Goal: Task Accomplishment & Management: Contribute content

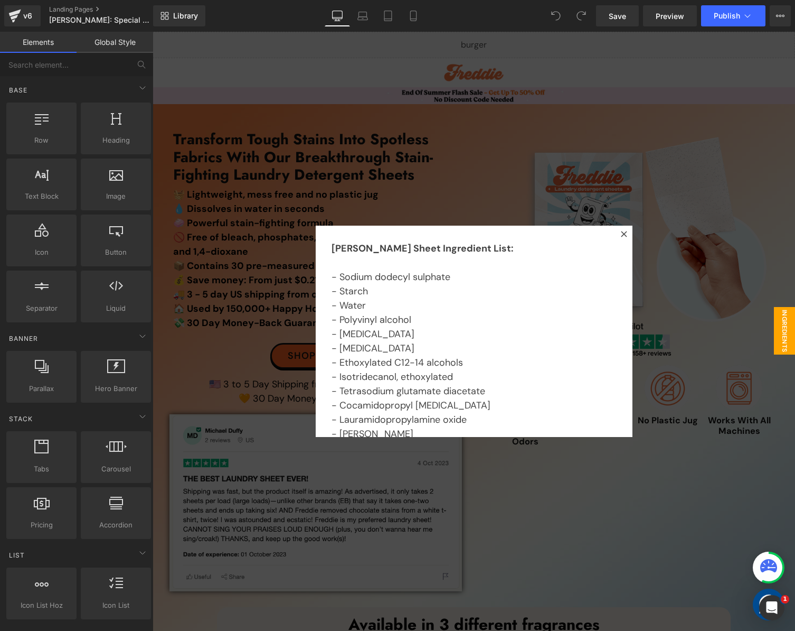
click at [694, 246] on div at bounding box center [474, 331] width 643 height 599
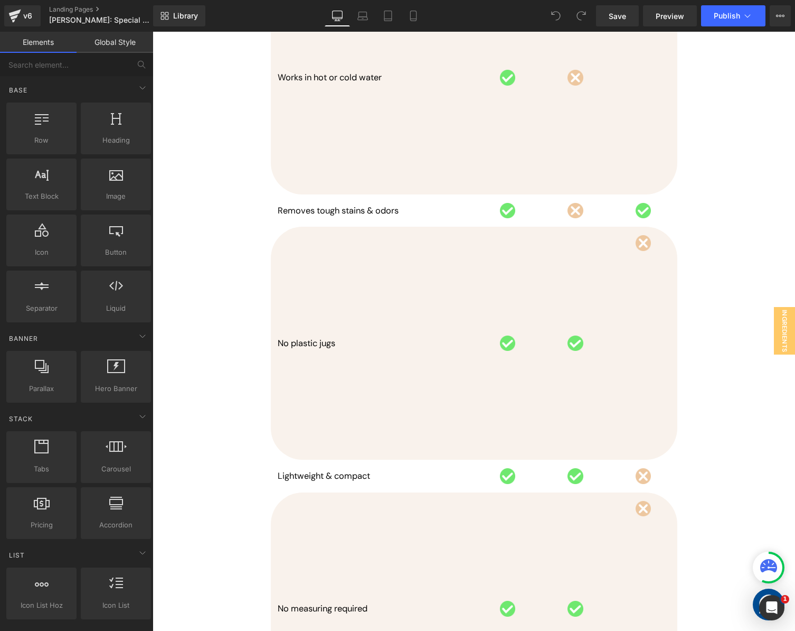
scroll to position [3963, 0]
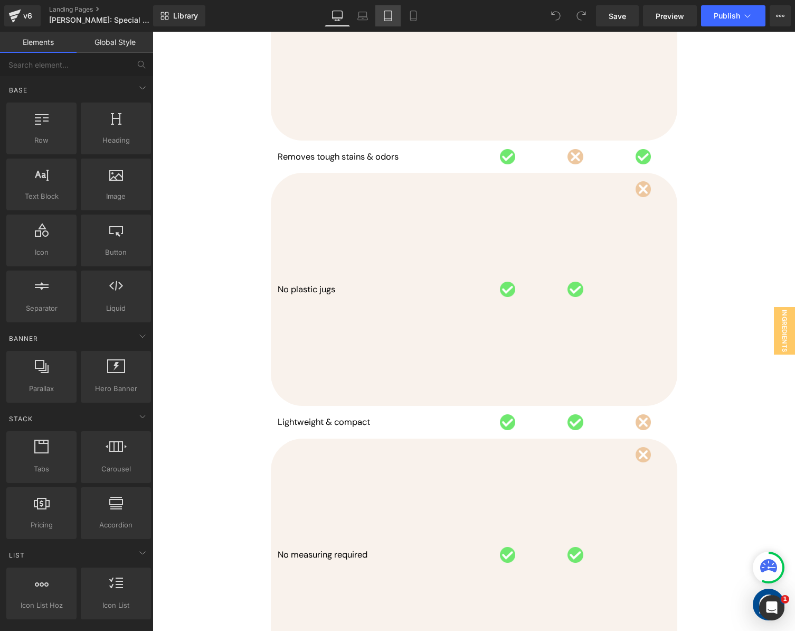
drag, startPoint x: 412, startPoint y: 12, endPoint x: 397, endPoint y: 14, distance: 15.5
click at [413, 12] on icon at bounding box center [413, 16] width 11 height 11
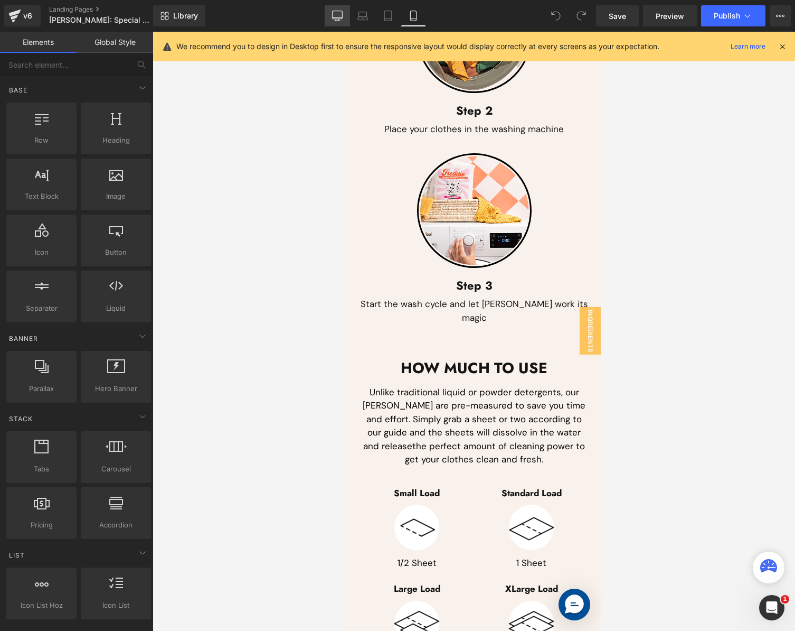
click at [340, 14] on icon at bounding box center [337, 16] width 11 height 11
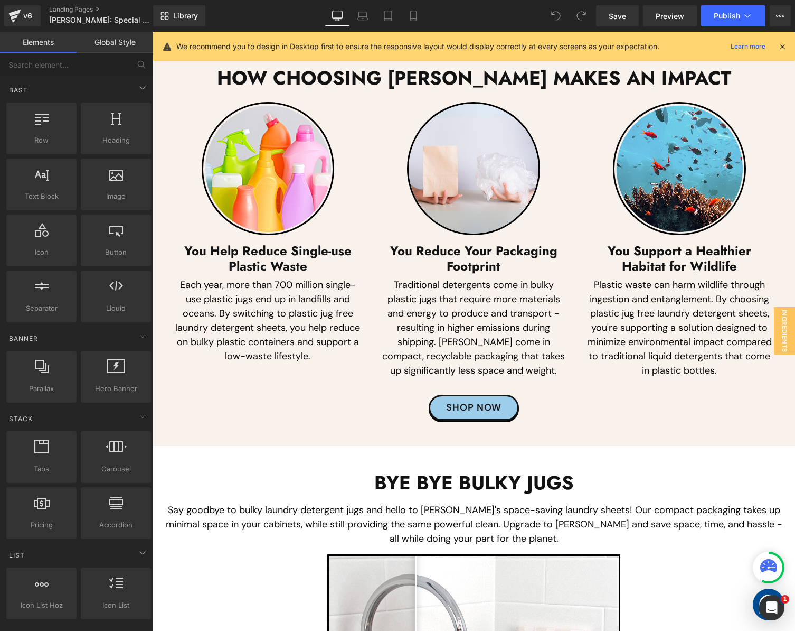
scroll to position [5012, 0]
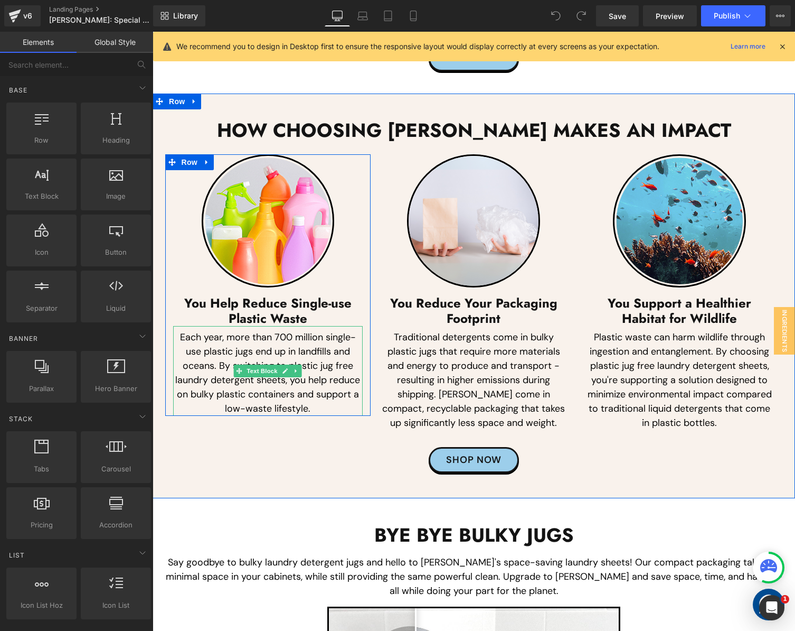
drag, startPoint x: 273, startPoint y: 382, endPoint x: 251, endPoint y: 384, distance: 21.2
click at [273, 382] on p "Each year, more than 700 million single-use plastic jugs end up in landfills an…" at bounding box center [268, 373] width 190 height 86
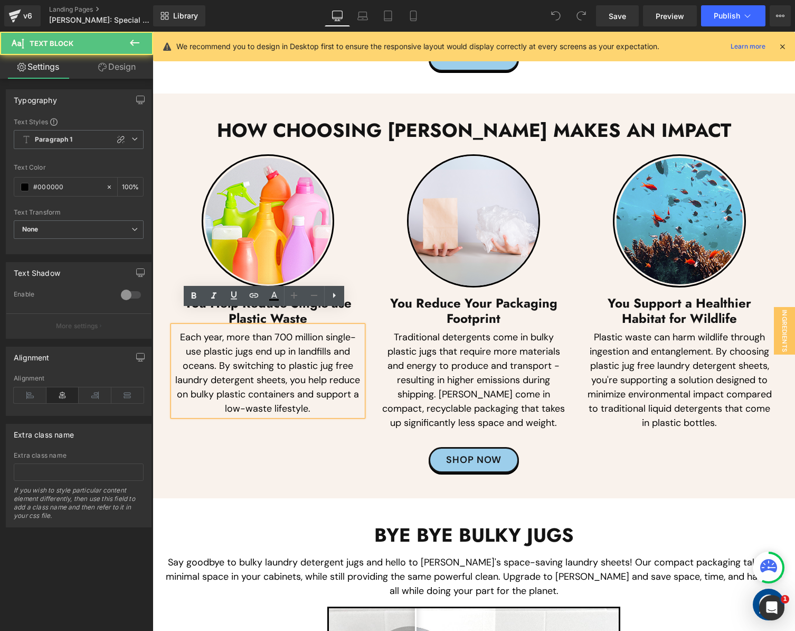
click at [251, 384] on p "Each year, more than 700 million single-use plastic jugs end up in landfills an…" at bounding box center [268, 373] width 190 height 86
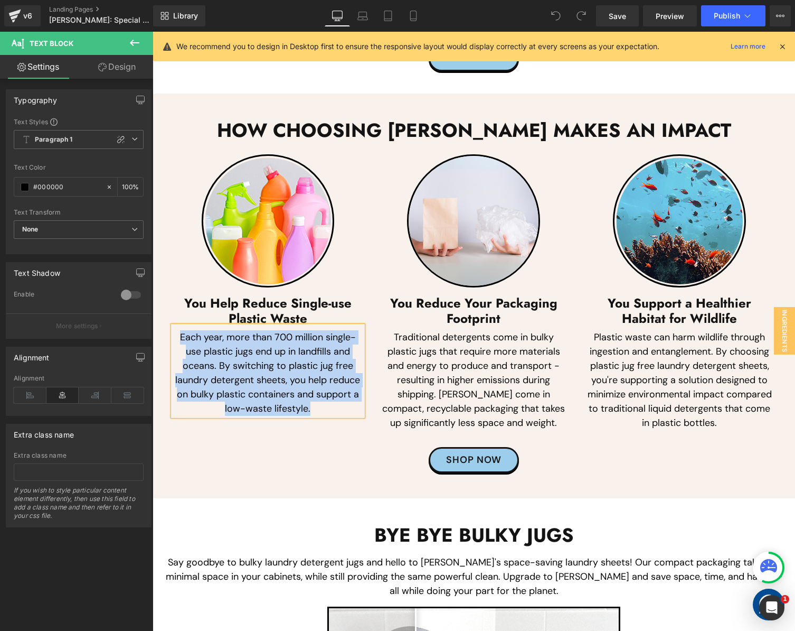
paste div
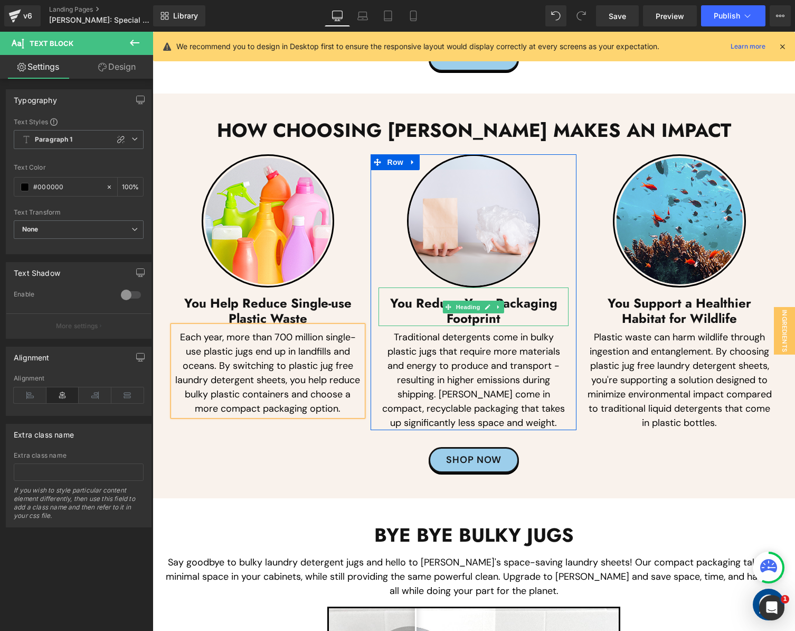
click at [416, 302] on h3 "You Reduce Your Packaging Footprint" at bounding box center [474, 311] width 190 height 31
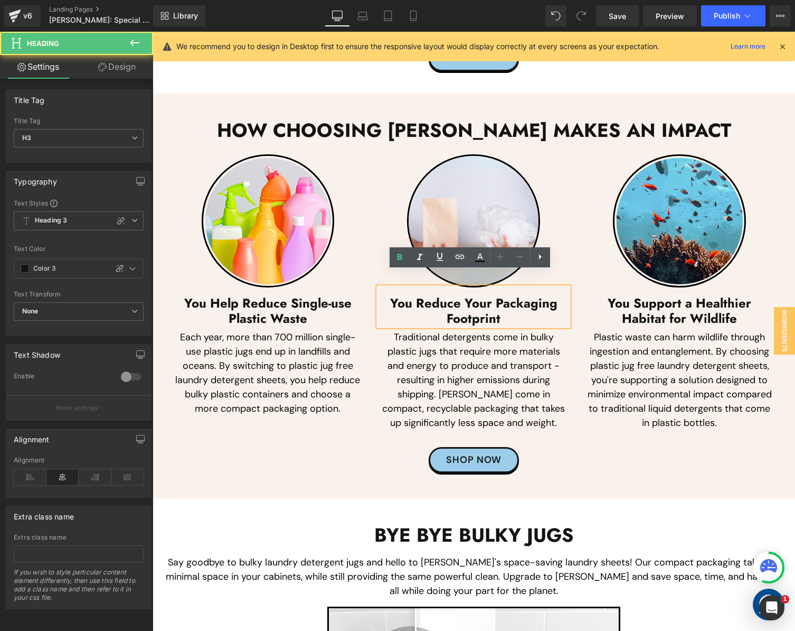
click at [427, 304] on h3 "You Reduce Your Packaging Footprint" at bounding box center [474, 311] width 190 height 31
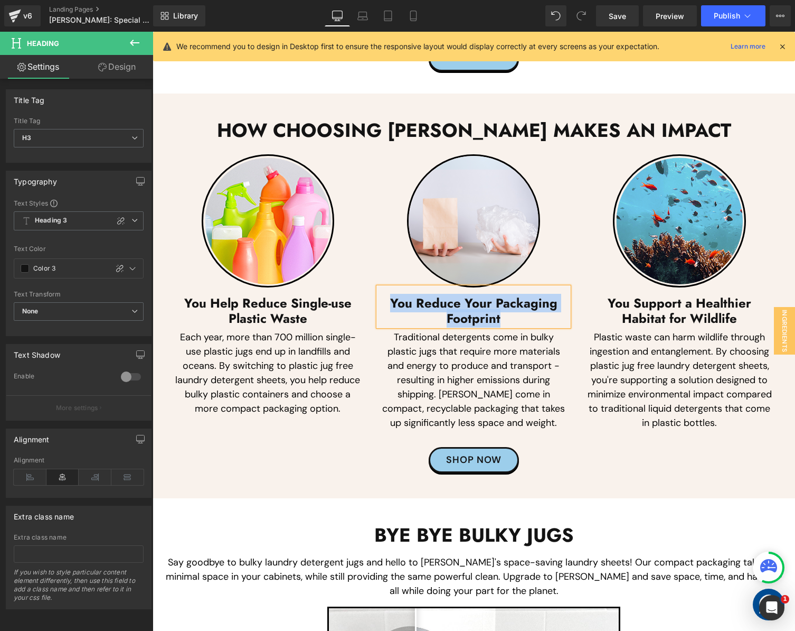
paste div
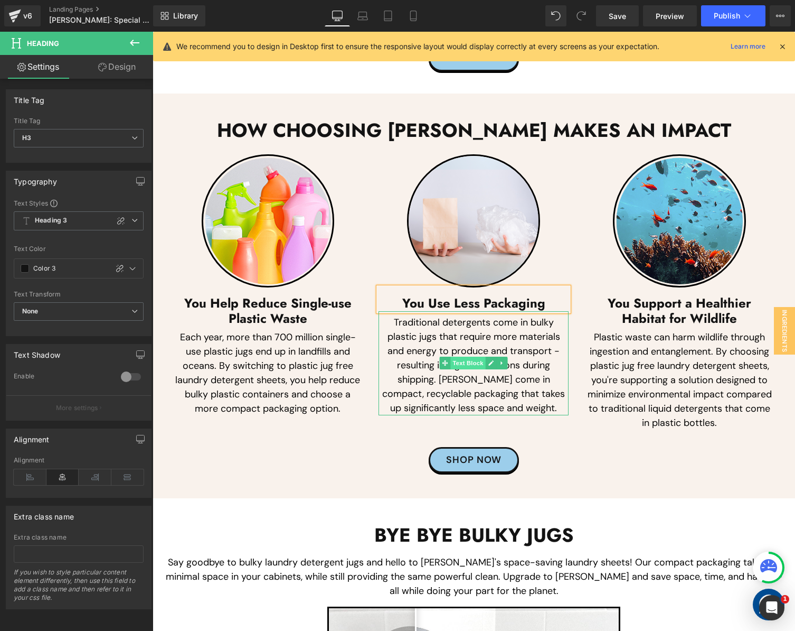
click at [452, 357] on span "Text Block" at bounding box center [468, 363] width 35 height 13
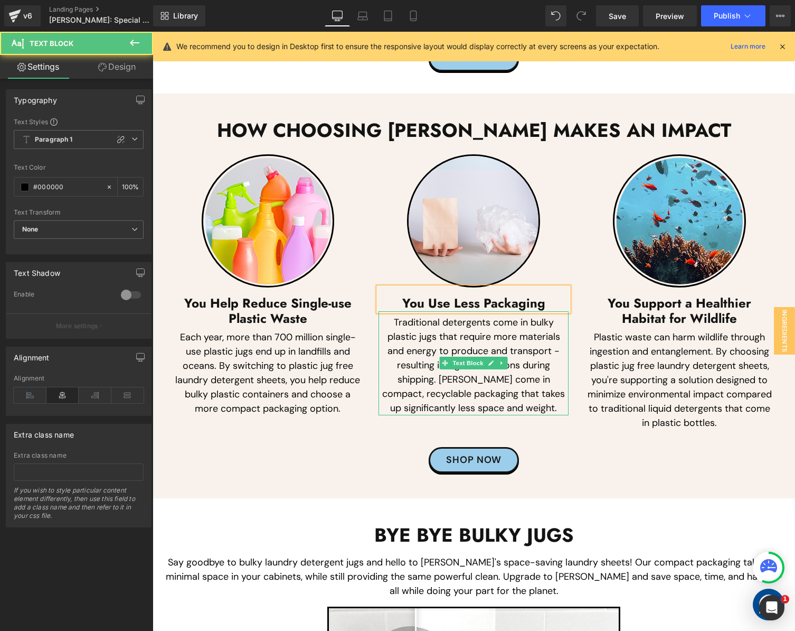
click at [425, 372] on p "Traditional detergents come in bulky plastic jugs that require more materials a…" at bounding box center [474, 365] width 190 height 100
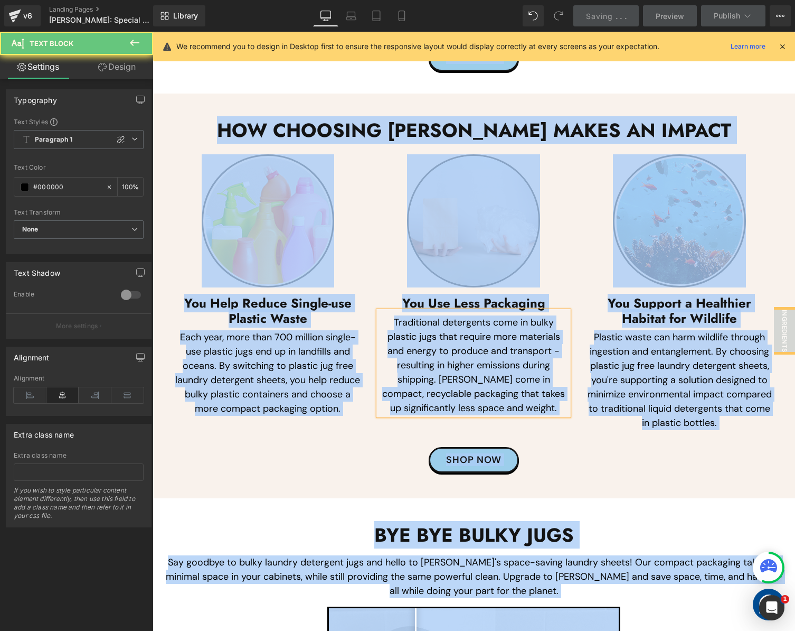
click at [498, 353] on p "Traditional detergents come in bulky plastic jugs that require more materials a…" at bounding box center [474, 365] width 190 height 100
click at [530, 369] on p "Traditional detergents come in bulky plastic jugs that require more materials a…" at bounding box center [474, 365] width 190 height 100
click at [498, 364] on p "Traditional detergents come in bulky plastic jugs that require more materials a…" at bounding box center [474, 365] width 190 height 100
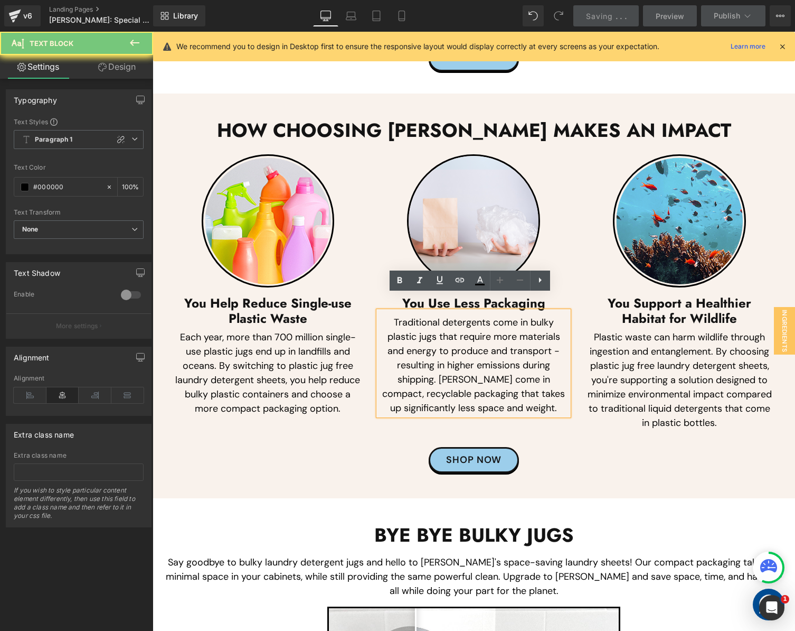
click at [499, 361] on p "Traditional detergents come in bulky plastic jugs that require more materials a…" at bounding box center [474, 365] width 190 height 100
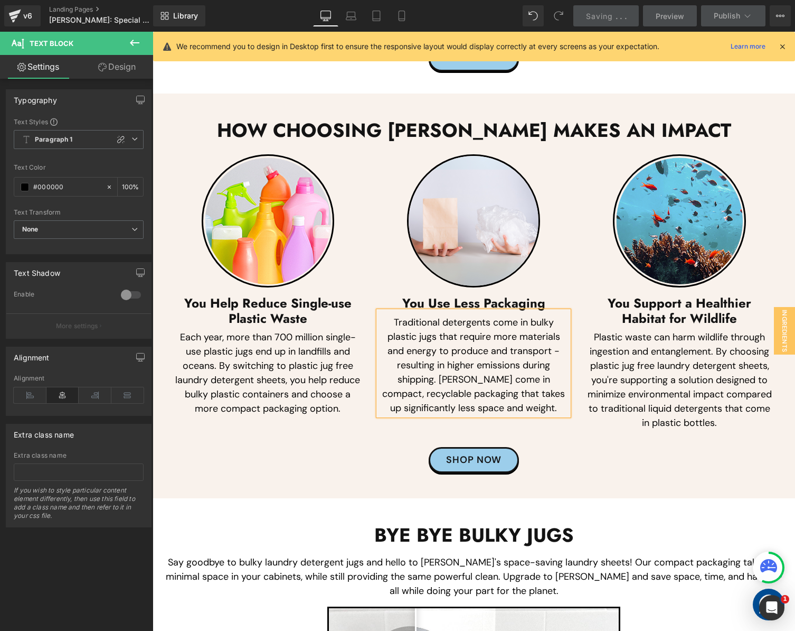
paste div
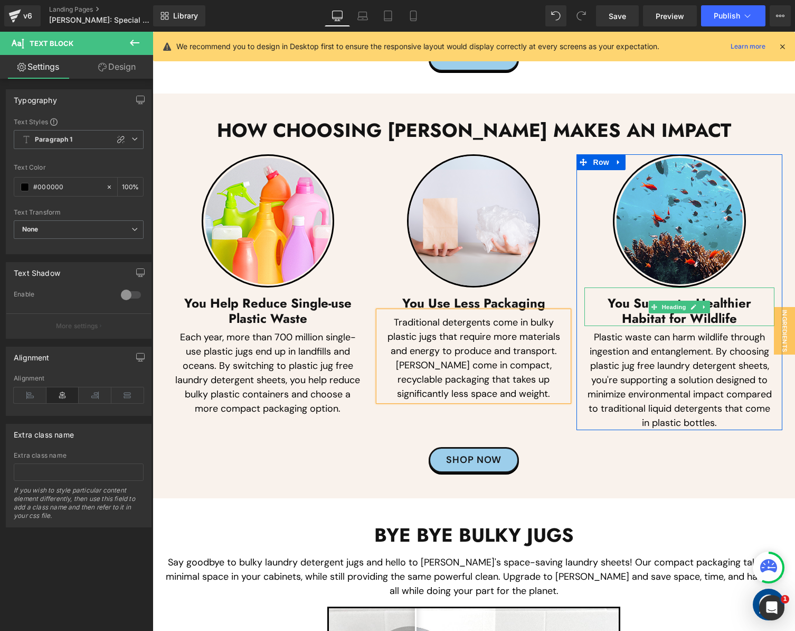
click at [614, 296] on h3 "You Support a Healthier Habitat for Wildlife" at bounding box center [680, 311] width 190 height 31
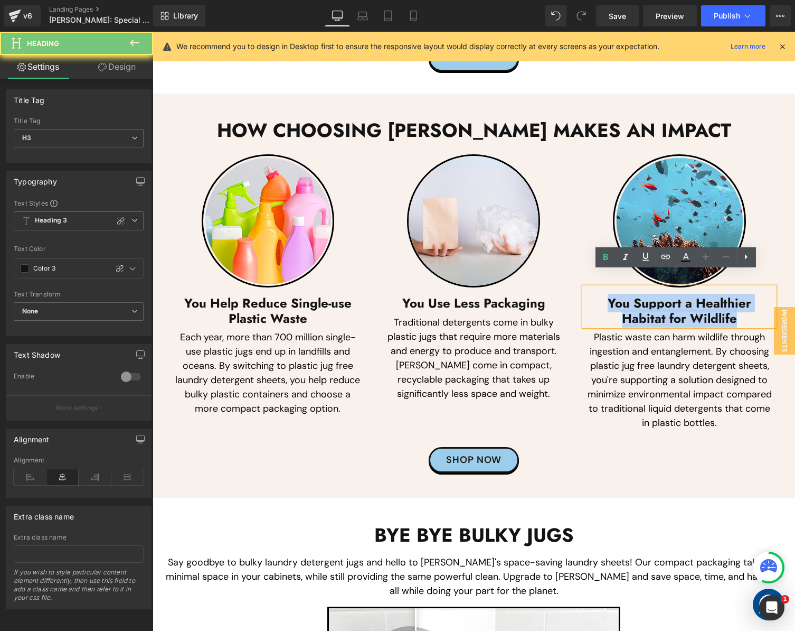
click at [614, 296] on h3 "You Support a Healthier Habitat for Wildlife" at bounding box center [680, 311] width 190 height 31
paste div
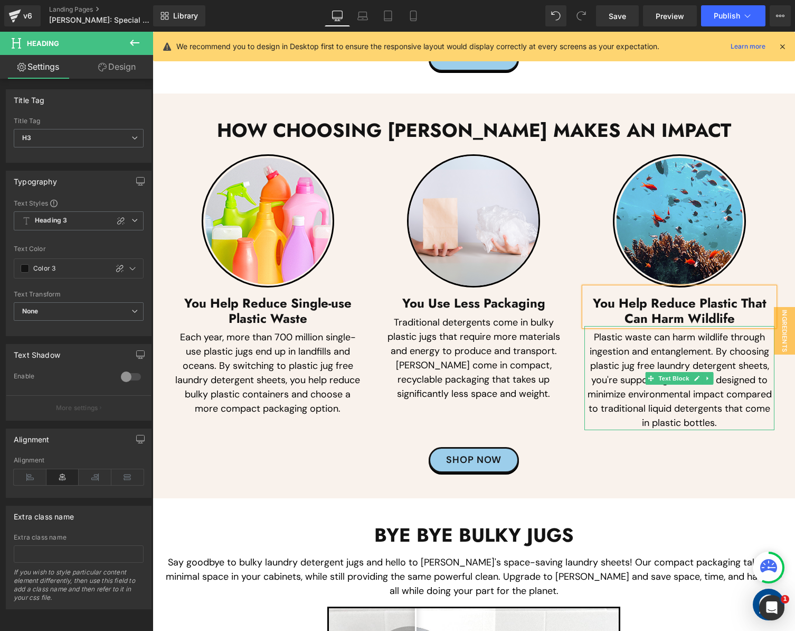
click at [639, 369] on p "Plastic waste can harm wildlife through ingestion and entanglement. By choosing…" at bounding box center [680, 380] width 190 height 100
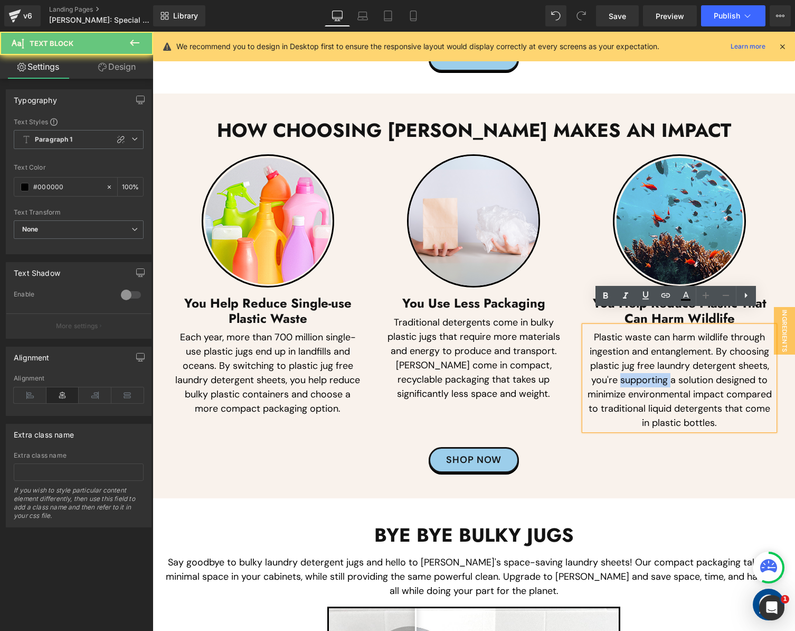
click at [639, 369] on p "Plastic waste can harm wildlife through ingestion and entanglement. By choosing…" at bounding box center [680, 380] width 190 height 100
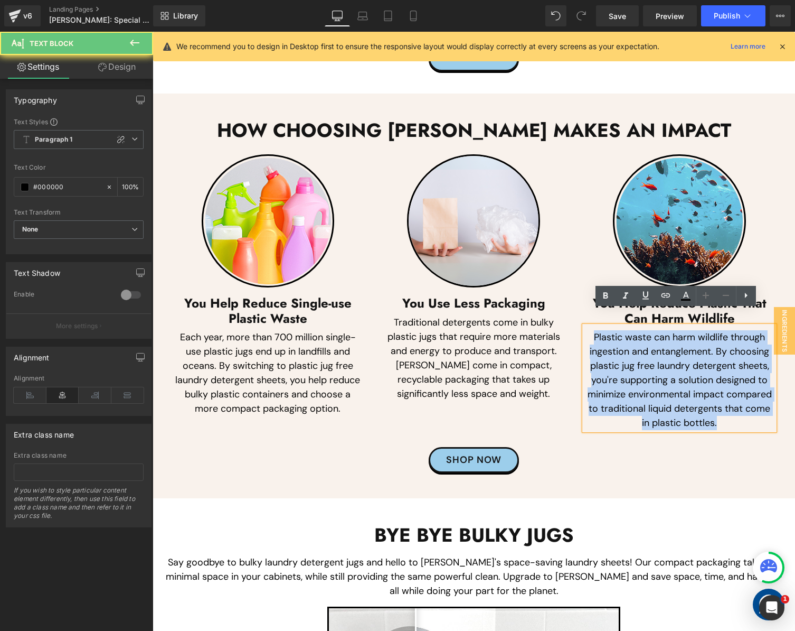
click at [639, 369] on p "Plastic waste can harm wildlife through ingestion and entanglement. By choosing…" at bounding box center [680, 380] width 190 height 100
paste div
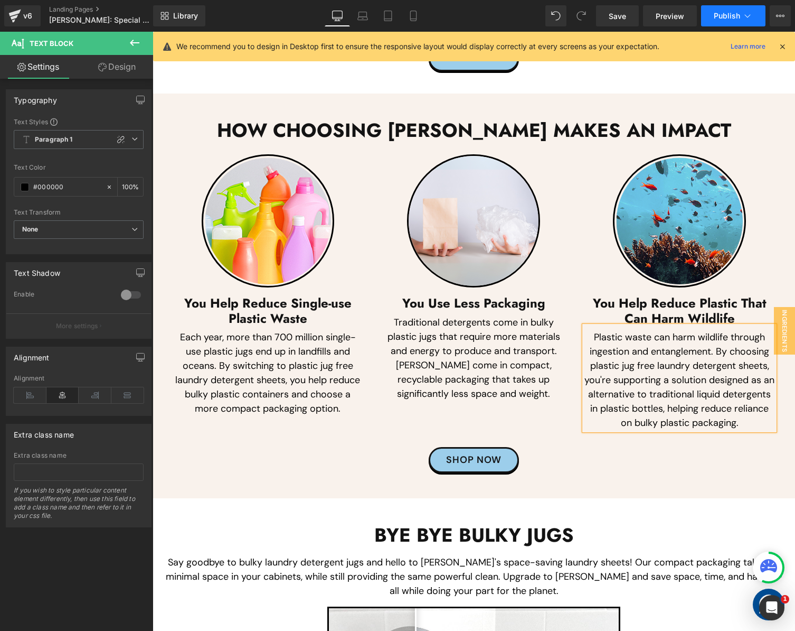
click at [717, 10] on button "Publish" at bounding box center [733, 15] width 64 height 21
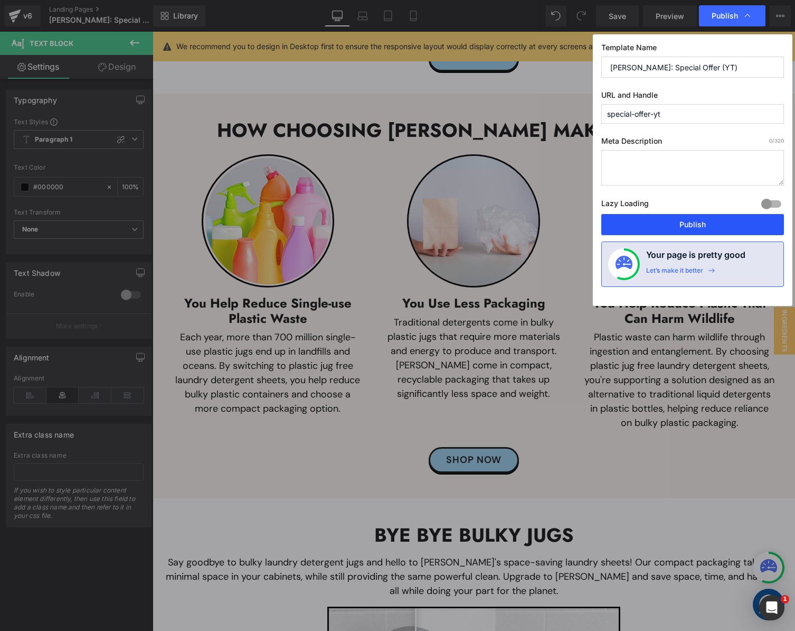
click at [673, 223] on button "Publish" at bounding box center [693, 224] width 183 height 21
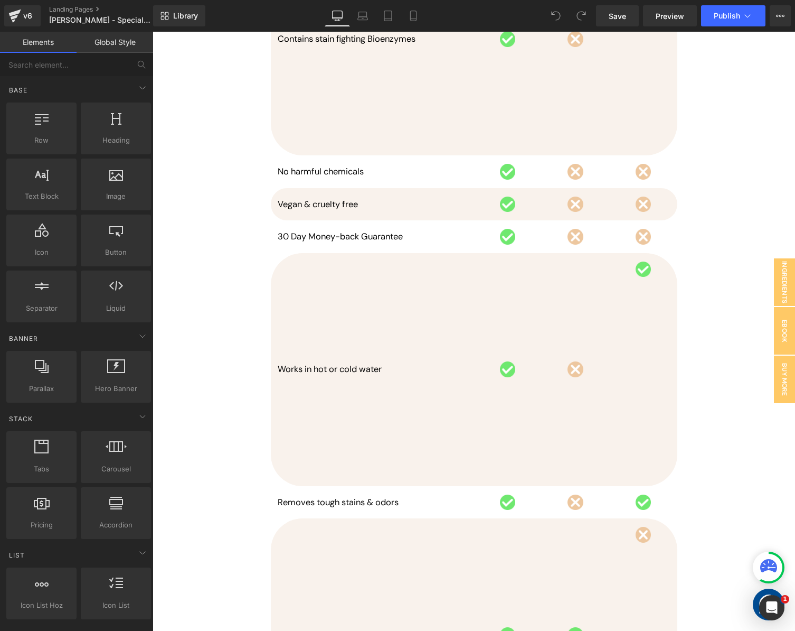
scroll to position [3884, 0]
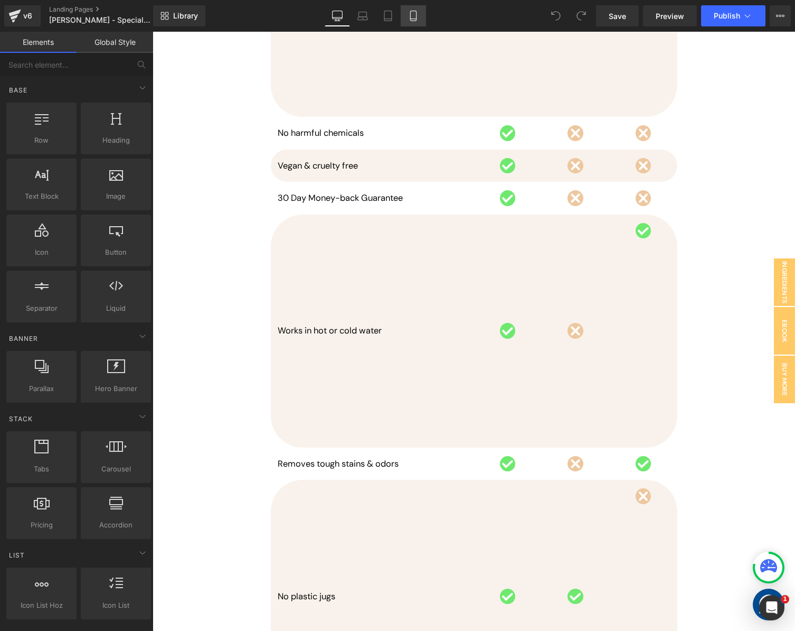
click at [414, 21] on icon at bounding box center [413, 16] width 6 height 10
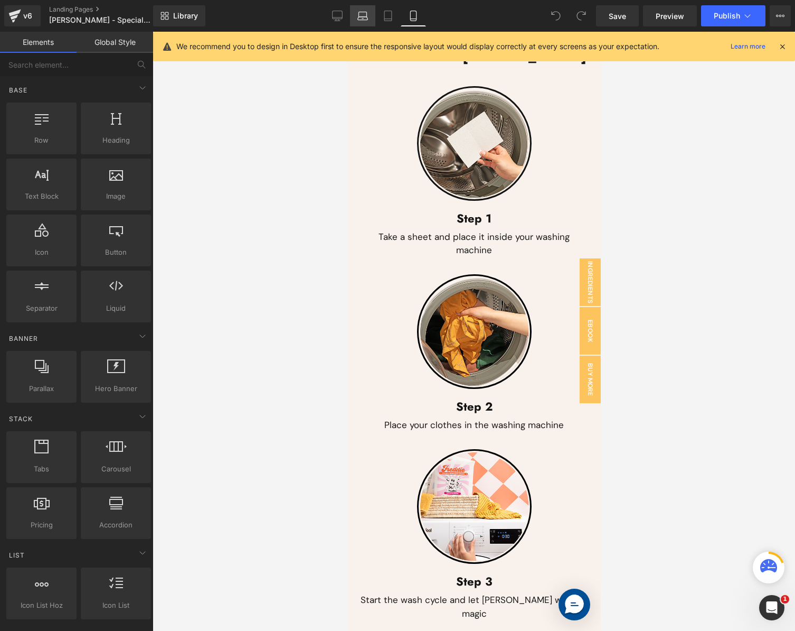
click at [336, 21] on icon at bounding box center [337, 16] width 11 height 11
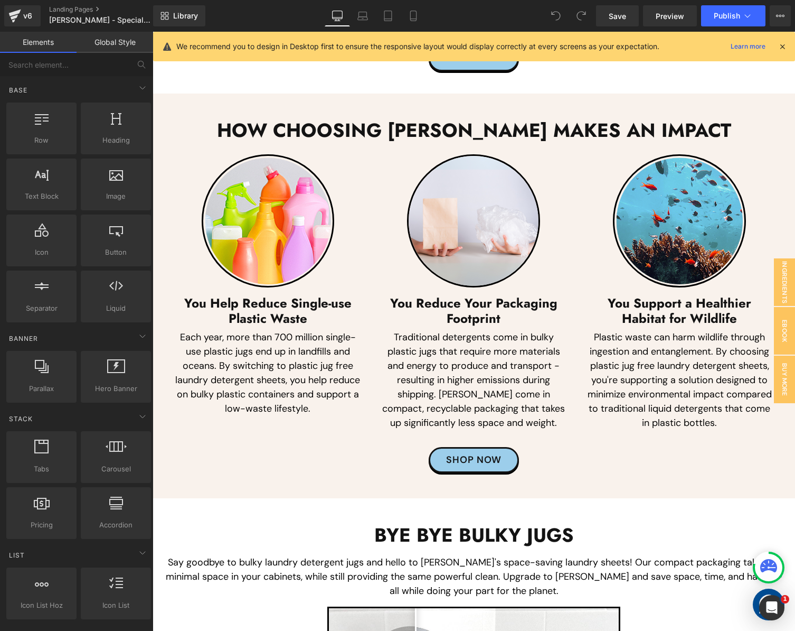
scroll to position [5220, 0]
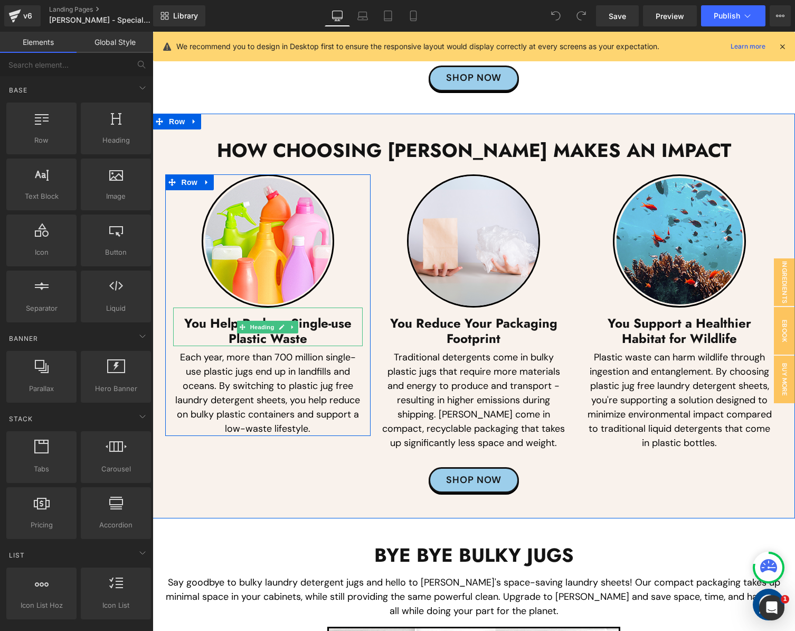
click at [214, 320] on h3 "You Help Reduce Single-use Plastic Waste" at bounding box center [268, 331] width 190 height 31
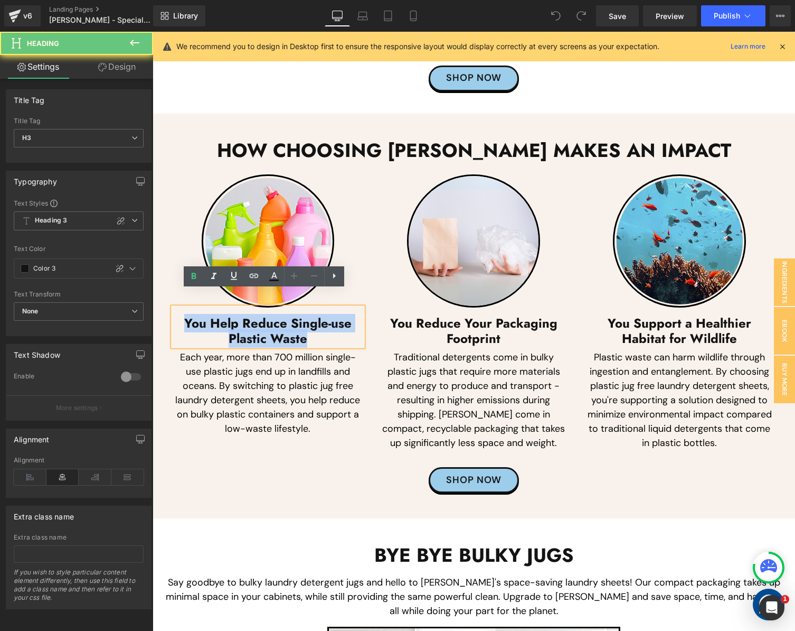
click at [214, 320] on h3 "You Help Reduce Single-use Plastic Waste" at bounding box center [268, 331] width 190 height 31
paste div
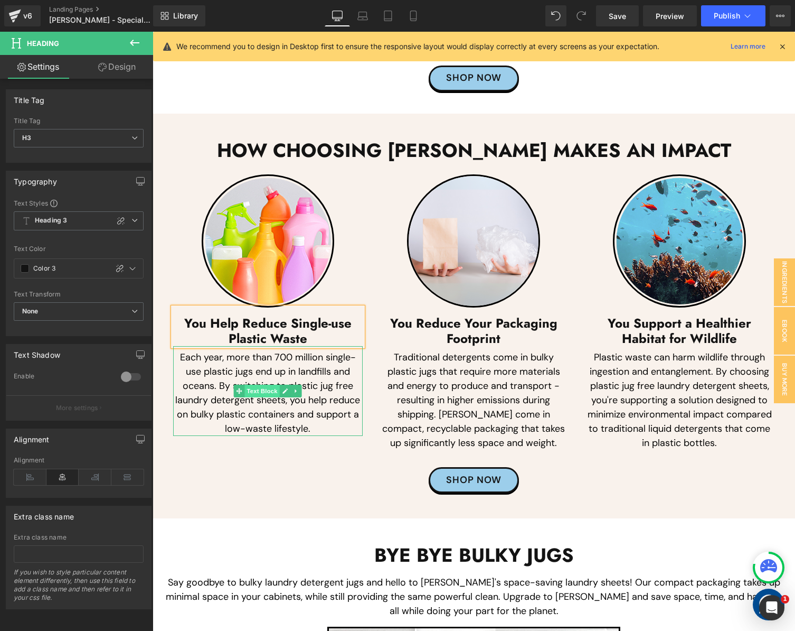
click at [249, 385] on span "Text Block" at bounding box center [262, 391] width 35 height 13
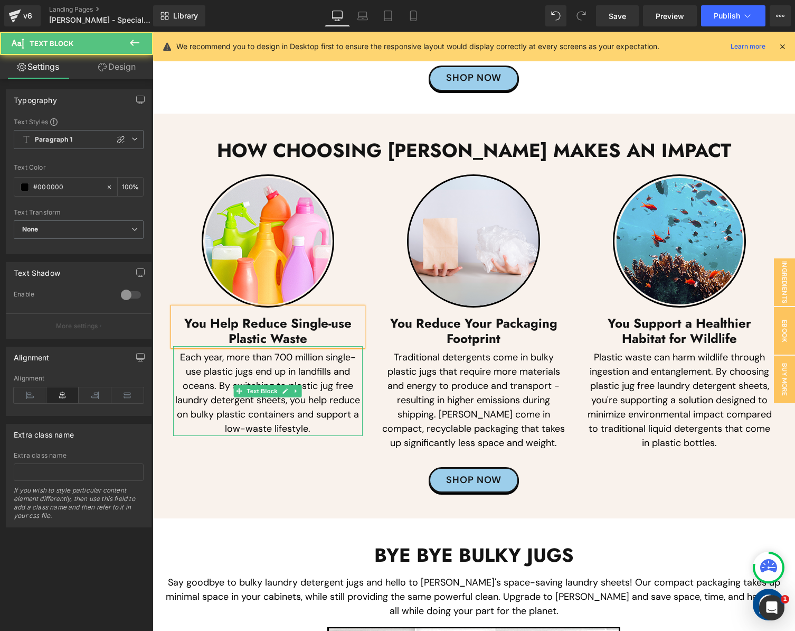
click at [233, 402] on p "Each year, more than 700 million single-use plastic jugs end up in landfills an…" at bounding box center [268, 393] width 190 height 86
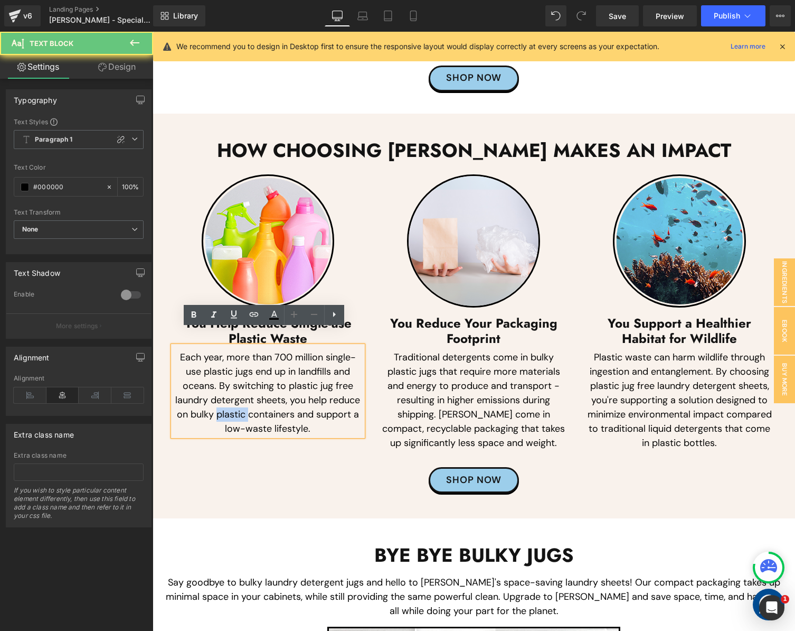
click at [233, 402] on p "Each year, more than 700 million single-use plastic jugs end up in landfills an…" at bounding box center [268, 393] width 190 height 86
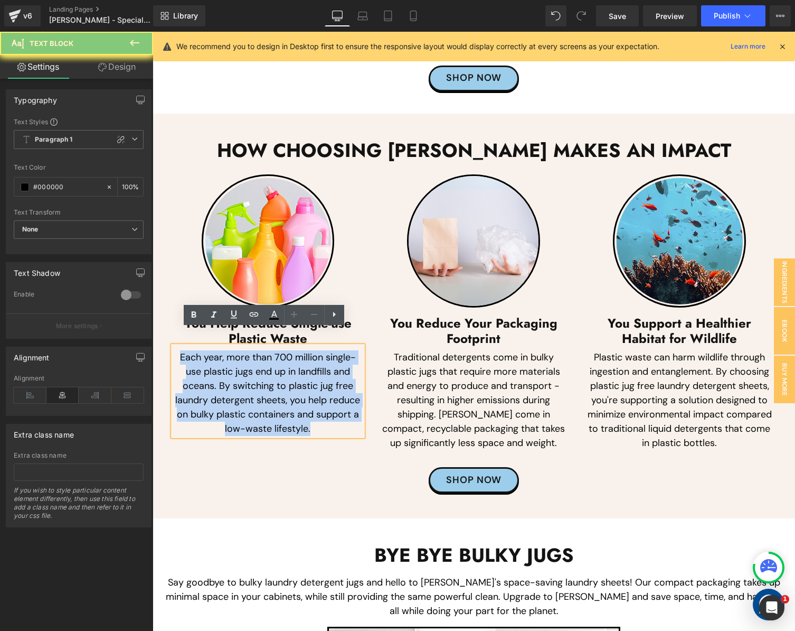
click at [233, 402] on p "Each year, more than 700 million single-use plastic jugs end up in landfills an…" at bounding box center [268, 393] width 190 height 86
paste div
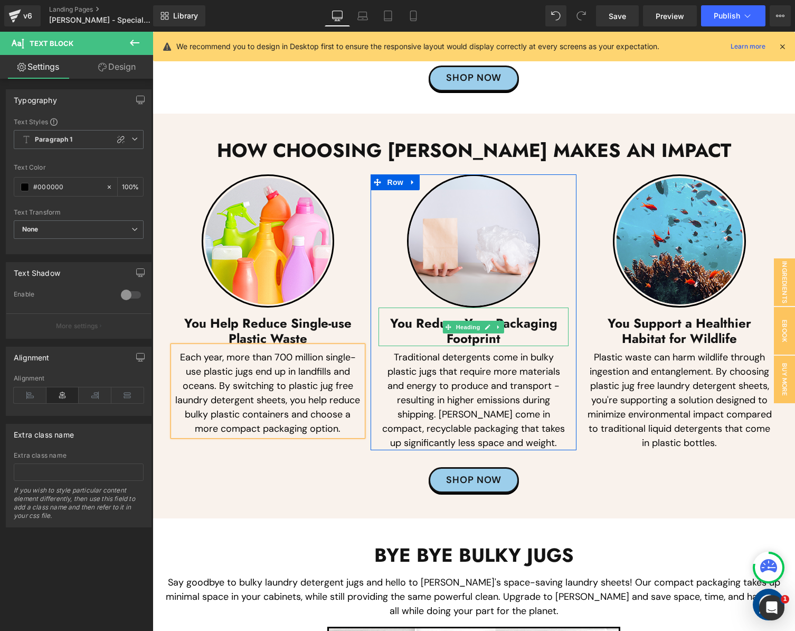
click at [425, 316] on h3 "You Reduce Your Packaging Footprint" at bounding box center [474, 331] width 190 height 31
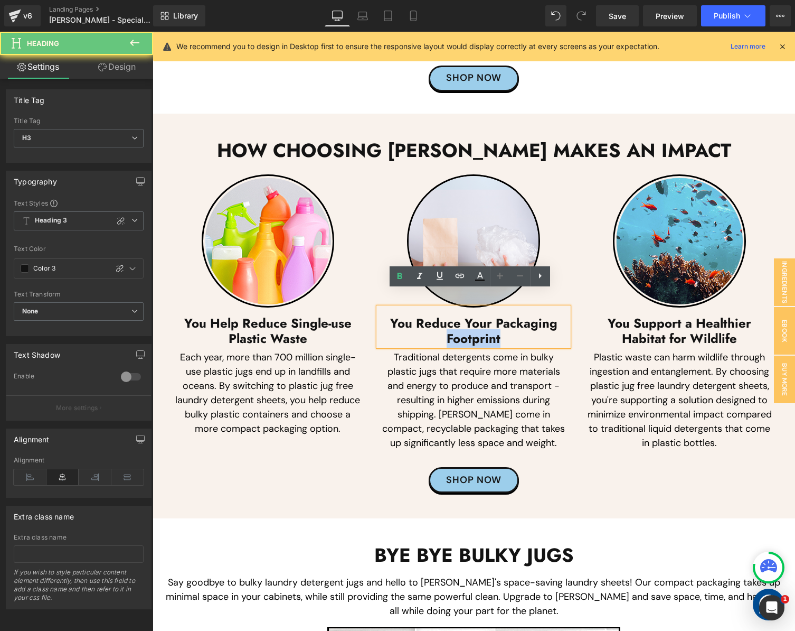
click at [425, 316] on h3 "You Reduce Your Packaging Footprint" at bounding box center [474, 331] width 190 height 31
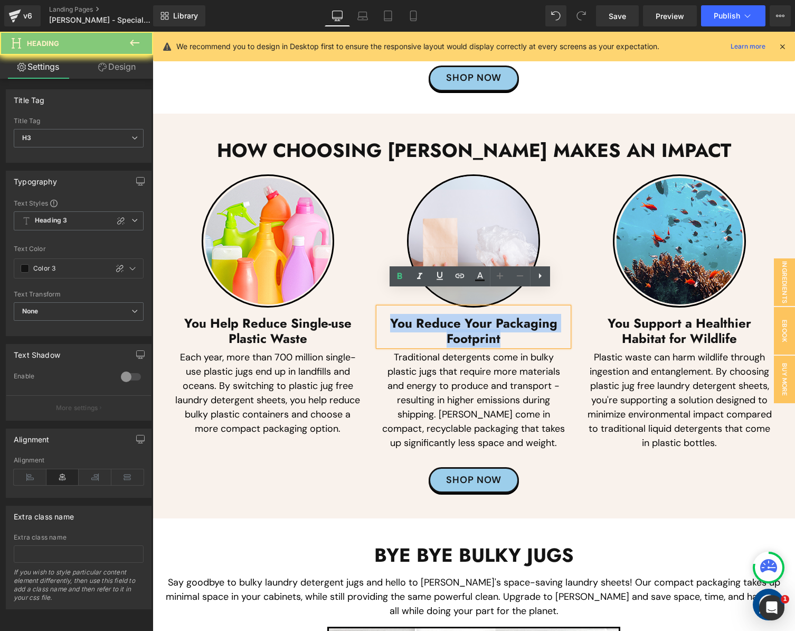
click at [425, 316] on h3 "You Reduce Your Packaging Footprint" at bounding box center [474, 331] width 190 height 31
paste div
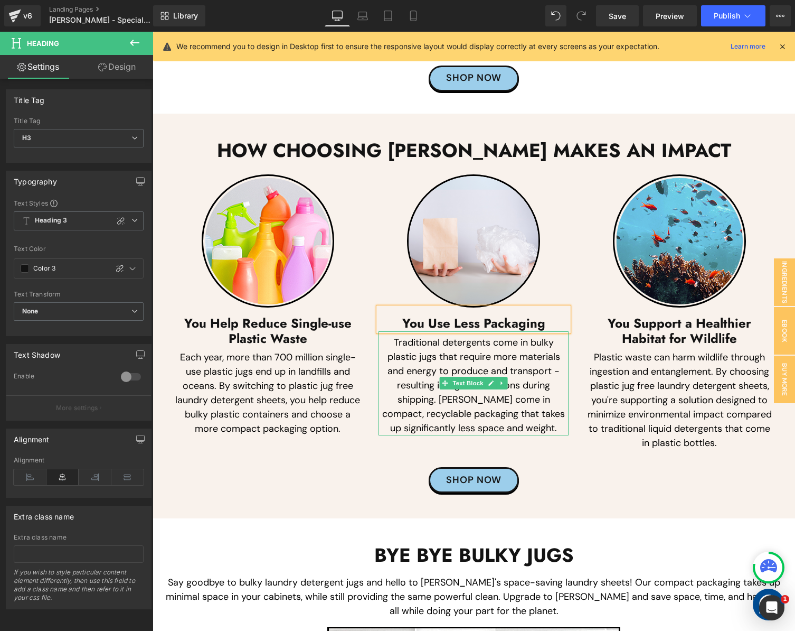
click at [452, 378] on p "Traditional detergents come in bulky plastic jugs that require more materials a…" at bounding box center [474, 385] width 190 height 100
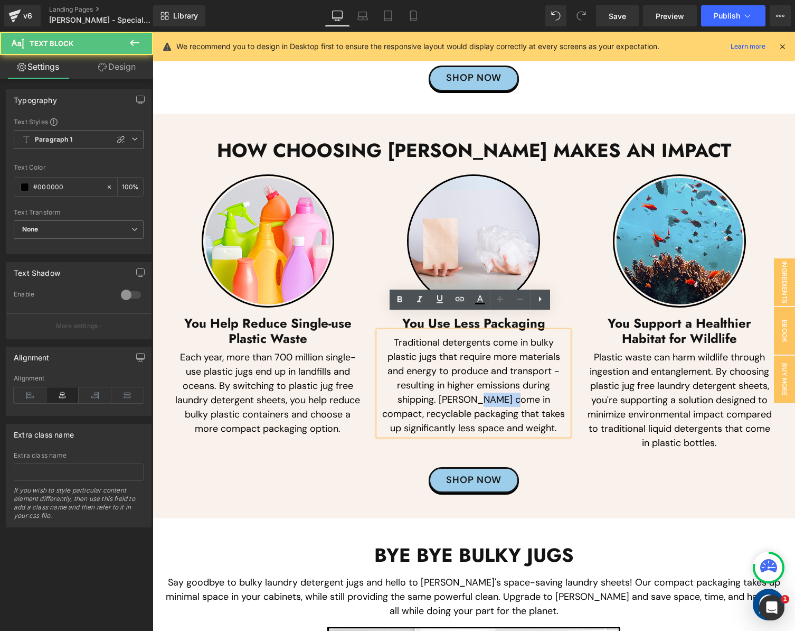
click at [452, 378] on p "Traditional detergents come in bulky plastic jugs that require more materials a…" at bounding box center [474, 385] width 190 height 100
paste div
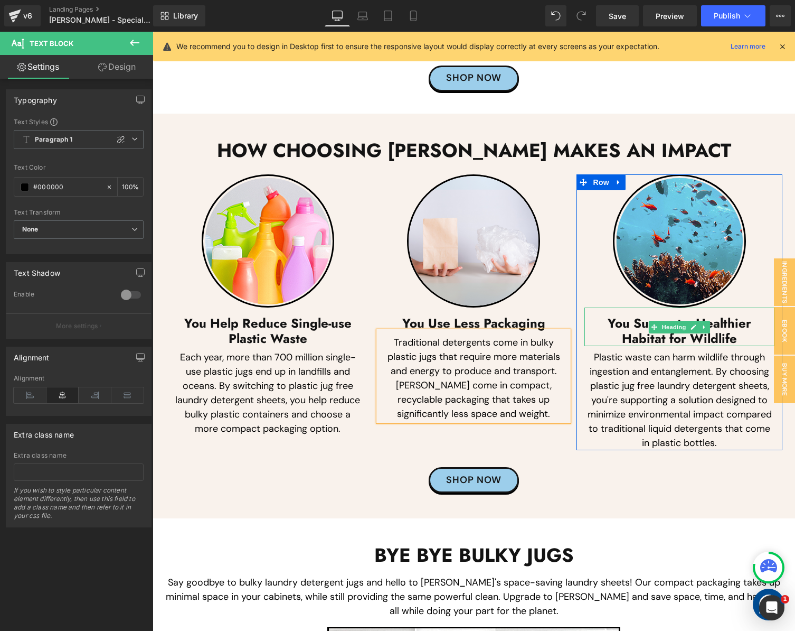
click at [621, 316] on h3 "You Support a Healthier Habitat for Wildlife" at bounding box center [680, 331] width 190 height 31
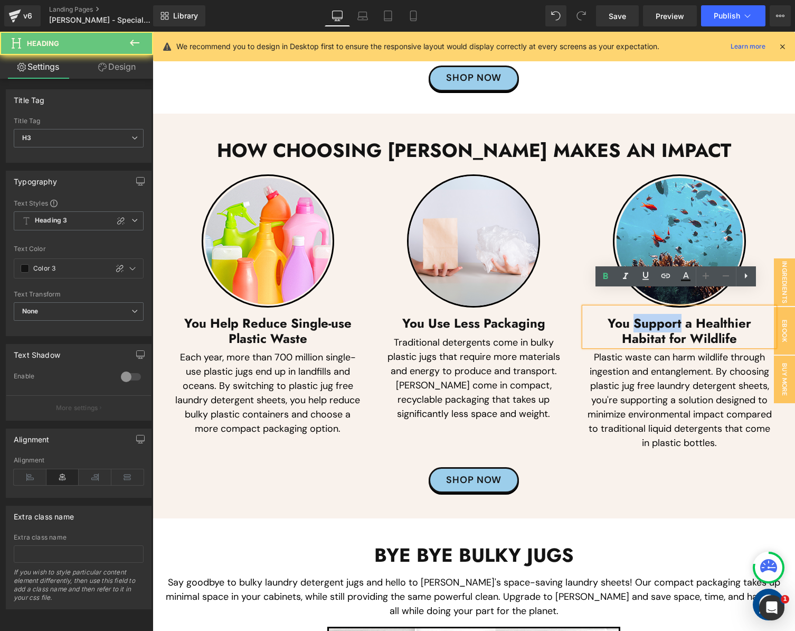
click at [621, 316] on h3 "You Support a Healthier Habitat for Wildlife" at bounding box center [680, 331] width 190 height 31
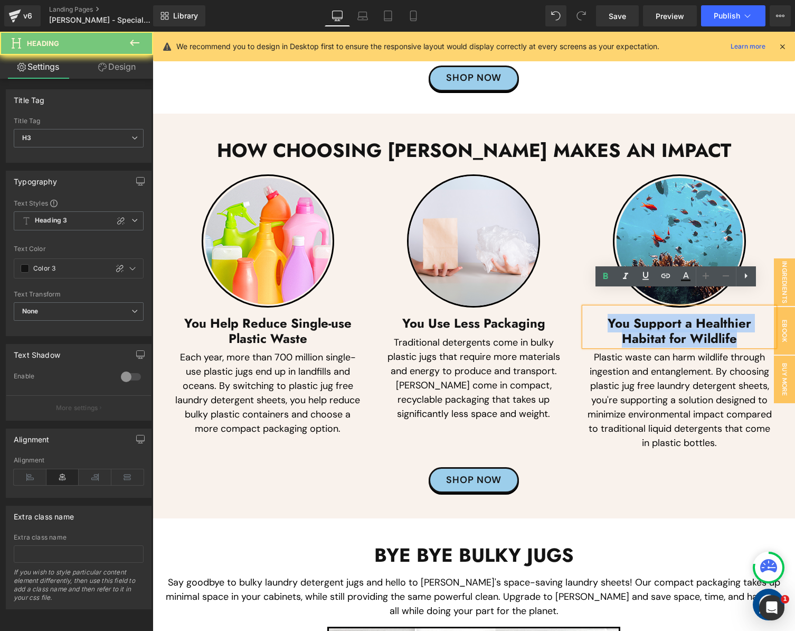
click at [621, 316] on h3 "You Support a Healthier Habitat for Wildlife" at bounding box center [680, 331] width 190 height 31
paste div
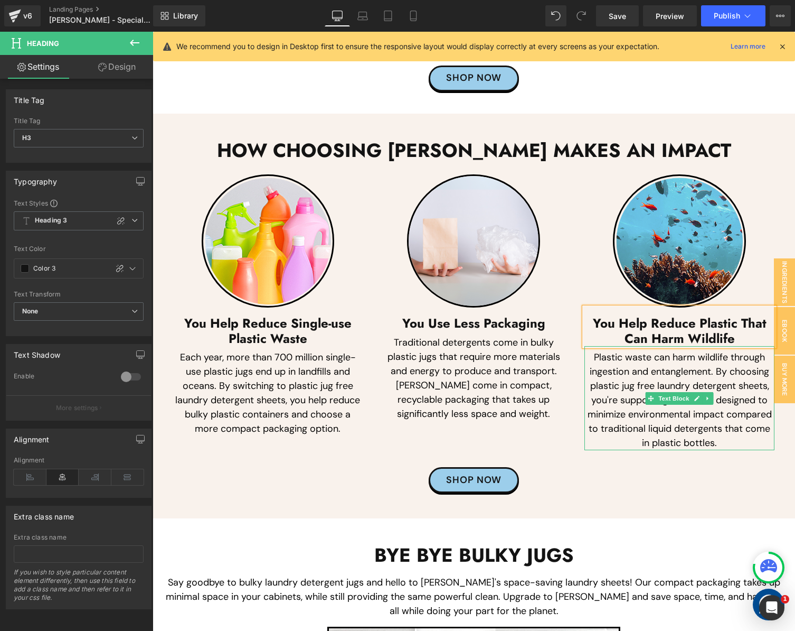
click at [621, 386] on p "Plastic waste can harm wildlife through ingestion and entanglement. By choosing…" at bounding box center [680, 400] width 190 height 100
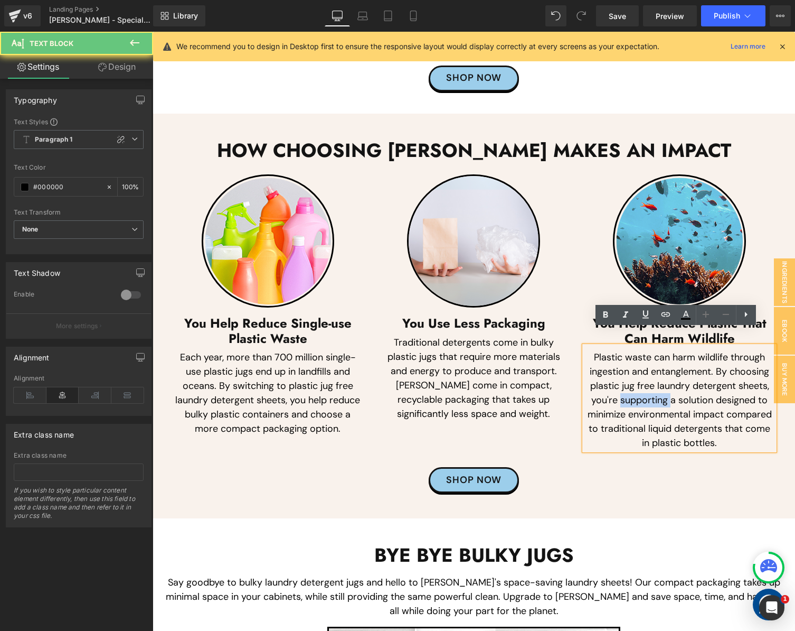
click at [621, 386] on p "Plastic waste can harm wildlife through ingestion and entanglement. By choosing…" at bounding box center [680, 400] width 190 height 100
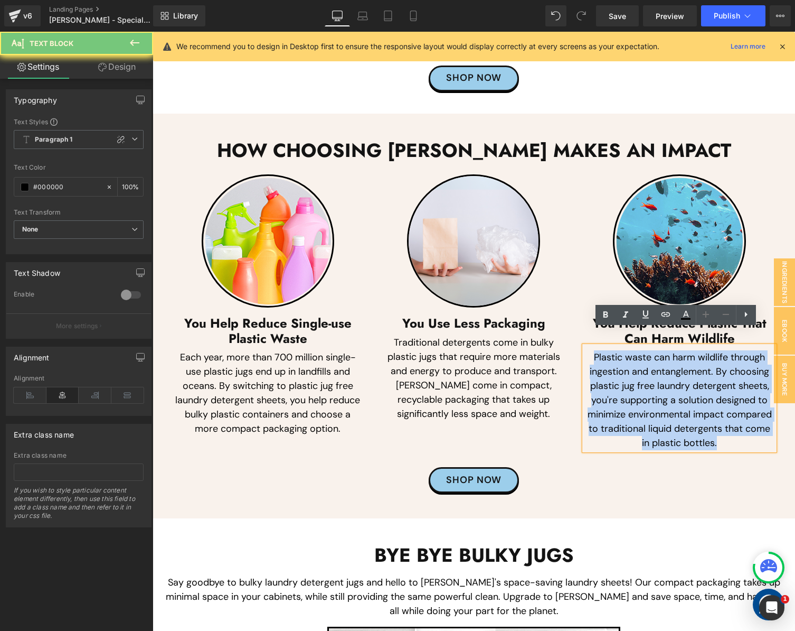
click at [621, 386] on p "Plastic waste can harm wildlife through ingestion and entanglement. By choosing…" at bounding box center [680, 400] width 190 height 100
paste div
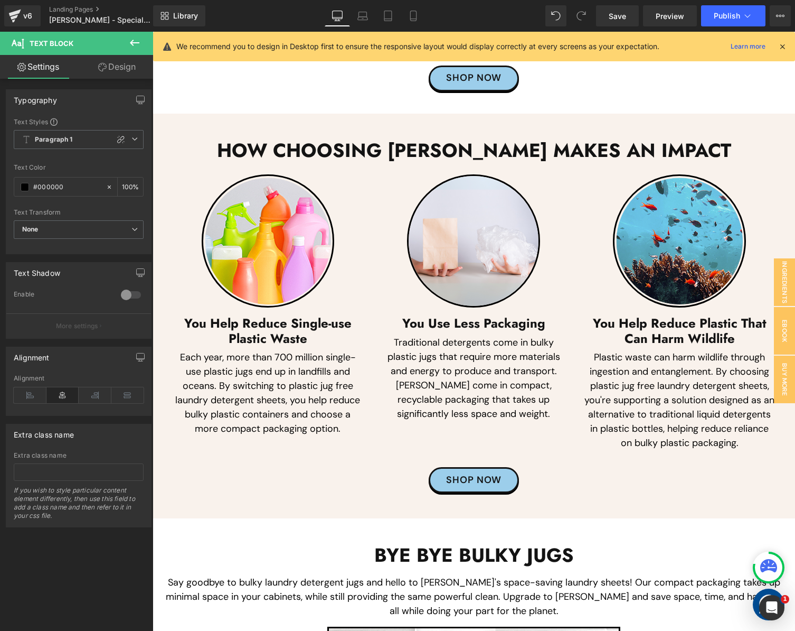
click at [717, 4] on div "Library Desktop Desktop Laptop Tablet Mobile Save Preview Publish Scheduled Vie…" at bounding box center [474, 16] width 642 height 32
click at [715, 18] on span "Publish" at bounding box center [727, 16] width 26 height 8
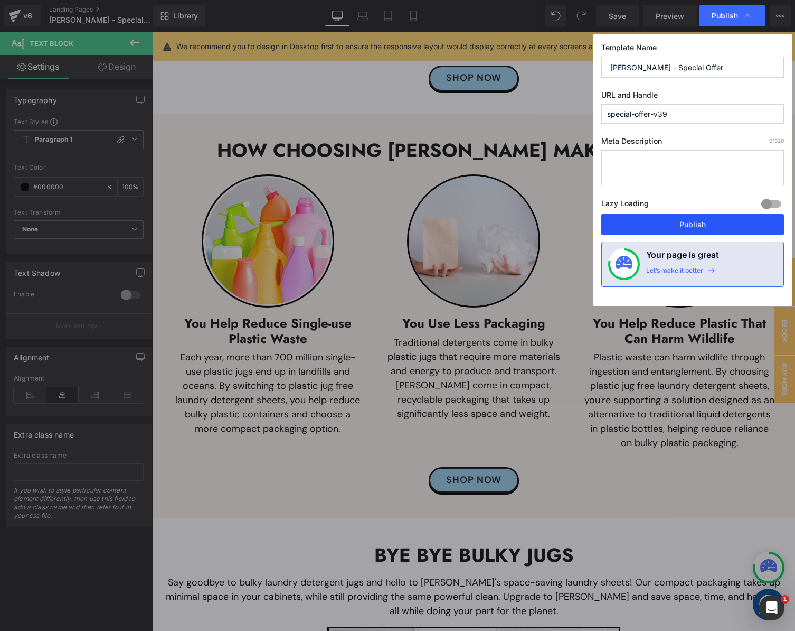
click at [683, 223] on button "Publish" at bounding box center [693, 224] width 183 height 21
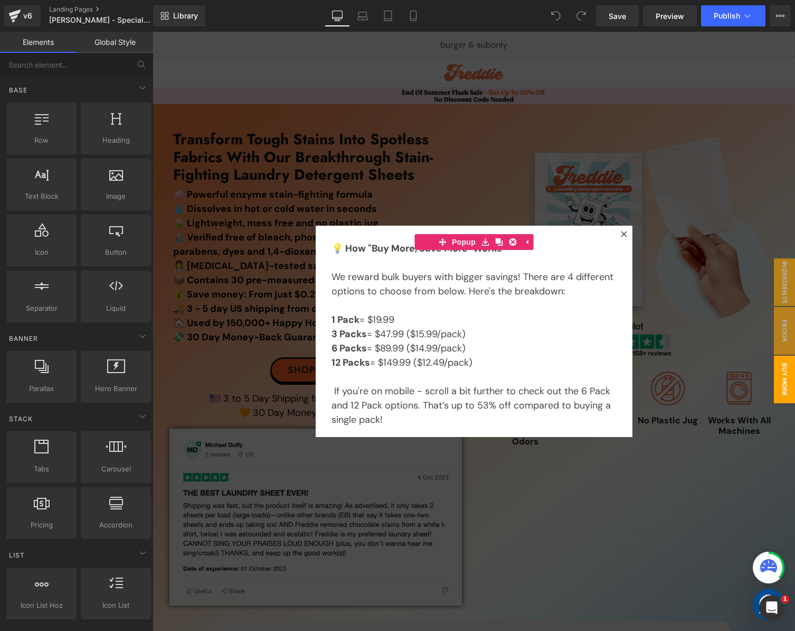
click at [355, 139] on div at bounding box center [474, 331] width 643 height 599
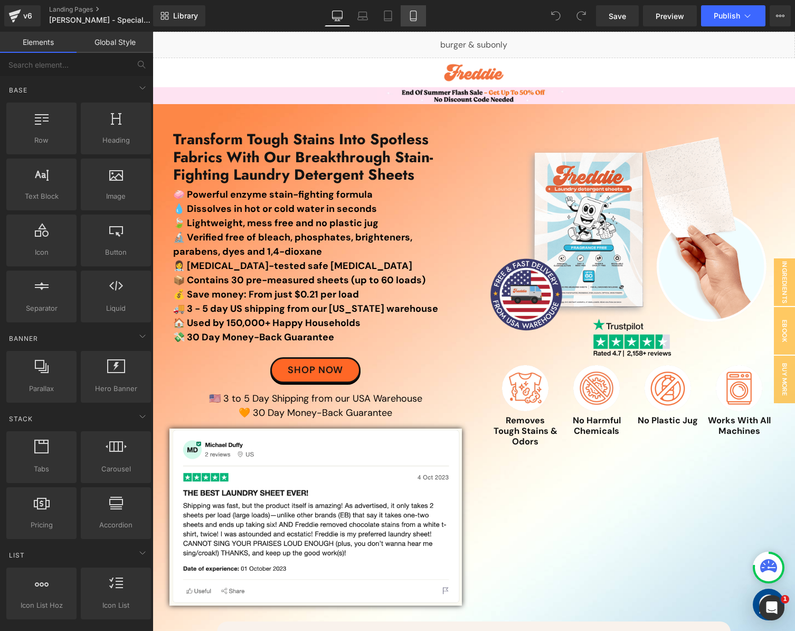
click at [419, 26] on link "Mobile" at bounding box center [413, 15] width 25 height 21
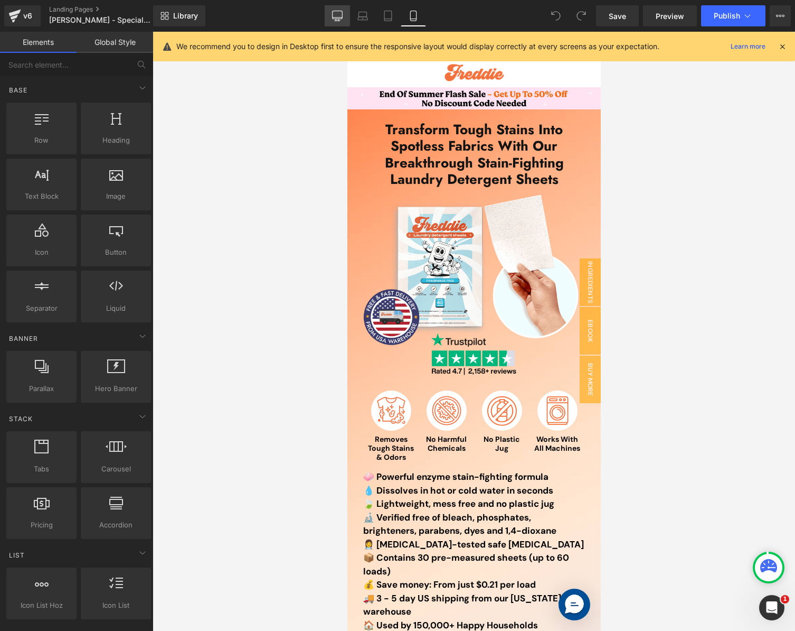
click at [340, 15] on icon at bounding box center [337, 16] width 11 height 11
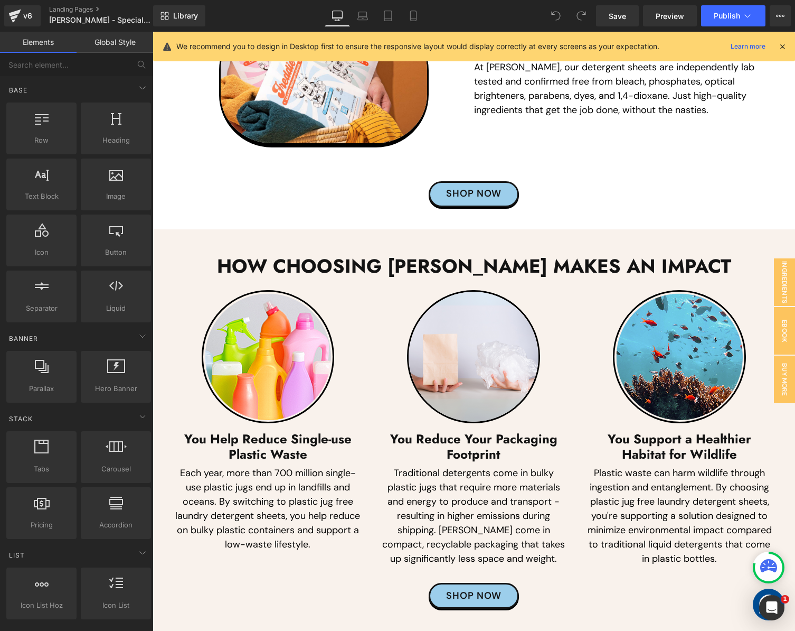
scroll to position [5122, 0]
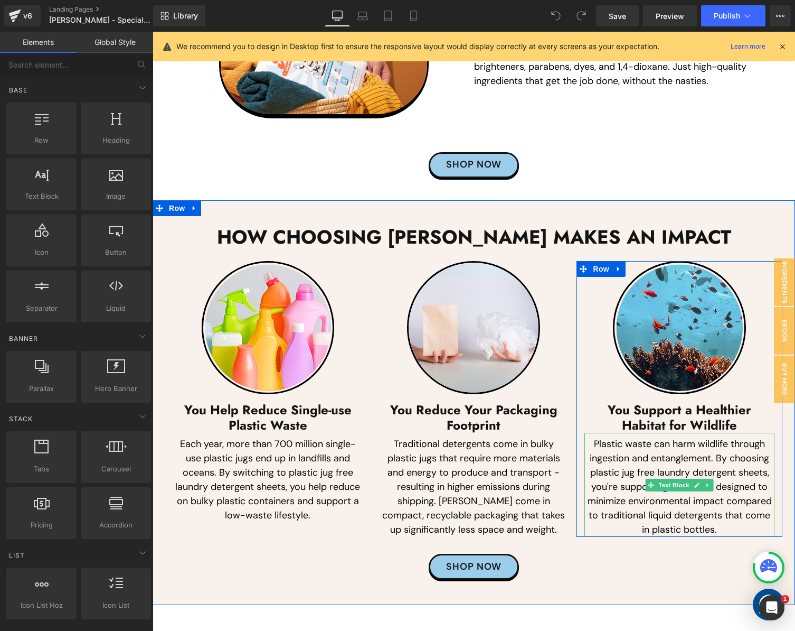
click at [623, 486] on p "Plastic waste can harm wildlife through ingestion and entanglement. By choosing…" at bounding box center [680, 487] width 190 height 100
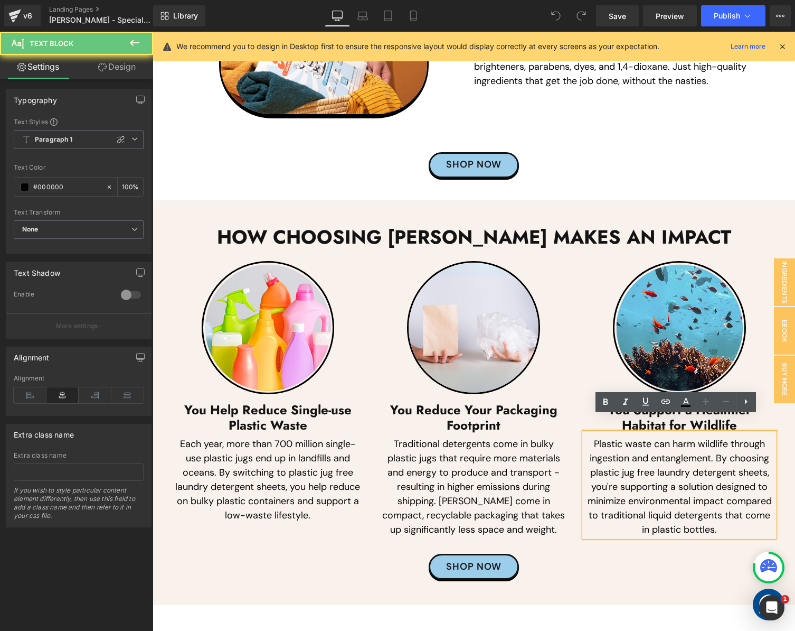
click at [623, 486] on p "Plastic waste can harm wildlife through ingestion and entanglement. By choosing…" at bounding box center [680, 487] width 190 height 100
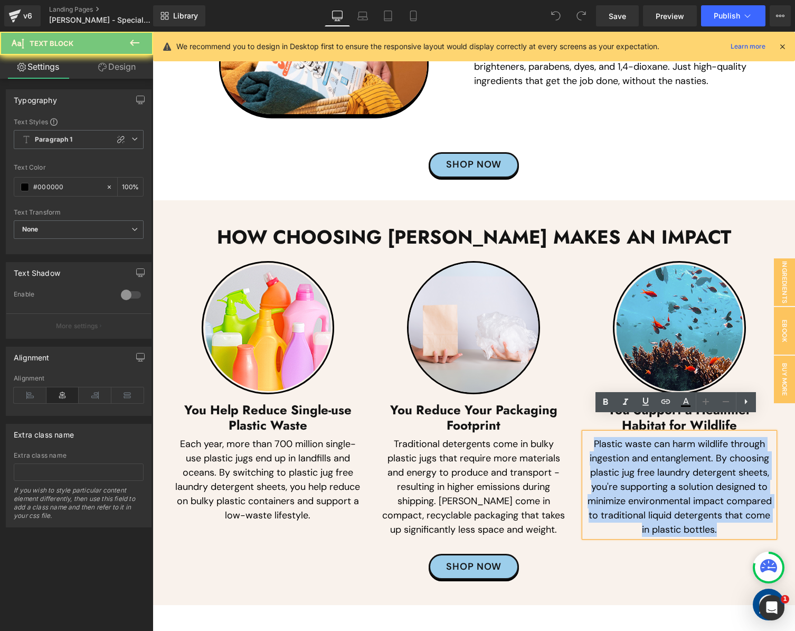
click at [623, 486] on p "Plastic waste can harm wildlife through ingestion and entanglement. By choosing…" at bounding box center [680, 487] width 190 height 100
paste div
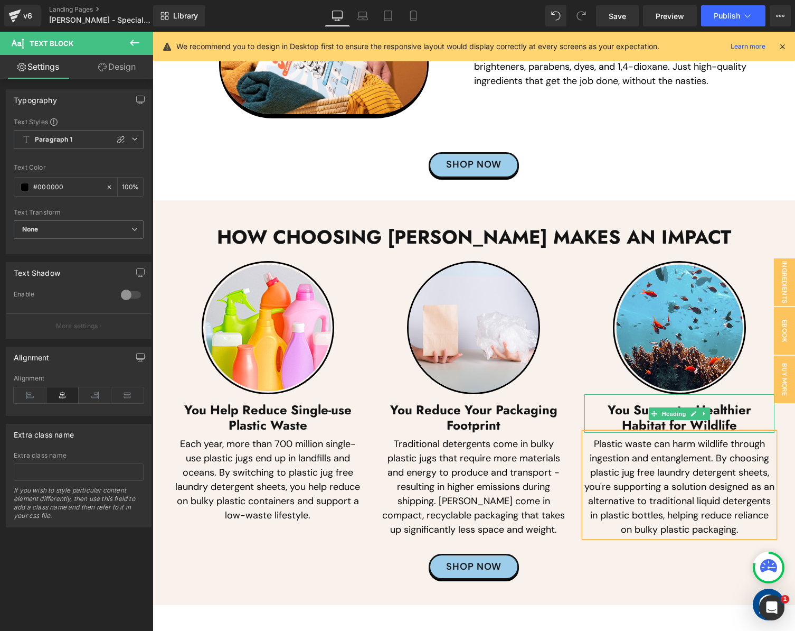
click at [636, 402] on h3 "You Support a Healthier Habitat for Wildlife" at bounding box center [680, 417] width 190 height 31
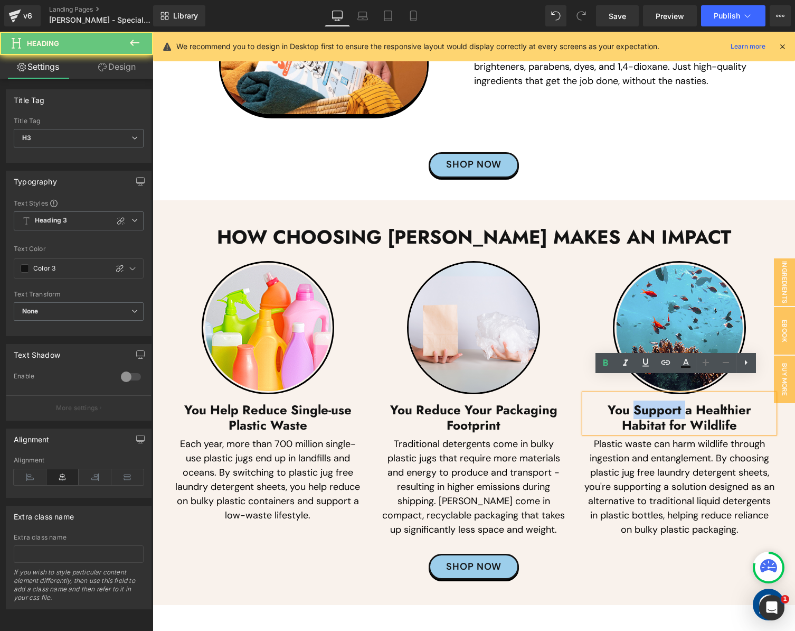
click at [636, 402] on h3 "You Support a Healthier Habitat for Wildlife" at bounding box center [680, 417] width 190 height 31
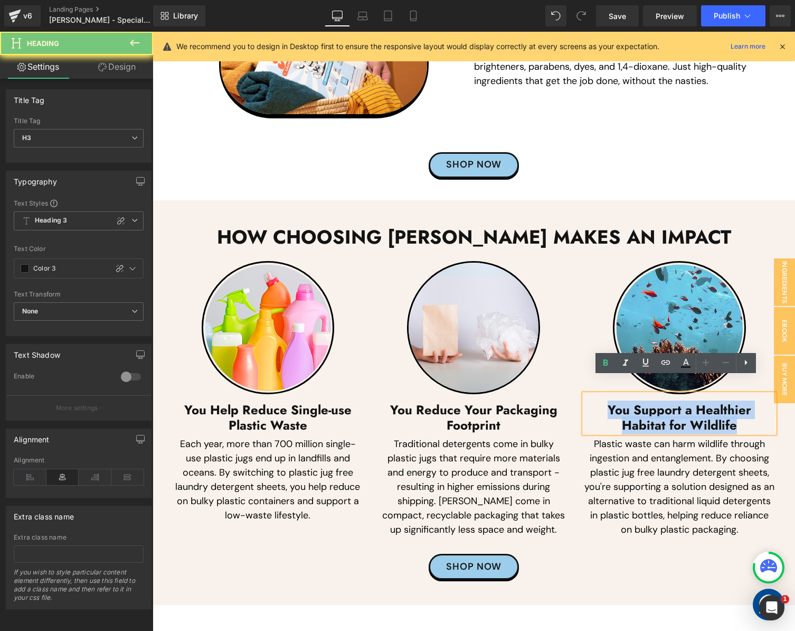
paste div
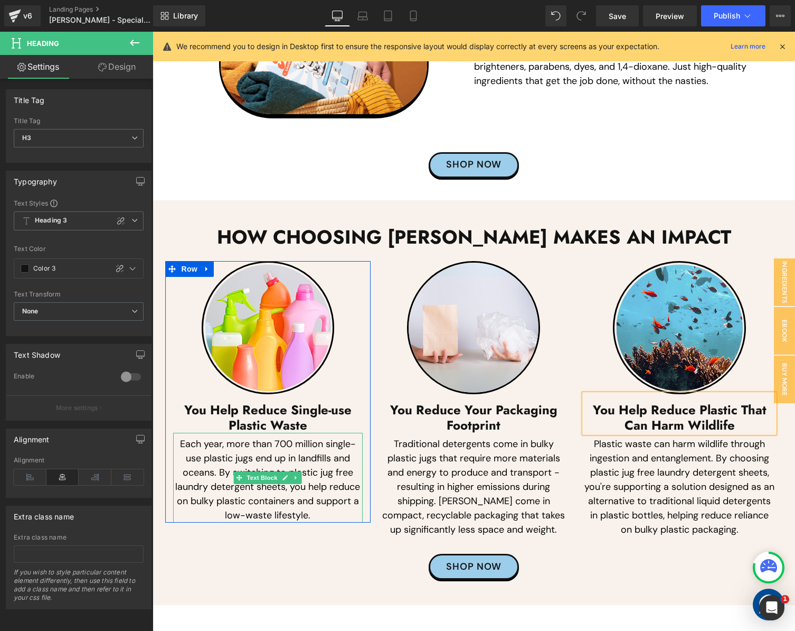
click at [215, 455] on p "Each year, more than 700 million single-use plastic jugs end up in landfills an…" at bounding box center [268, 480] width 190 height 86
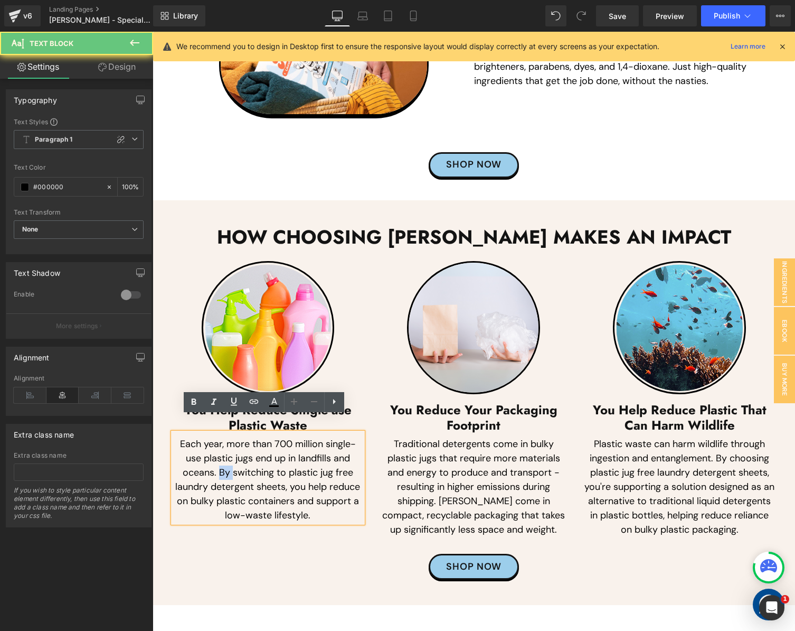
click at [215, 455] on p "Each year, more than 700 million single-use plastic jugs end up in landfills an…" at bounding box center [268, 480] width 190 height 86
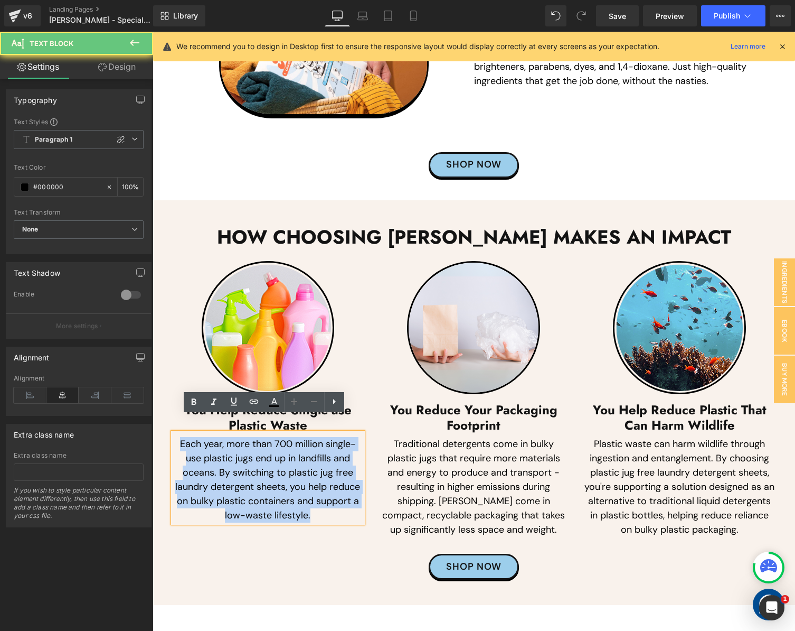
click at [215, 455] on p "Each year, more than 700 million single-use plastic jugs end up in landfills an…" at bounding box center [268, 480] width 190 height 86
paste div
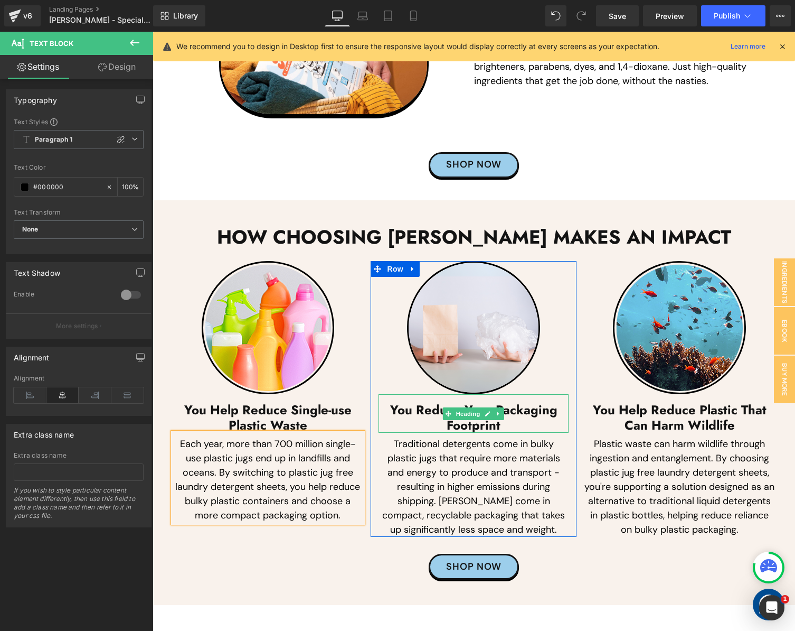
click at [425, 404] on h3 "You Reduce Your Packaging Footprint" at bounding box center [474, 417] width 190 height 31
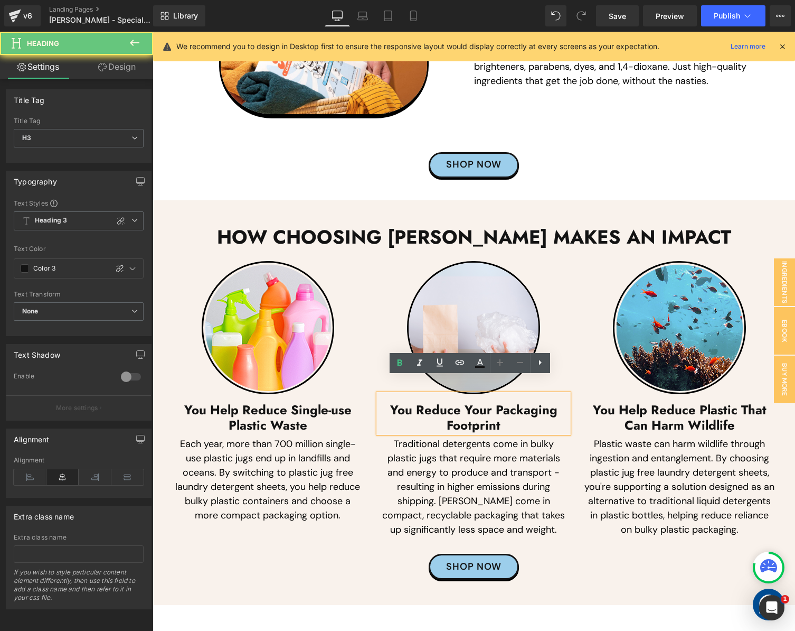
click at [425, 404] on h3 "You Reduce Your Packaging Footprint" at bounding box center [474, 417] width 190 height 31
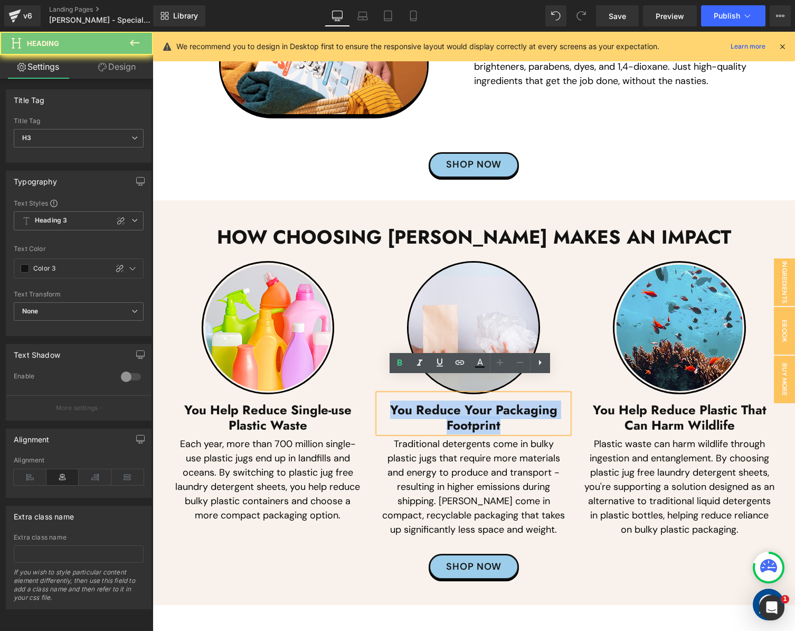
paste div
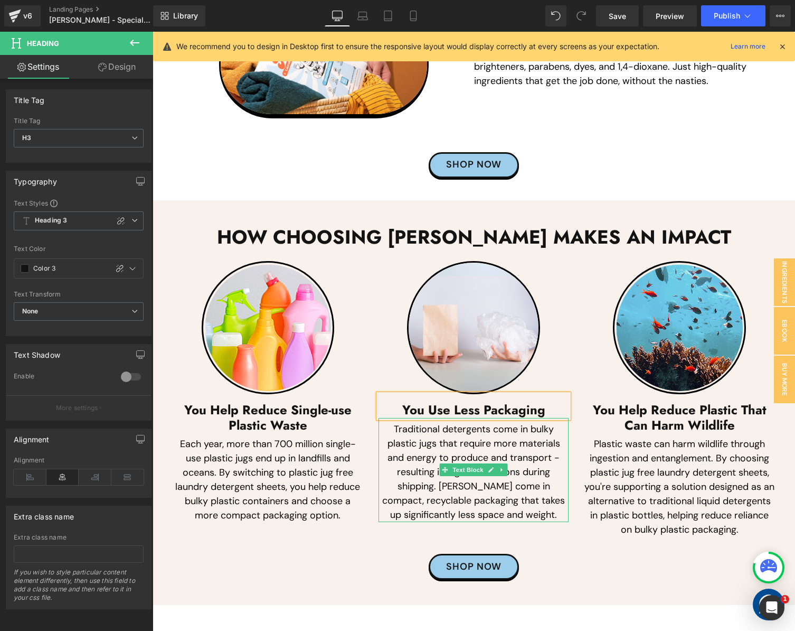
click at [419, 452] on p "Traditional detergents come in bulky plastic jugs that require more materials a…" at bounding box center [474, 472] width 190 height 100
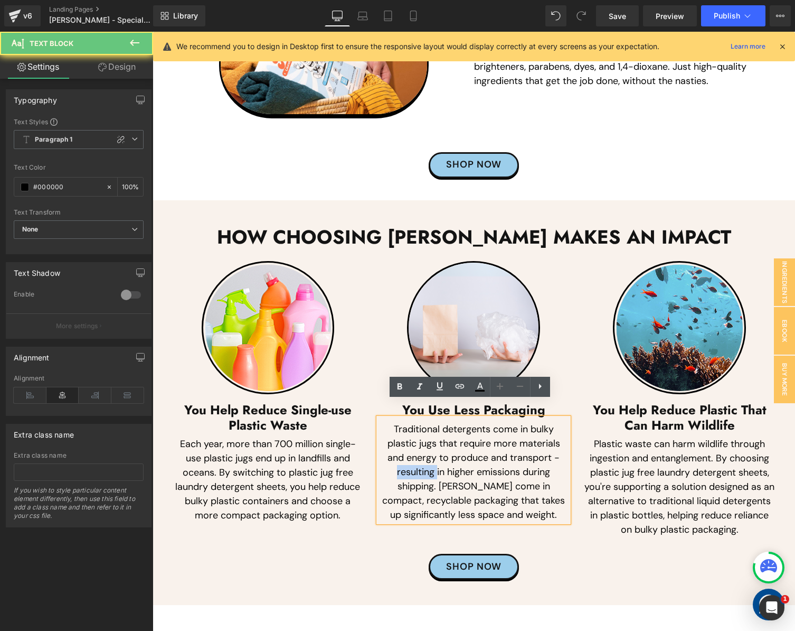
click at [419, 452] on p "Traditional detergents come in bulky plastic jugs that require more materials a…" at bounding box center [474, 472] width 190 height 100
paste div
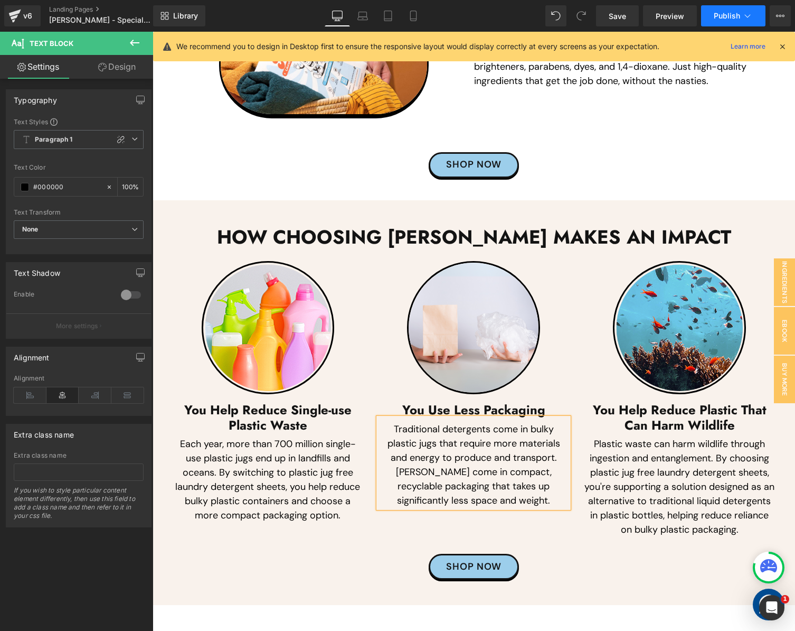
click at [719, 16] on span "Publish" at bounding box center [727, 16] width 26 height 8
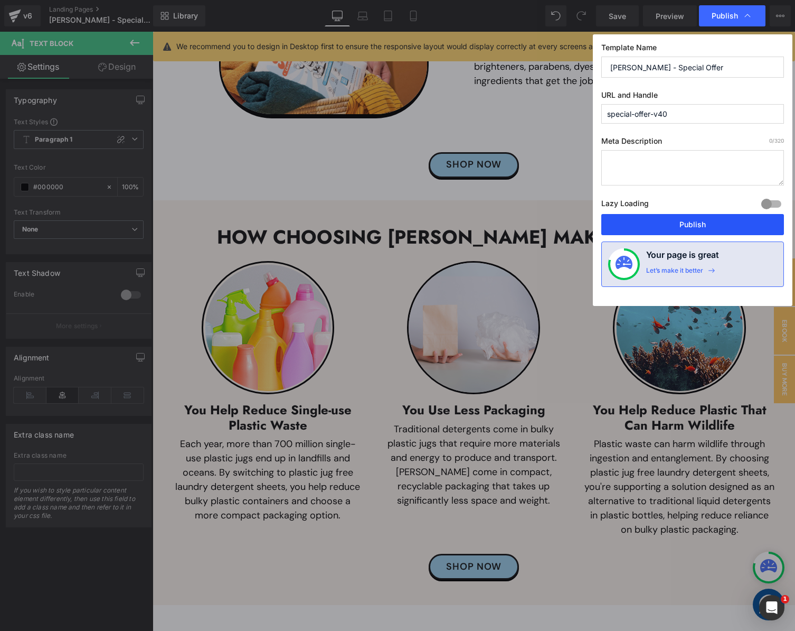
click at [652, 219] on button "Publish" at bounding box center [693, 224] width 183 height 21
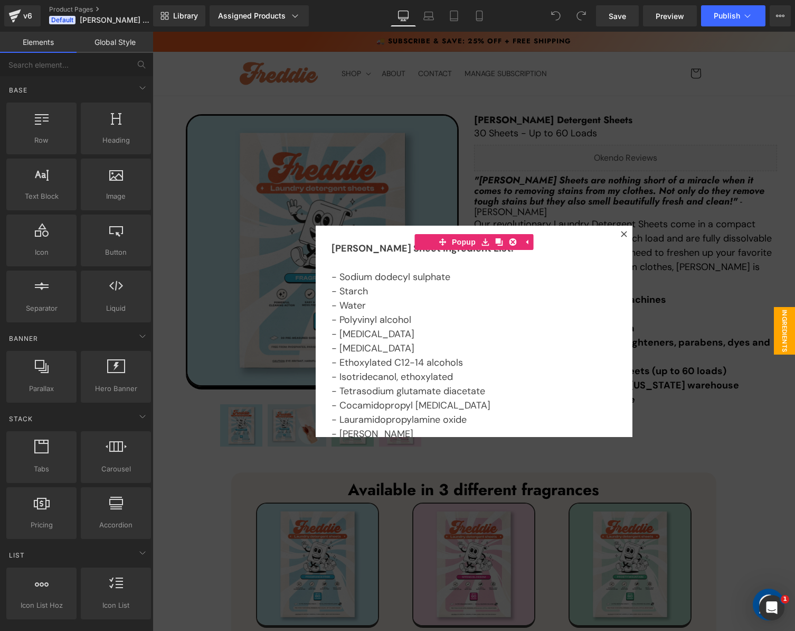
click at [667, 172] on div at bounding box center [474, 331] width 643 height 599
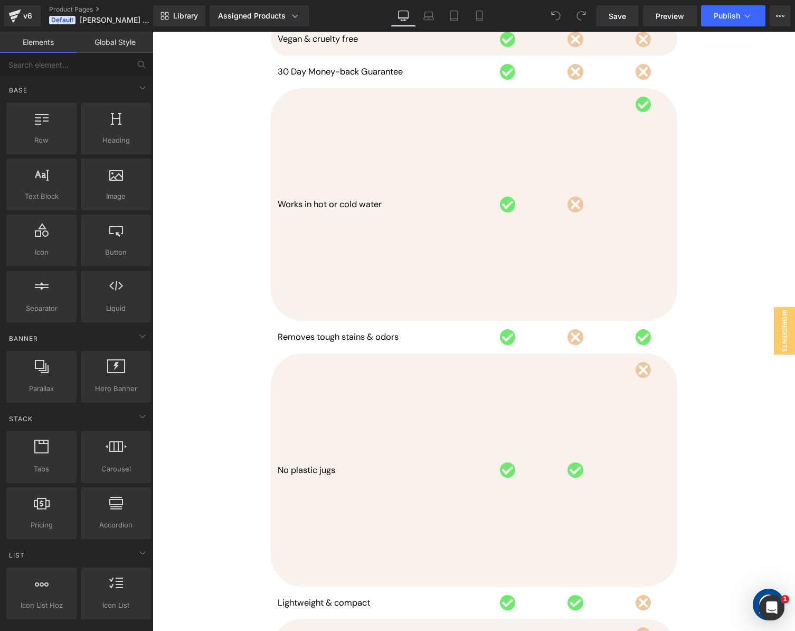
scroll to position [3457, 0]
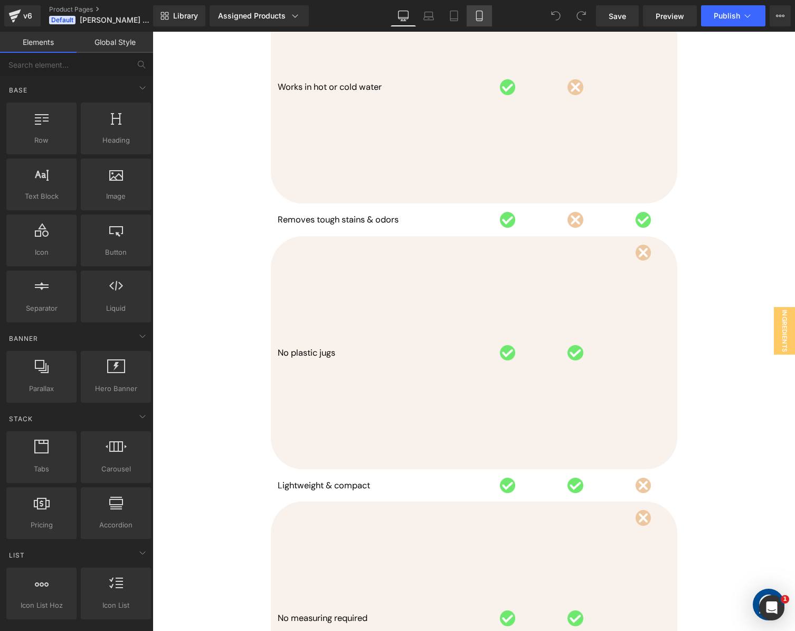
click at [481, 23] on link "Mobile" at bounding box center [479, 15] width 25 height 21
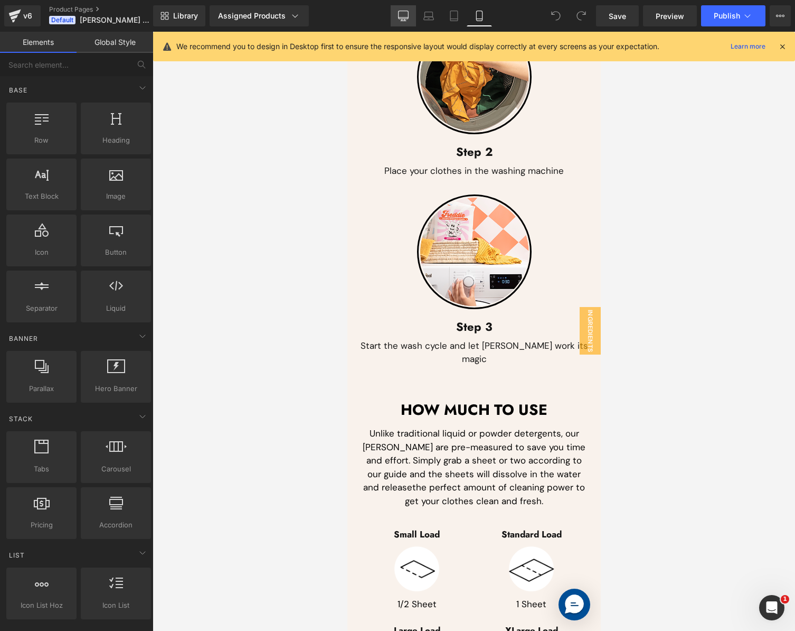
click at [406, 18] on icon at bounding box center [404, 15] width 10 height 8
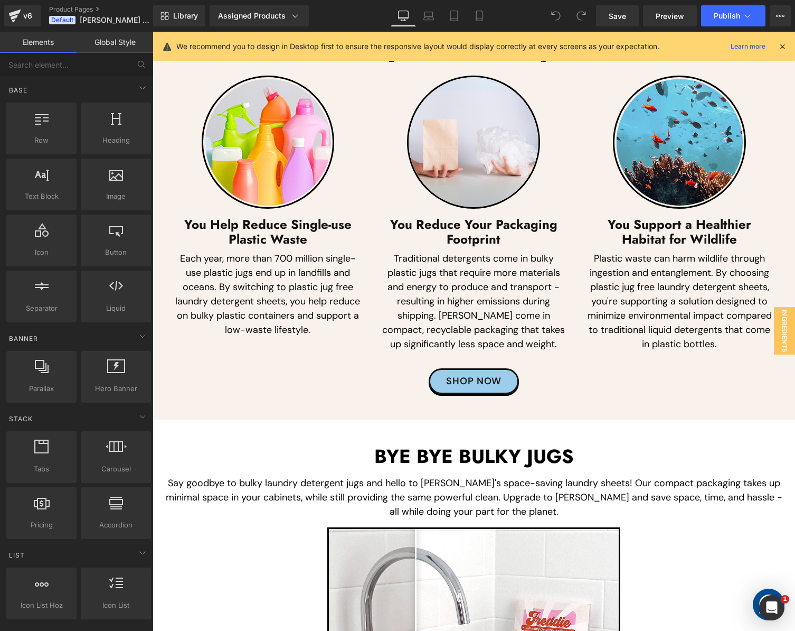
scroll to position [4497, 0]
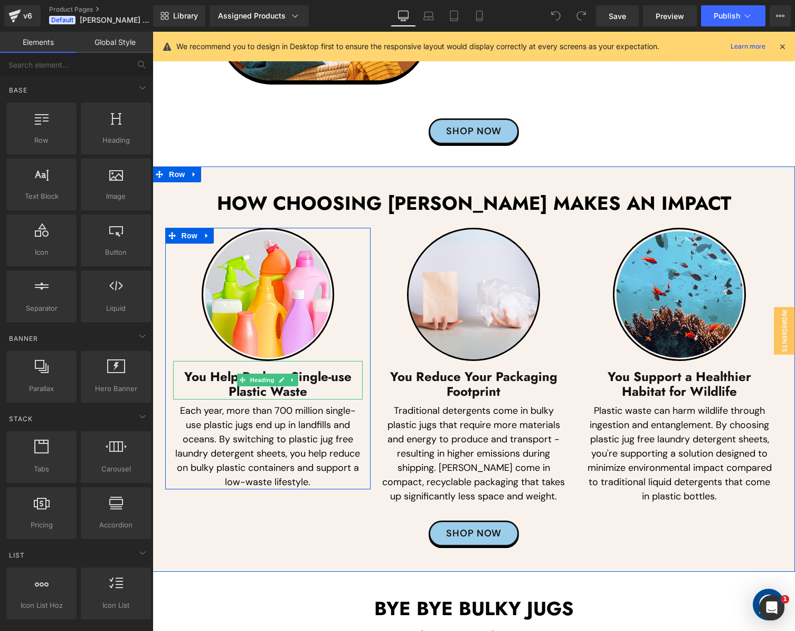
click at [202, 369] on h3 "You Help Reduce Single-use Plastic Waste" at bounding box center [268, 384] width 190 height 31
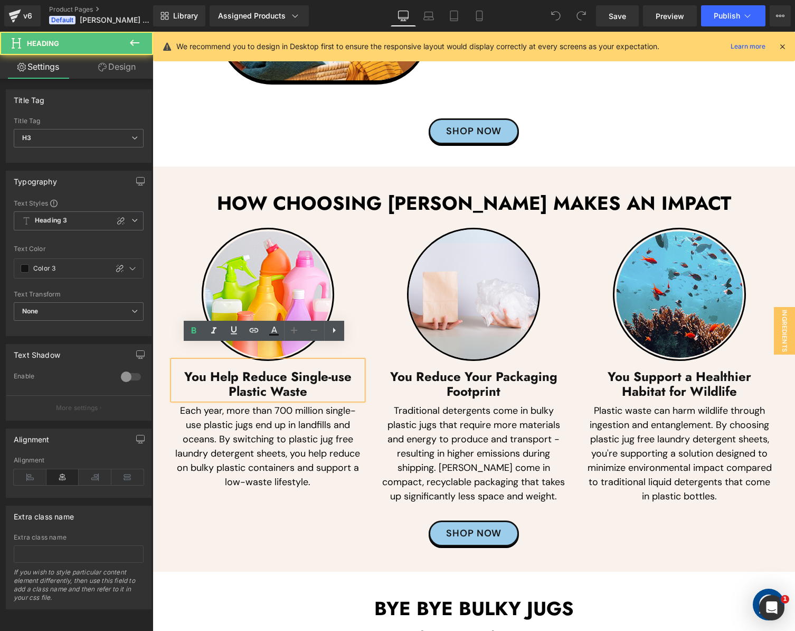
click at [201, 369] on h3 "You Help Reduce Single-use Plastic Waste" at bounding box center [268, 384] width 190 height 31
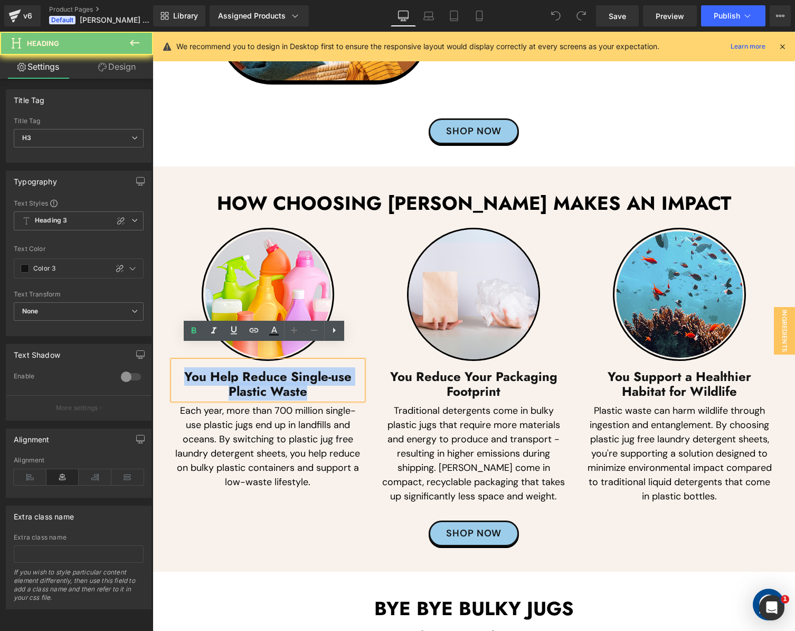
click at [201, 369] on h3 "You Help Reduce Single-use Plastic Waste" at bounding box center [268, 384] width 190 height 31
paste div
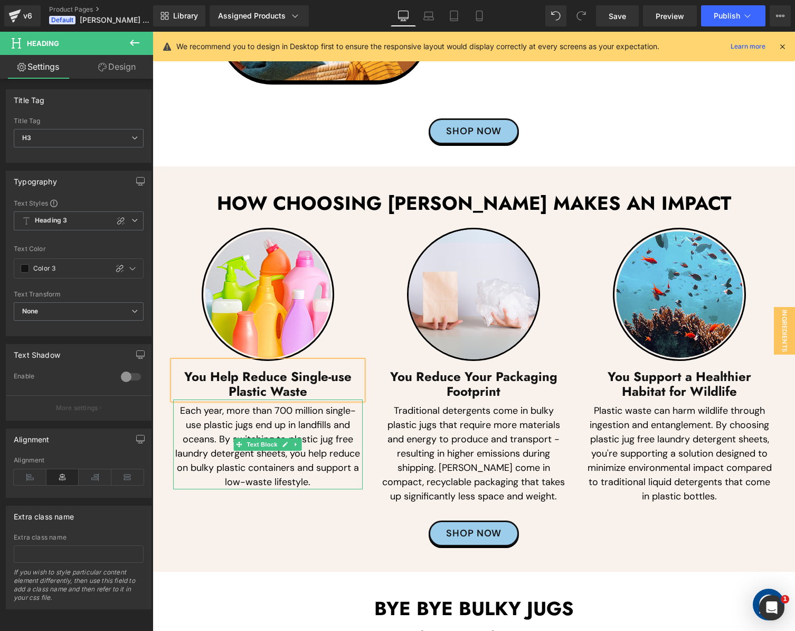
click at [213, 457] on p "Each year, more than 700 million single-use plastic jugs end up in landfills an…" at bounding box center [268, 447] width 190 height 86
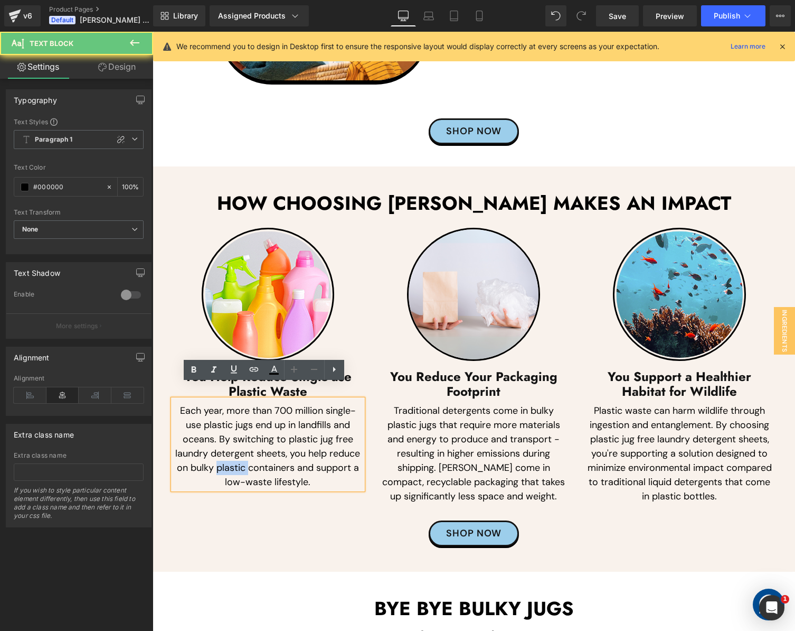
click at [213, 457] on p "Each year, more than 700 million single-use plastic jugs end up in landfills an…" at bounding box center [268, 447] width 190 height 86
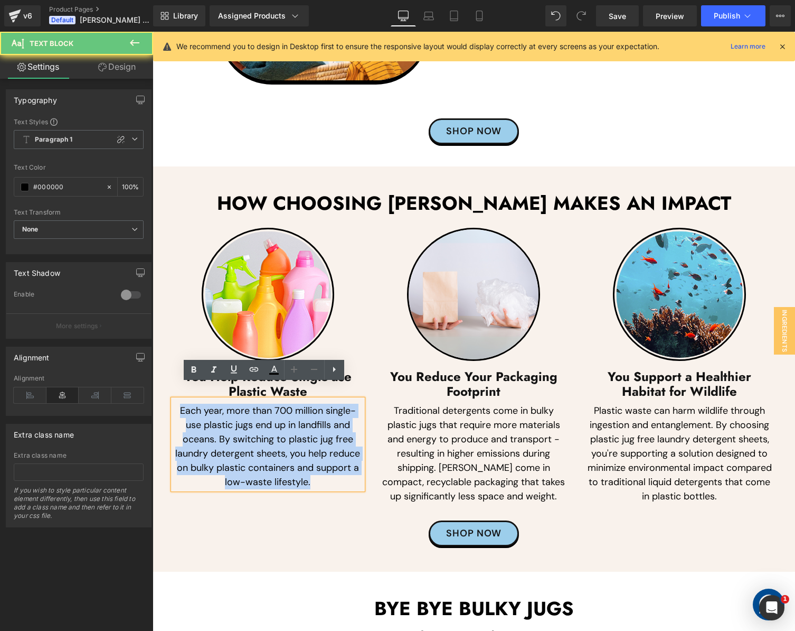
click at [213, 457] on p "Each year, more than 700 million single-use plastic jugs end up in landfills an…" at bounding box center [268, 447] width 190 height 86
paste div
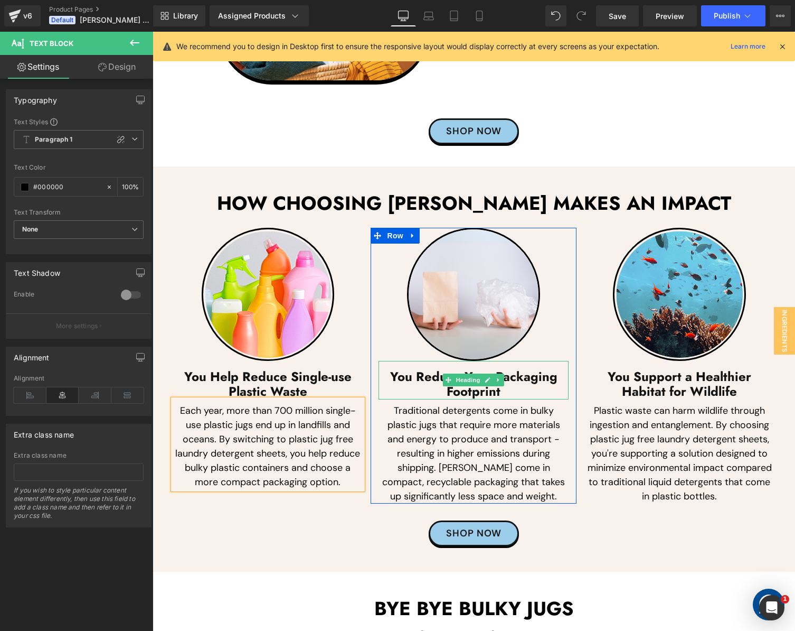
click at [406, 369] on h3 "You Reduce Your Packaging Footprint" at bounding box center [474, 384] width 190 height 31
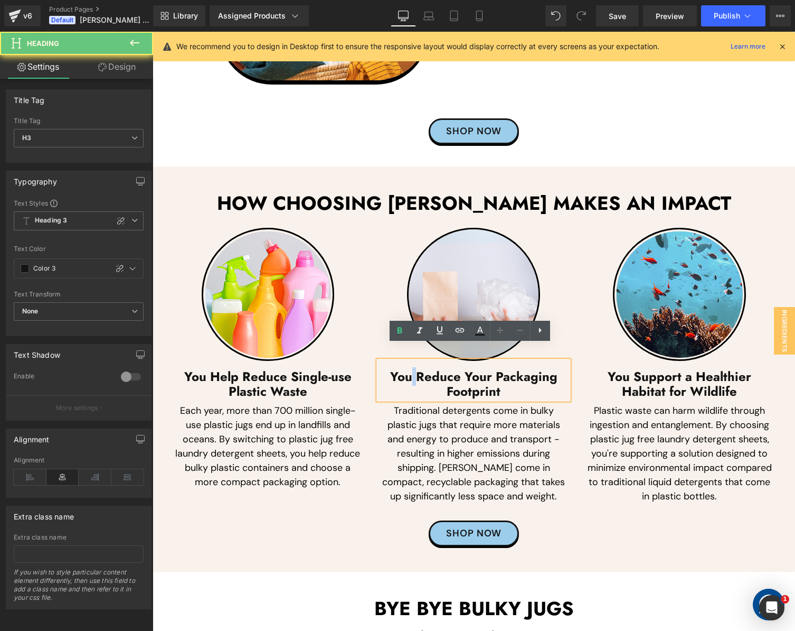
click at [406, 369] on h3 "You Reduce Your Packaging Footprint" at bounding box center [474, 384] width 190 height 31
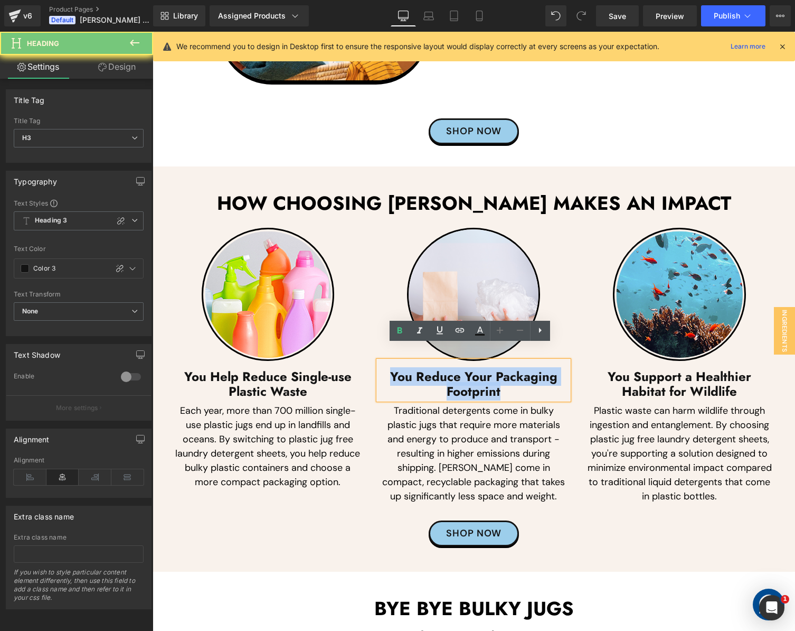
click at [406, 369] on h3 "You Reduce Your Packaging Footprint" at bounding box center [474, 384] width 190 height 31
paste div
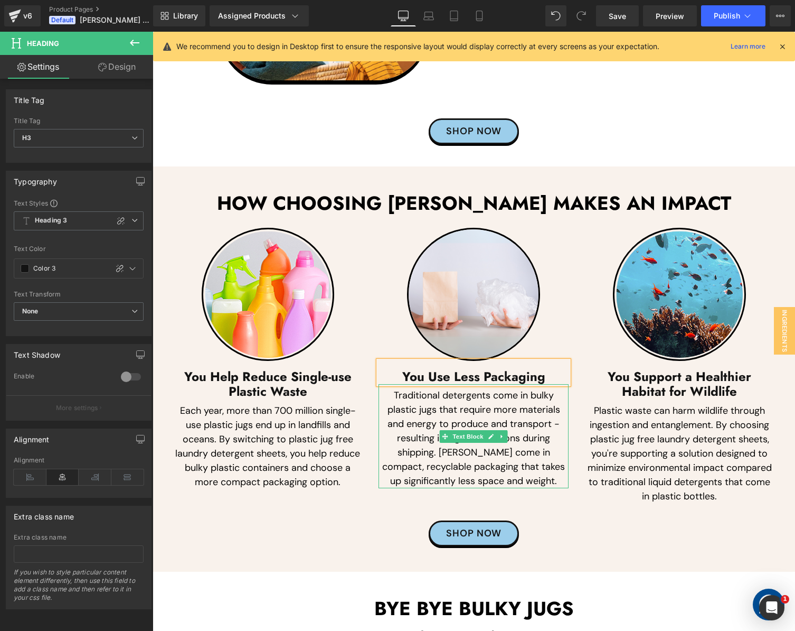
click at [424, 438] on p "Traditional detergents come in bulky plastic jugs that require more materials a…" at bounding box center [474, 438] width 190 height 100
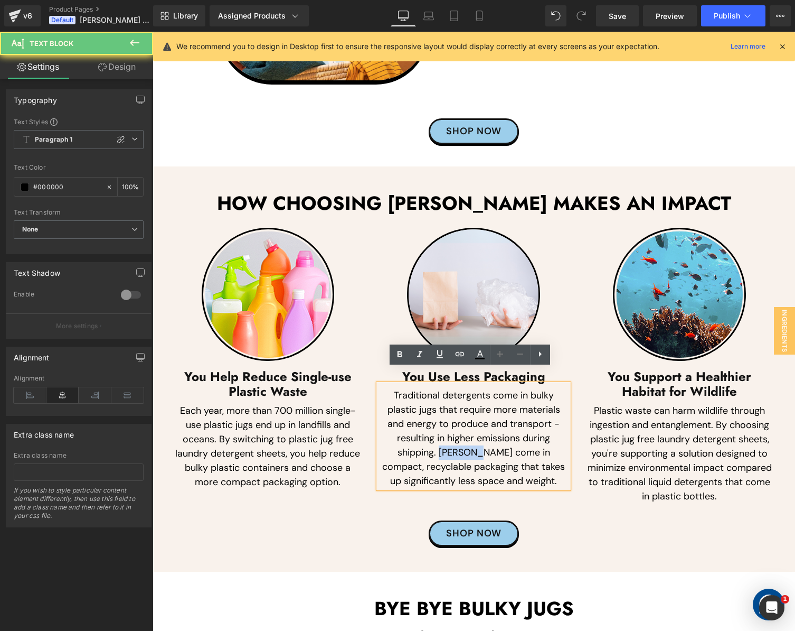
click at [424, 438] on p "Traditional detergents come in bulky plastic jugs that require more materials a…" at bounding box center [474, 438] width 190 height 100
paste div
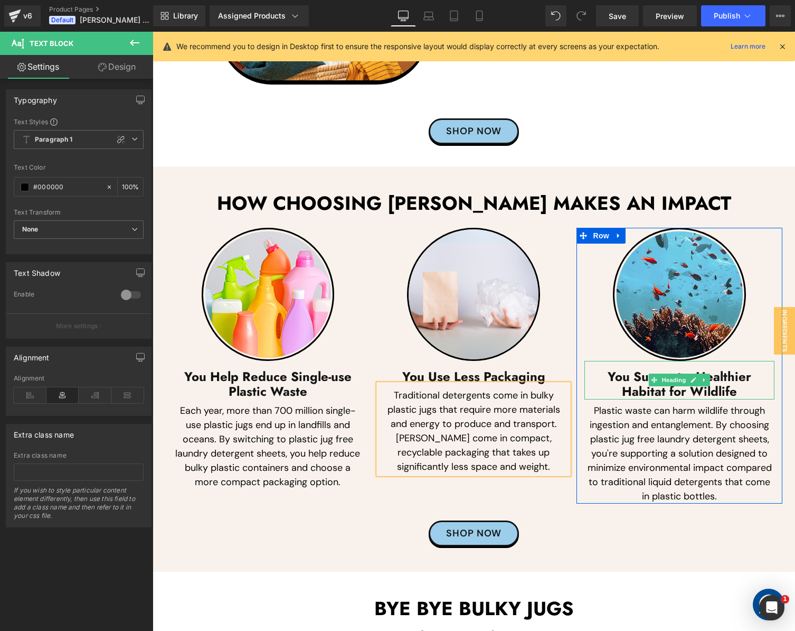
click at [614, 377] on h3 "You Support a Healthier Habitat for Wildlife" at bounding box center [680, 384] width 190 height 31
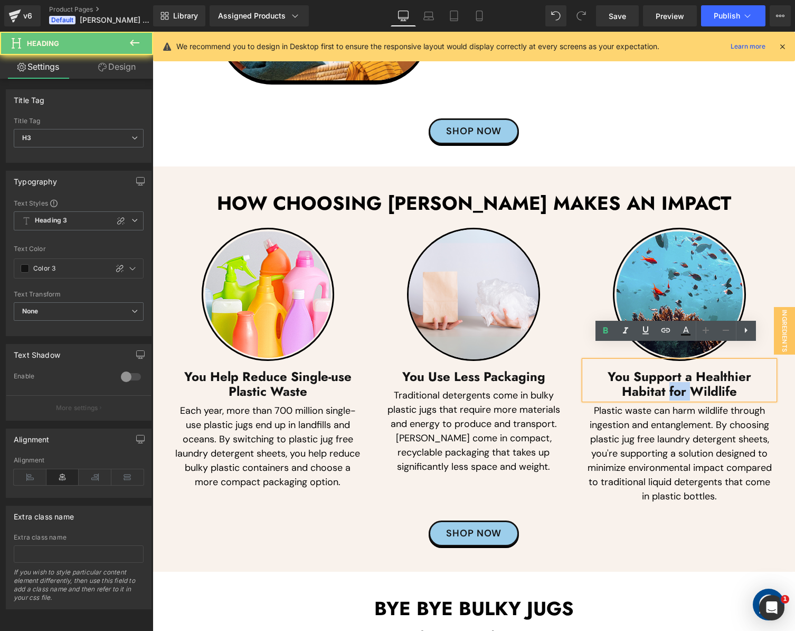
click at [614, 377] on h3 "You Support a Healthier Habitat for Wildlife" at bounding box center [680, 384] width 190 height 31
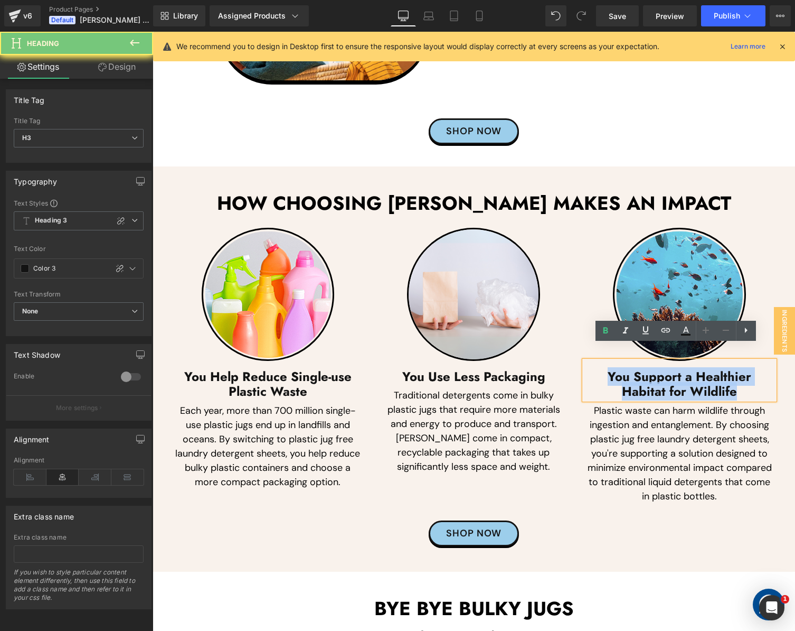
paste div
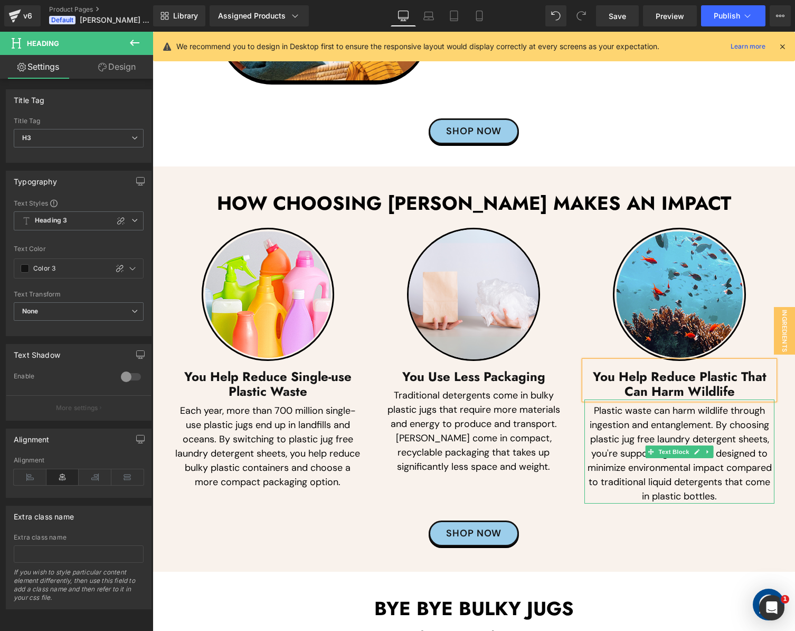
click at [635, 455] on p "Plastic waste can harm wildlife through ingestion and entanglement. By choosing…" at bounding box center [680, 454] width 190 height 100
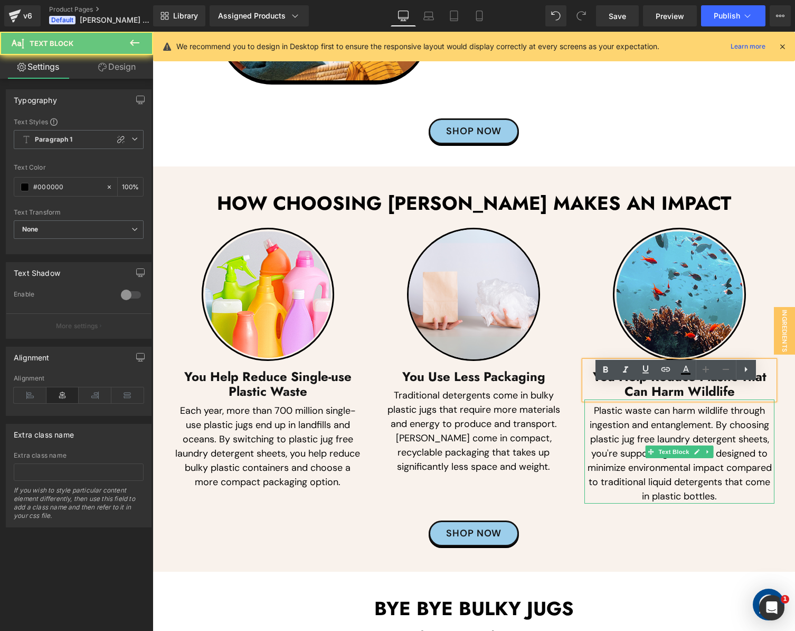
click at [635, 455] on p "Plastic waste can harm wildlife through ingestion and entanglement. By choosing…" at bounding box center [680, 454] width 190 height 100
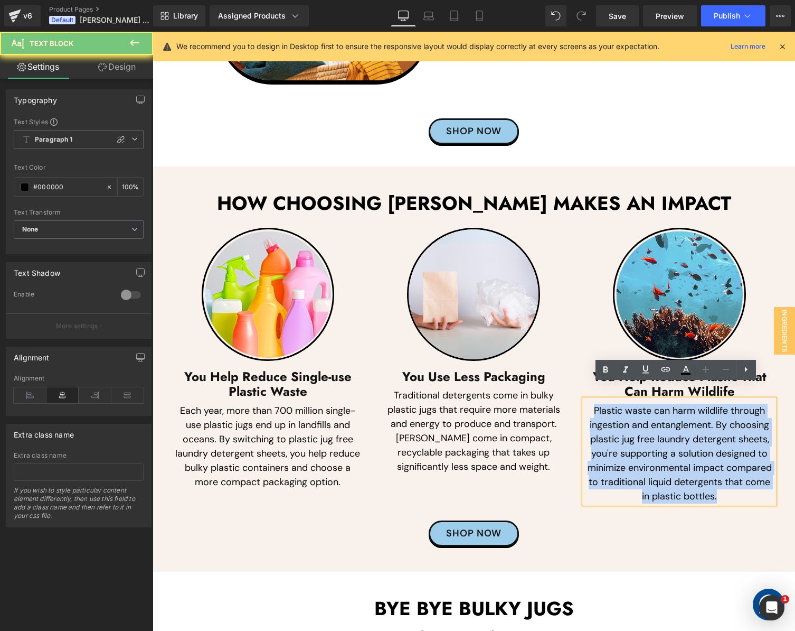
click at [635, 455] on p "Plastic waste can harm wildlife through ingestion and entanglement. By choosing…" at bounding box center [680, 454] width 190 height 100
paste div
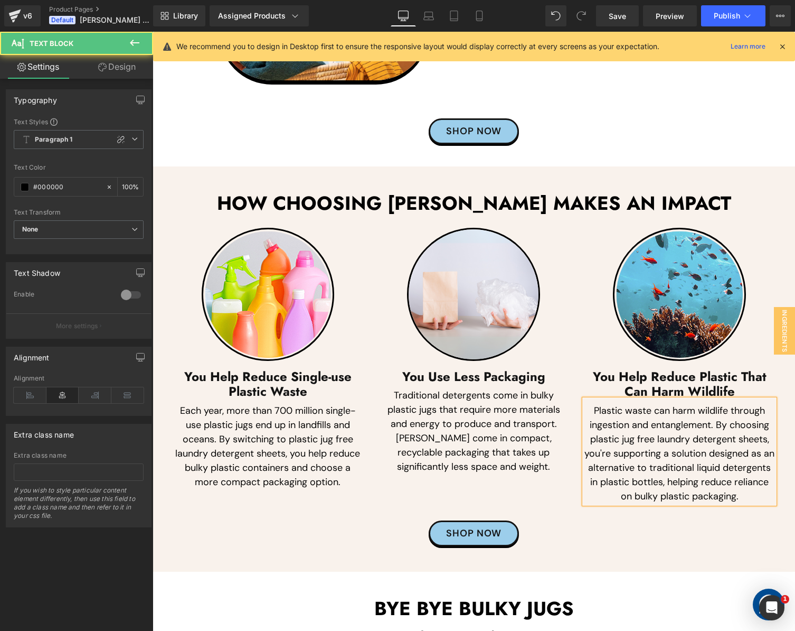
click at [659, 446] on p "Plastic waste can harm wildlife through ingestion and entanglement. By choosing…" at bounding box center [680, 454] width 190 height 100
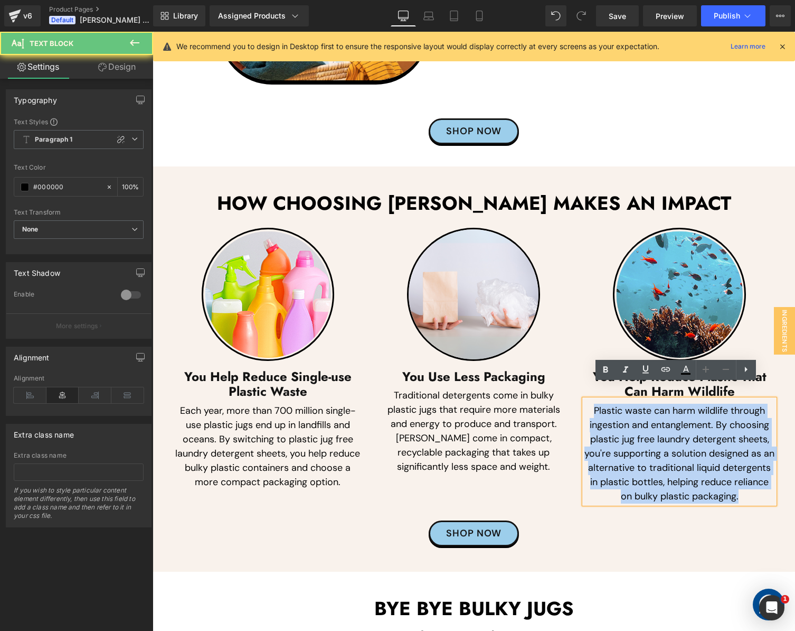
click at [659, 446] on p "Plastic waste can harm wildlife through ingestion and entanglement. By choosing…" at bounding box center [680, 454] width 190 height 100
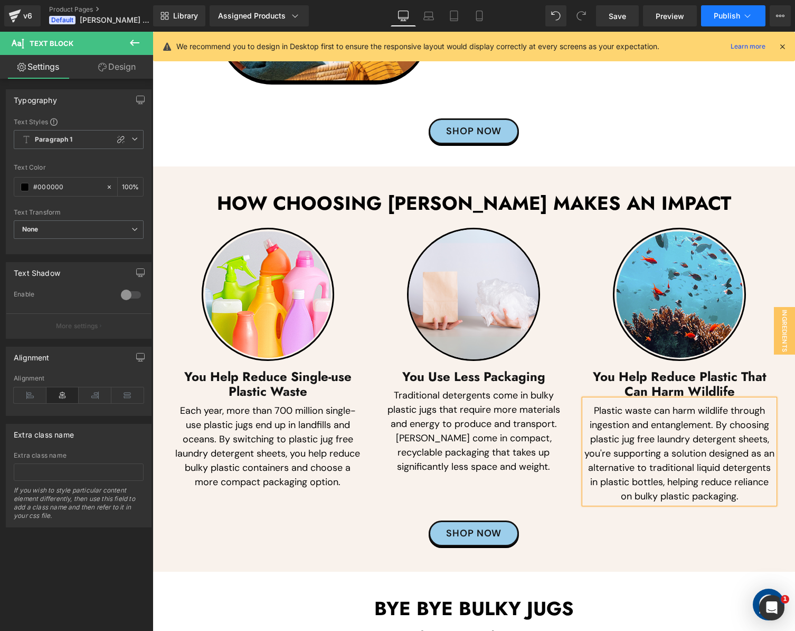
click at [732, 14] on span "Publish" at bounding box center [727, 16] width 26 height 8
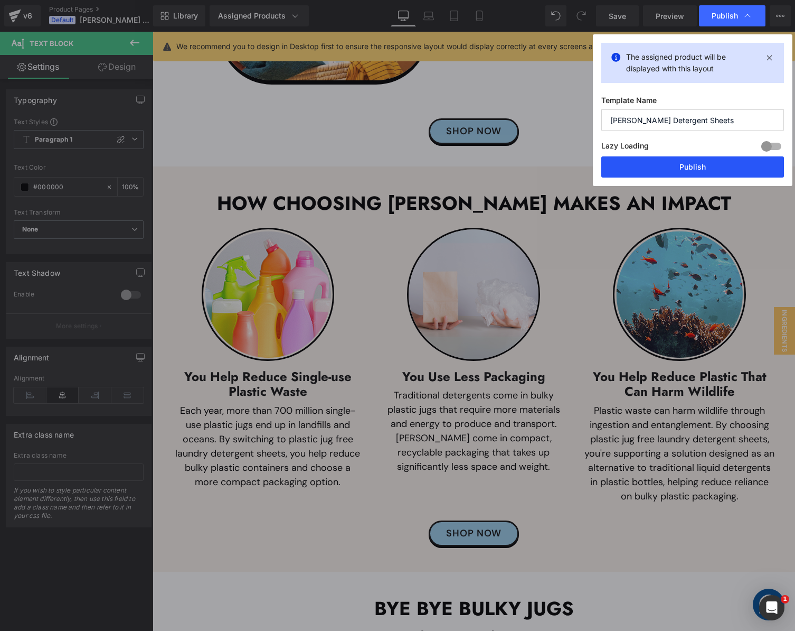
click at [686, 167] on button "Publish" at bounding box center [693, 166] width 183 height 21
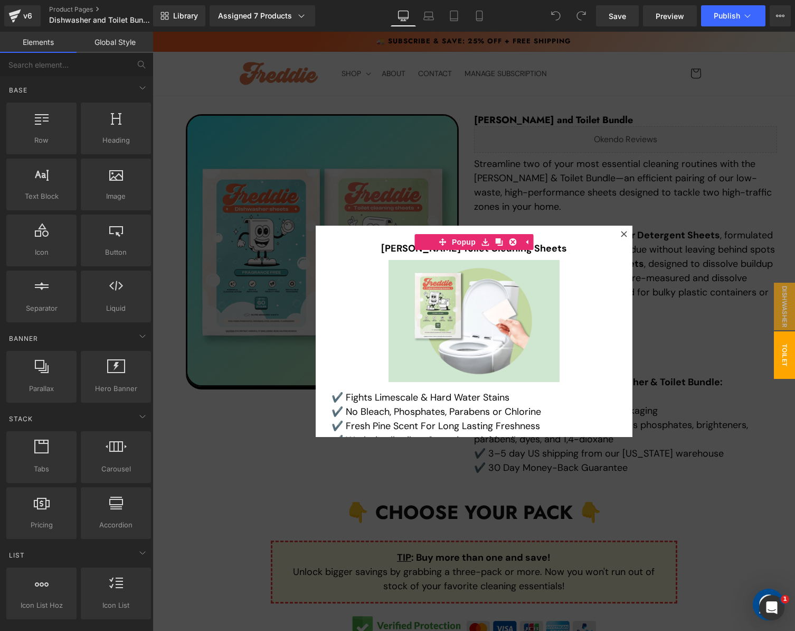
click at [256, 419] on div at bounding box center [474, 331] width 643 height 599
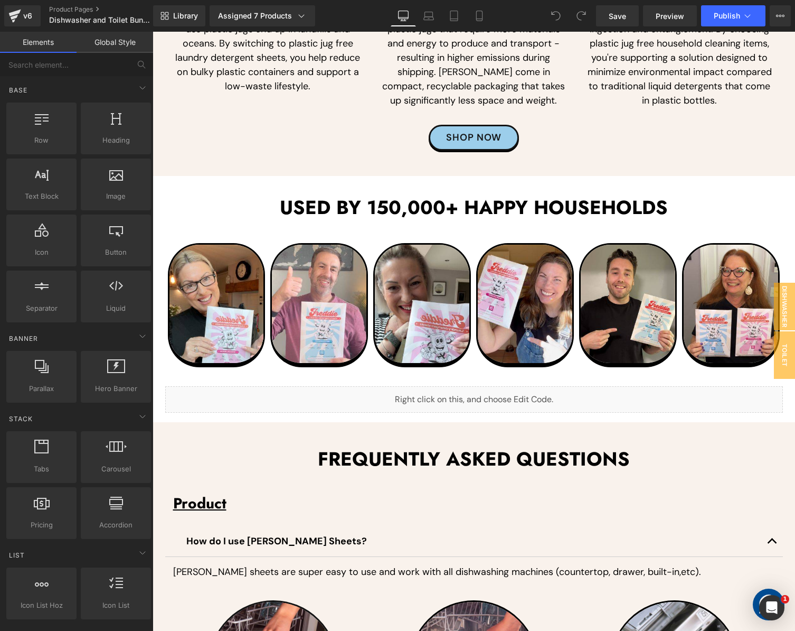
scroll to position [2618, 0]
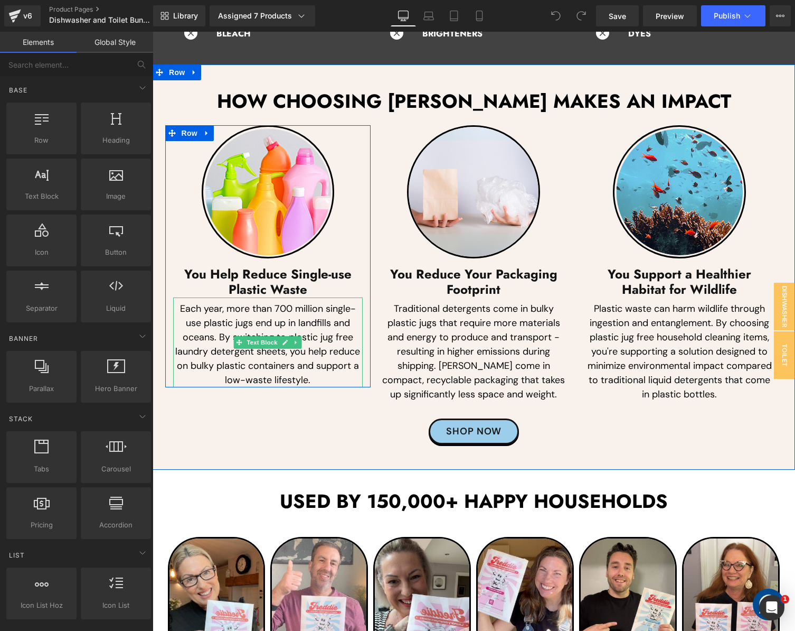
click at [208, 346] on p "Each year, more than 700 million single-use plastic jugs end up in landfills an…" at bounding box center [268, 345] width 190 height 86
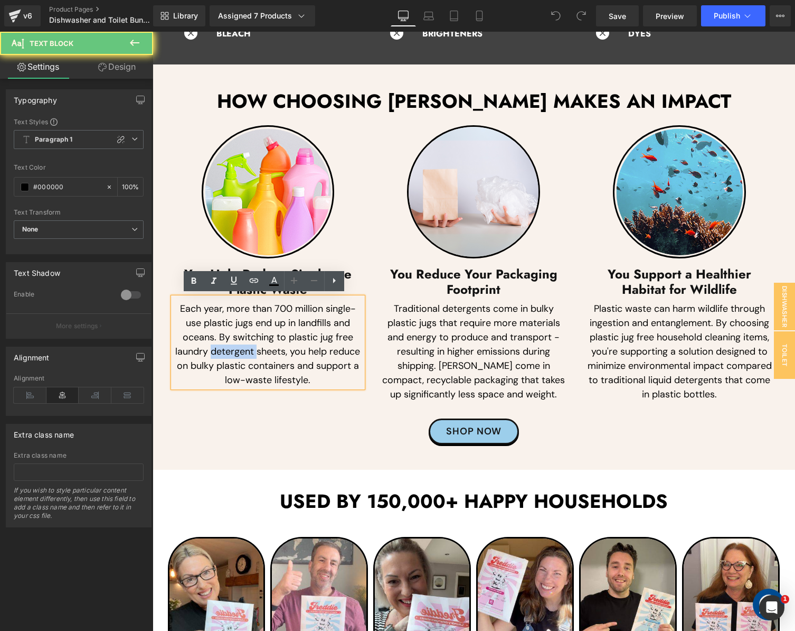
click at [208, 346] on p "Each year, more than 700 million single-use plastic jugs end up in landfills an…" at bounding box center [268, 345] width 190 height 86
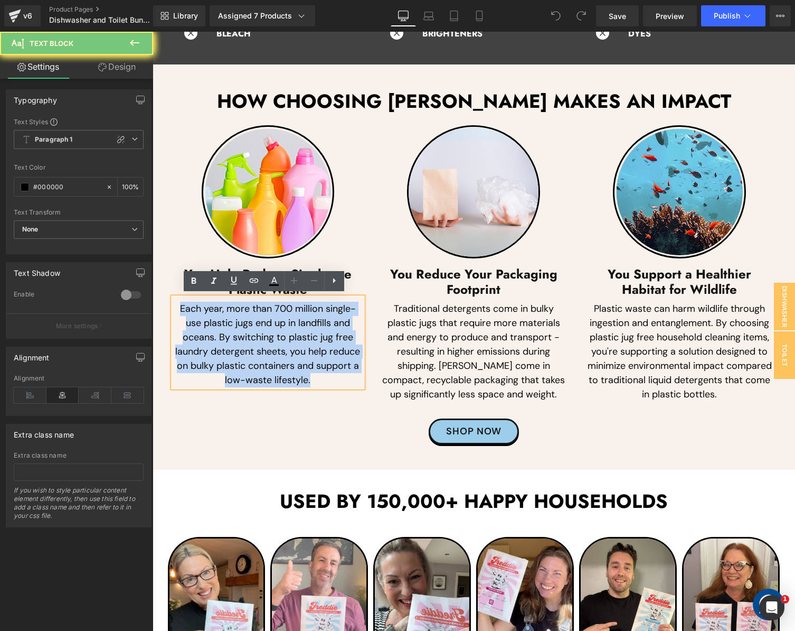
click at [208, 346] on p "Each year, more than 700 million single-use plastic jugs end up in landfills an…" at bounding box center [268, 345] width 190 height 86
paste div
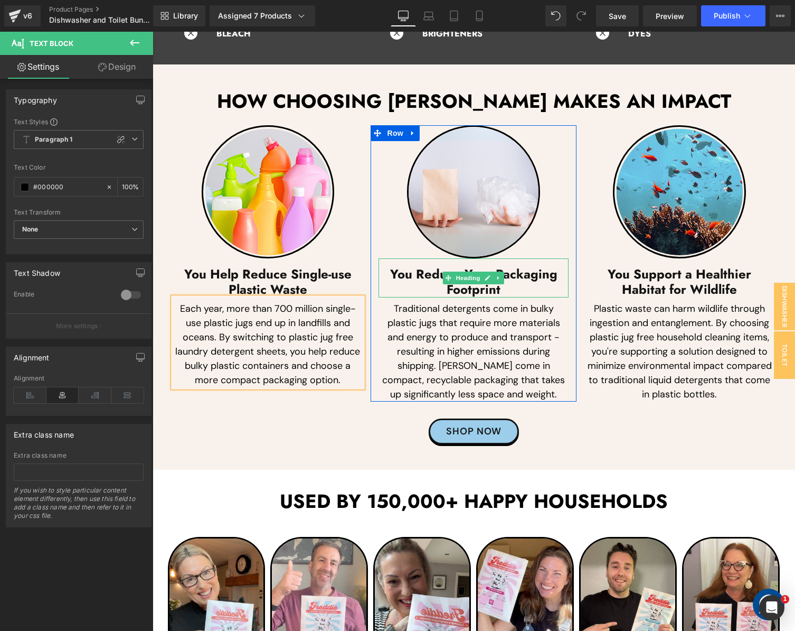
click at [424, 278] on h3 "You Reduce Your Packaging Footprint" at bounding box center [474, 282] width 190 height 31
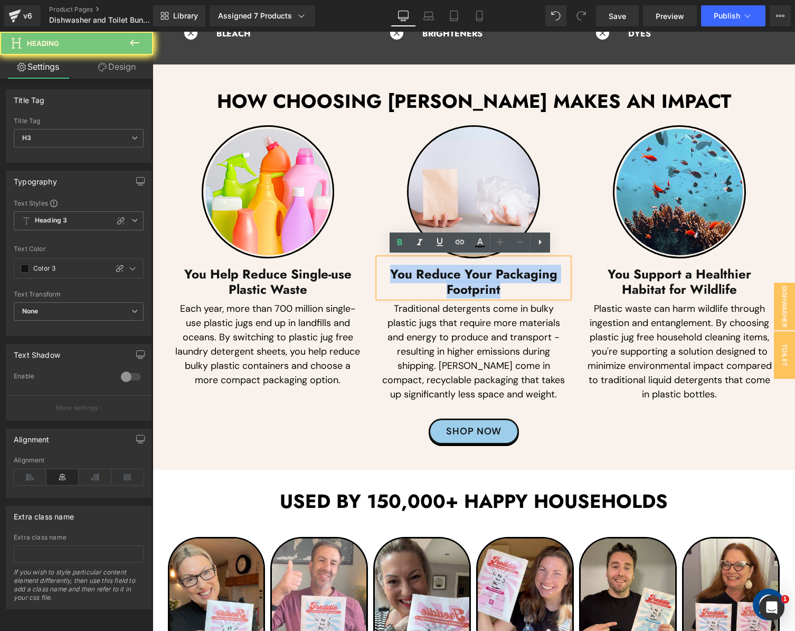
click at [424, 278] on h3 "You Reduce Your Packaging Footprint" at bounding box center [474, 282] width 190 height 31
paste div
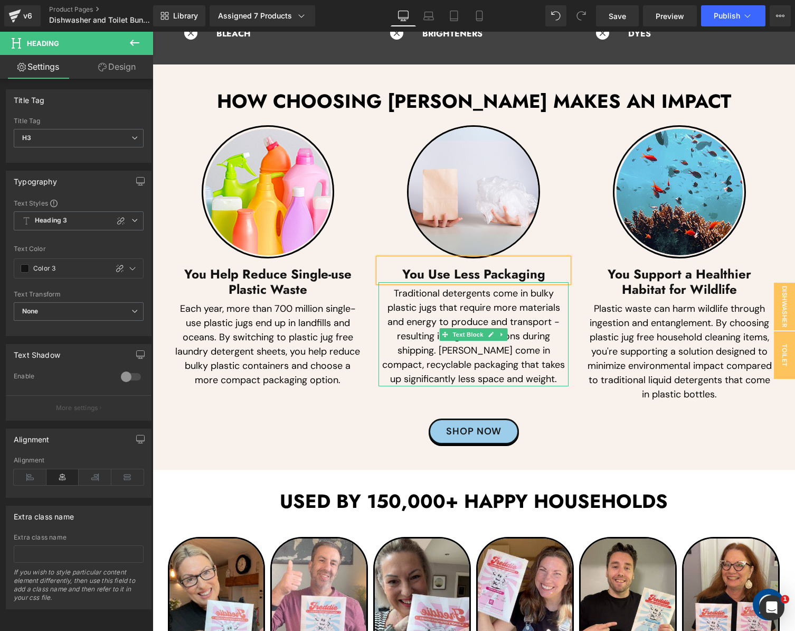
click at [426, 364] on p "Traditional detergents come in bulky plastic jugs that require more materials a…" at bounding box center [474, 336] width 190 height 100
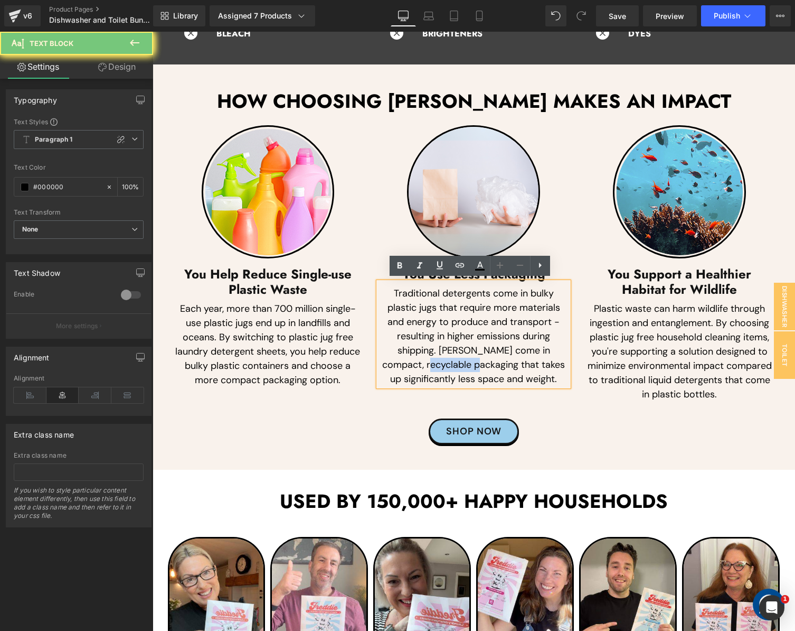
click at [426, 364] on p "Traditional detergents come in bulky plastic jugs that require more materials a…" at bounding box center [474, 336] width 190 height 100
paste div
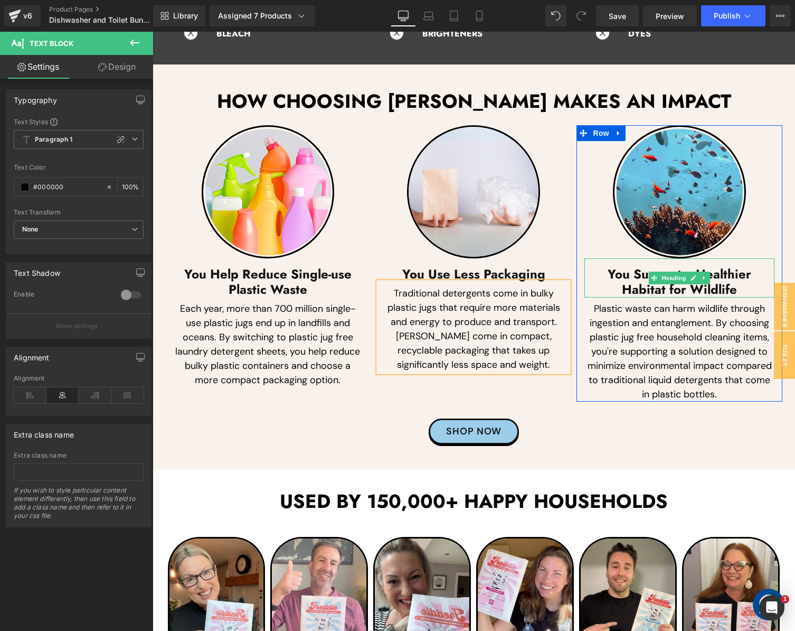
click at [629, 280] on h3 "You Support a Healthier Habitat for Wildlife" at bounding box center [680, 282] width 190 height 31
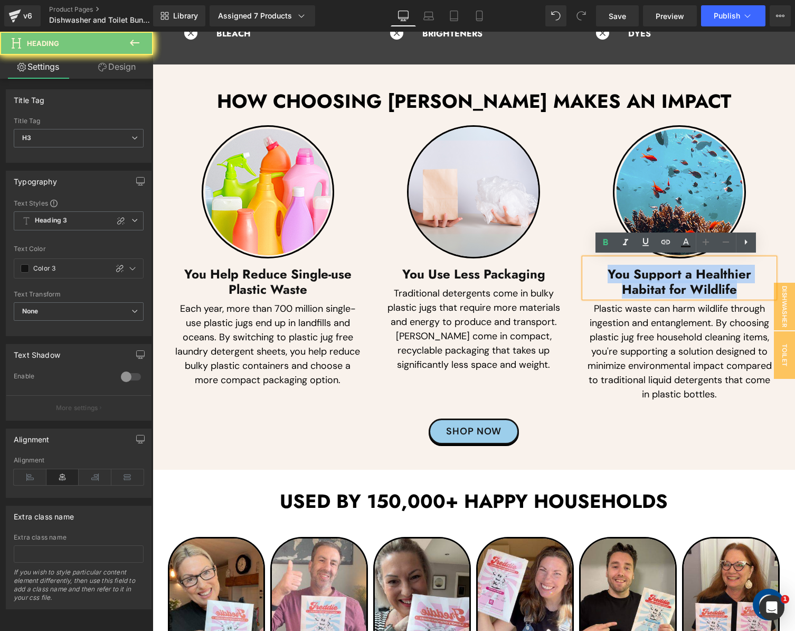
click at [629, 280] on h3 "You Support a Healthier Habitat for Wildlife" at bounding box center [680, 282] width 190 height 31
paste div
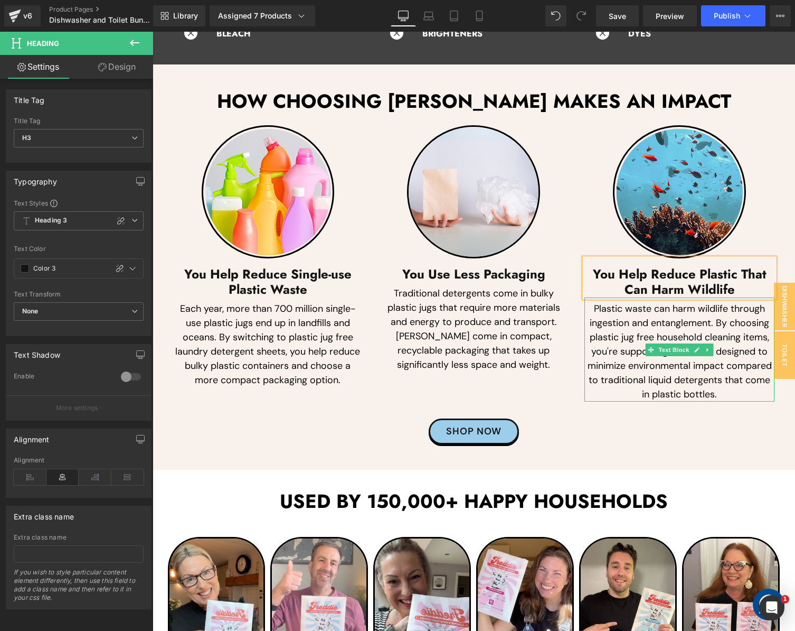
click at [667, 385] on p "Plastic waste can harm wildlife through ingestion and entanglement. By choosing…" at bounding box center [680, 352] width 190 height 100
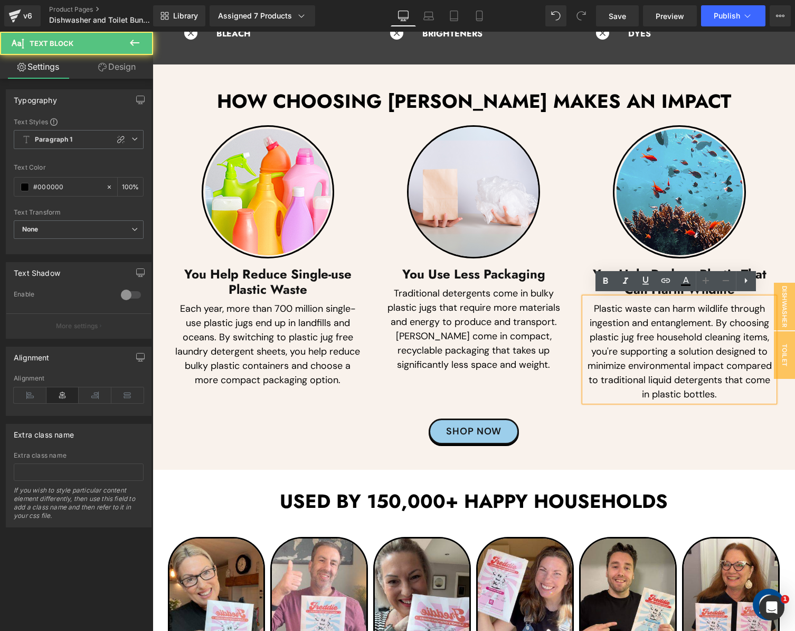
click at [655, 384] on p "Plastic waste can harm wildlife through ingestion and entanglement. By choosing…" at bounding box center [680, 352] width 190 height 100
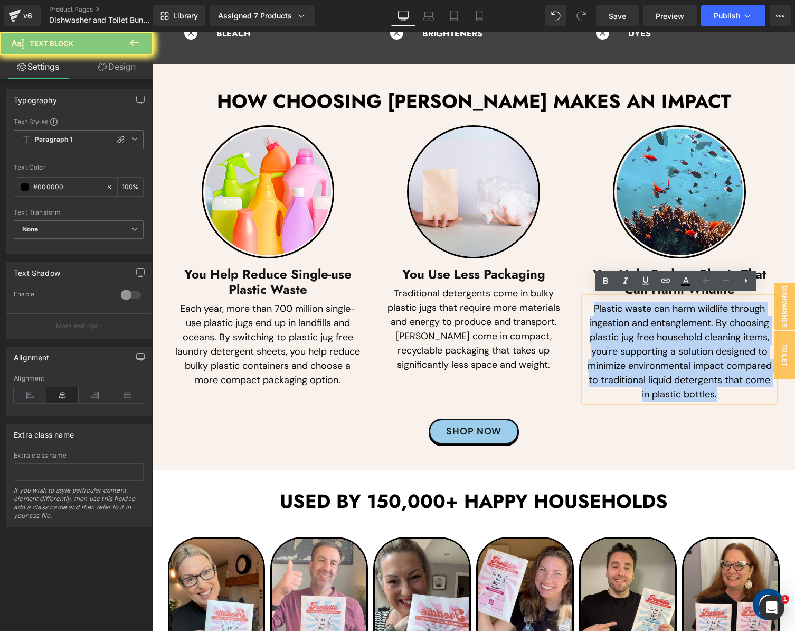
click at [655, 384] on p "Plastic waste can harm wildlife through ingestion and entanglement. By choosing…" at bounding box center [680, 352] width 190 height 100
paste div
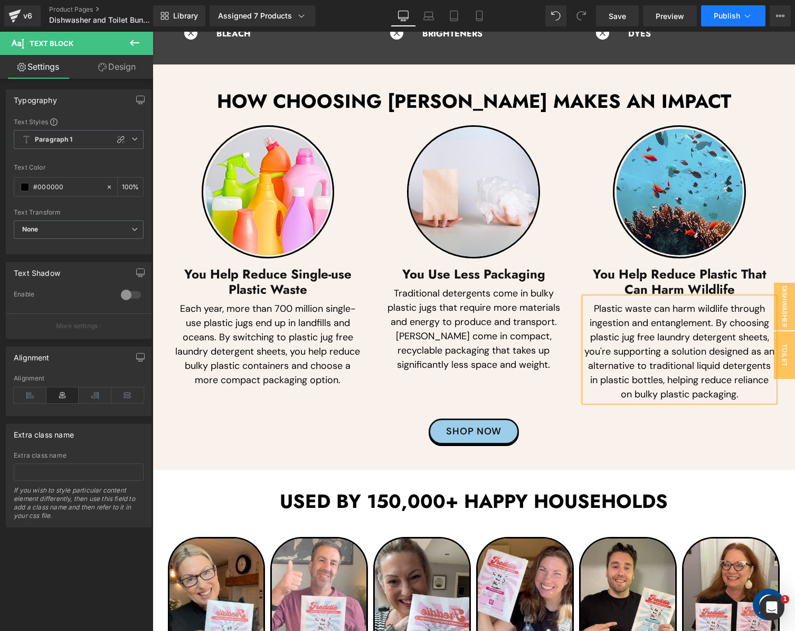
click at [717, 14] on span "Publish" at bounding box center [727, 16] width 26 height 8
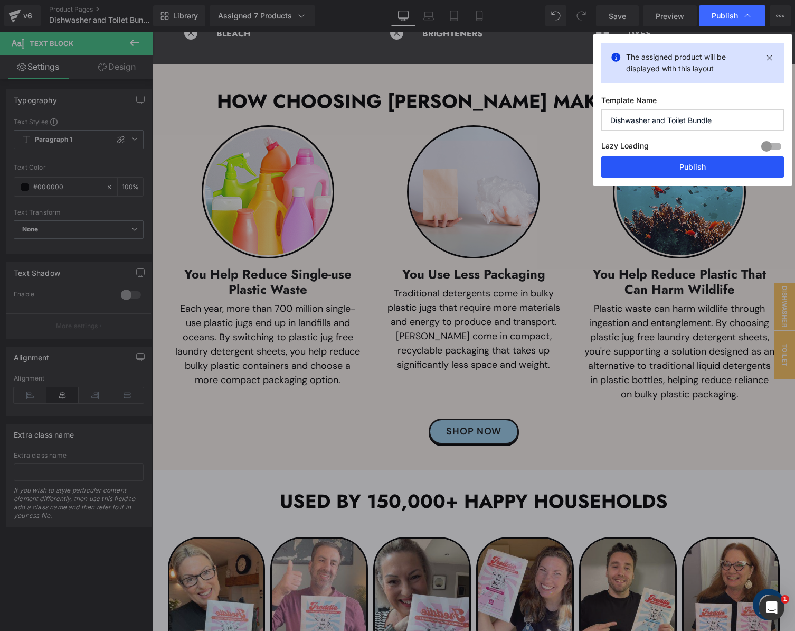
drag, startPoint x: 666, startPoint y: 164, endPoint x: 284, endPoint y: 1, distance: 415.5
click at [665, 164] on button "Publish" at bounding box center [693, 166] width 183 height 21
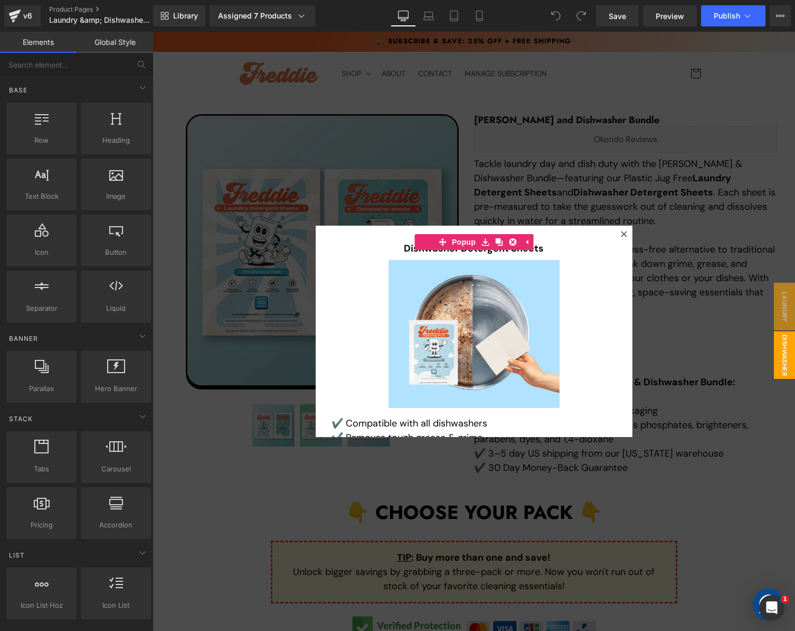
drag, startPoint x: 715, startPoint y: 128, endPoint x: 727, endPoint y: 111, distance: 20.8
click at [714, 128] on div at bounding box center [474, 331] width 643 height 599
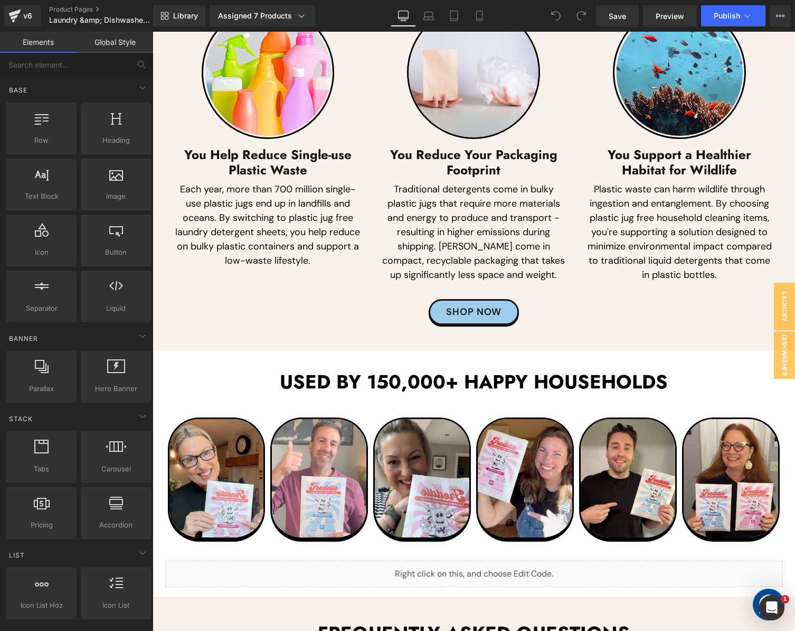
scroll to position [2696, 0]
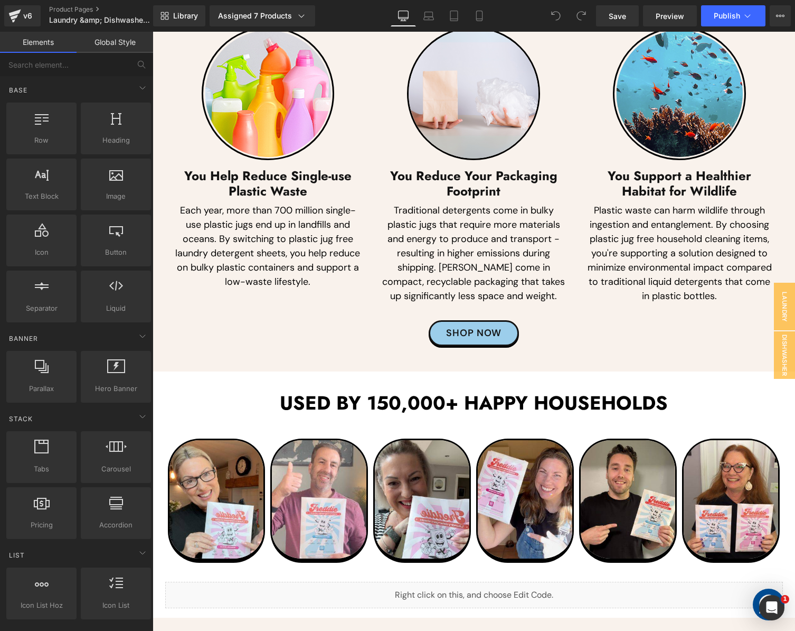
click at [225, 232] on p "Each year, more than 700 million single-use plastic jugs end up in landfills an…" at bounding box center [268, 246] width 190 height 86
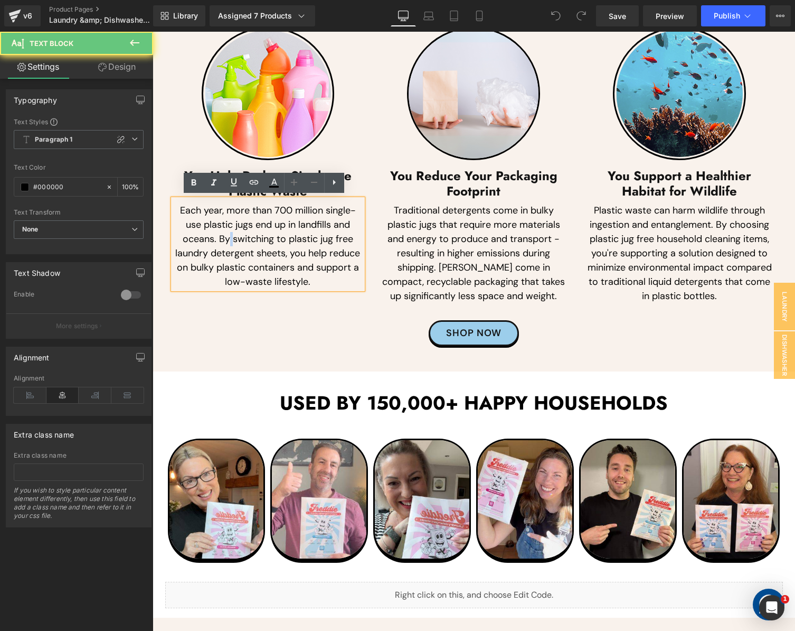
click at [225, 232] on p "Each year, more than 700 million single-use plastic jugs end up in landfills an…" at bounding box center [268, 246] width 190 height 86
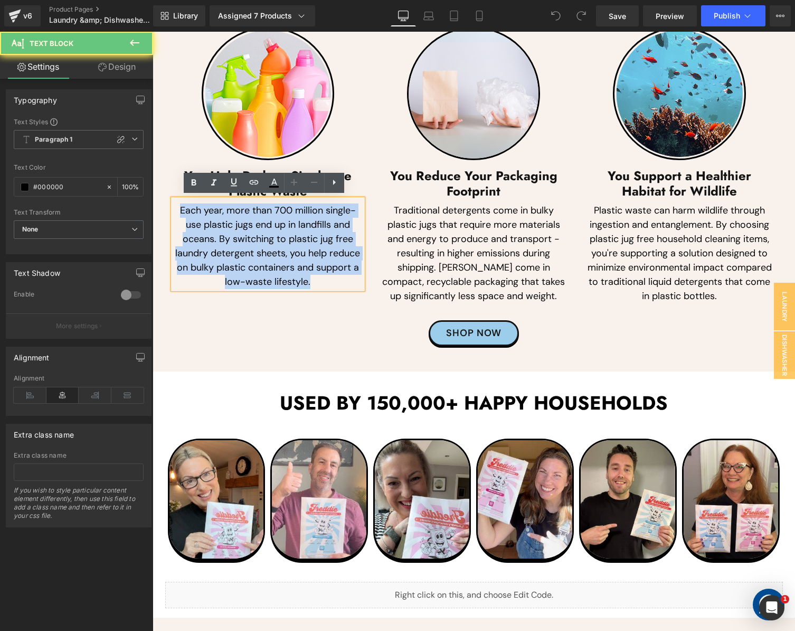
click at [225, 232] on p "Each year, more than 700 million single-use plastic jugs end up in landfills an…" at bounding box center [268, 246] width 190 height 86
paste div
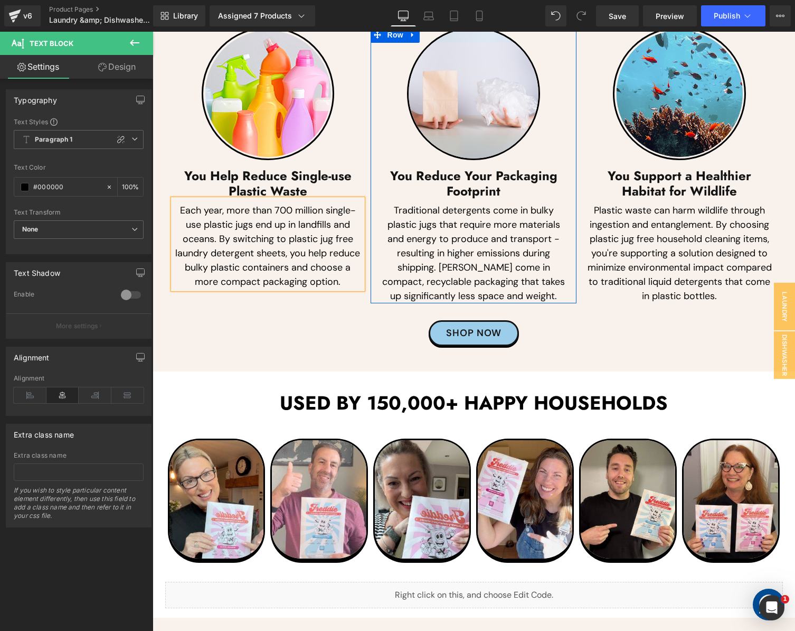
click at [405, 180] on h3 "You Reduce Your Packaging Footprint" at bounding box center [474, 183] width 190 height 31
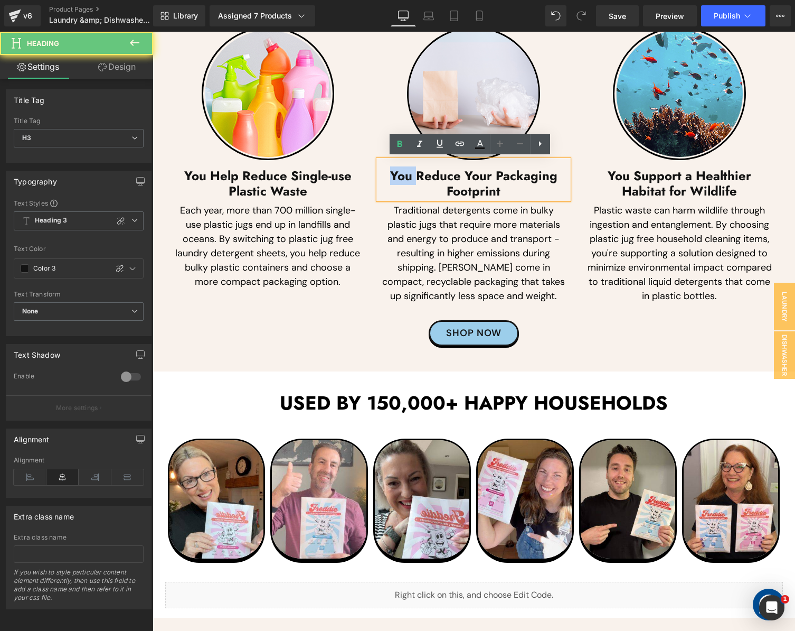
click at [405, 180] on h3 "You Reduce Your Packaging Footprint" at bounding box center [474, 183] width 190 height 31
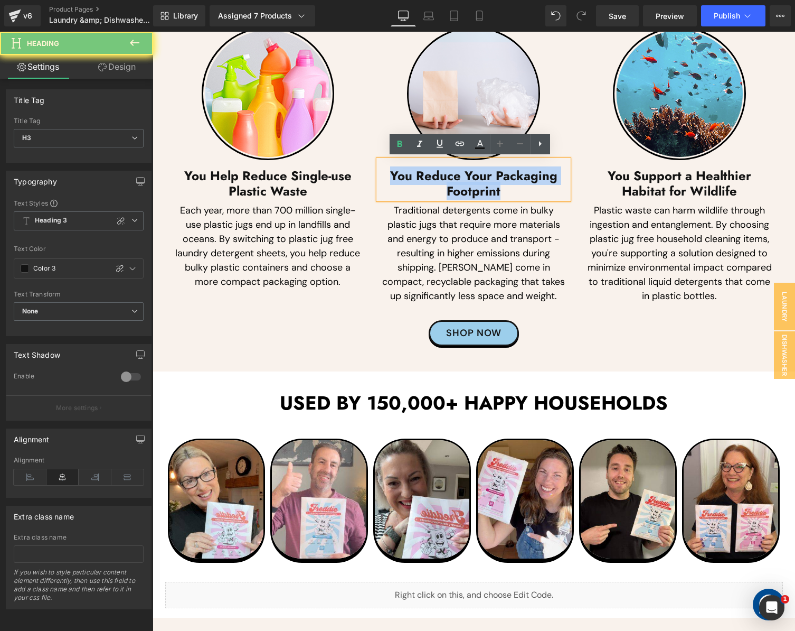
paste div
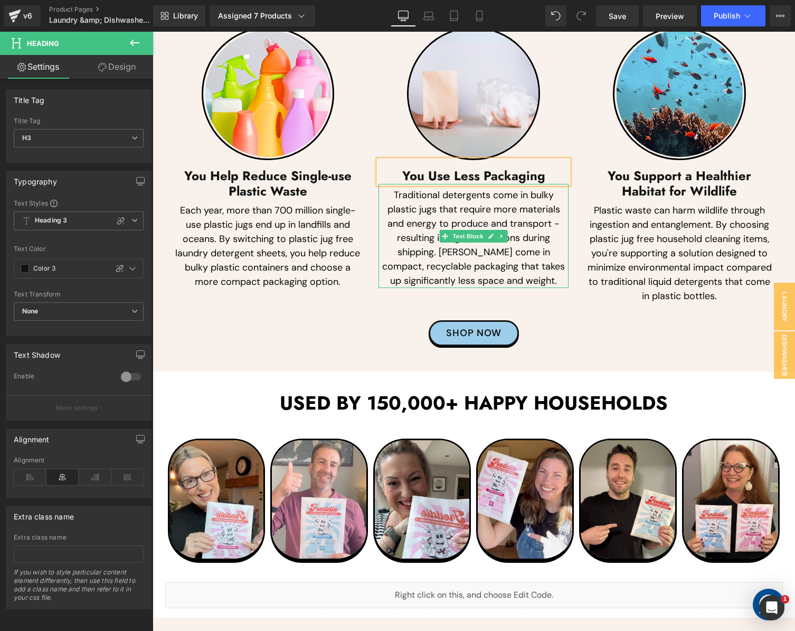
click at [410, 255] on p "Traditional detergents come in bulky plastic jugs that require more materials a…" at bounding box center [474, 238] width 190 height 100
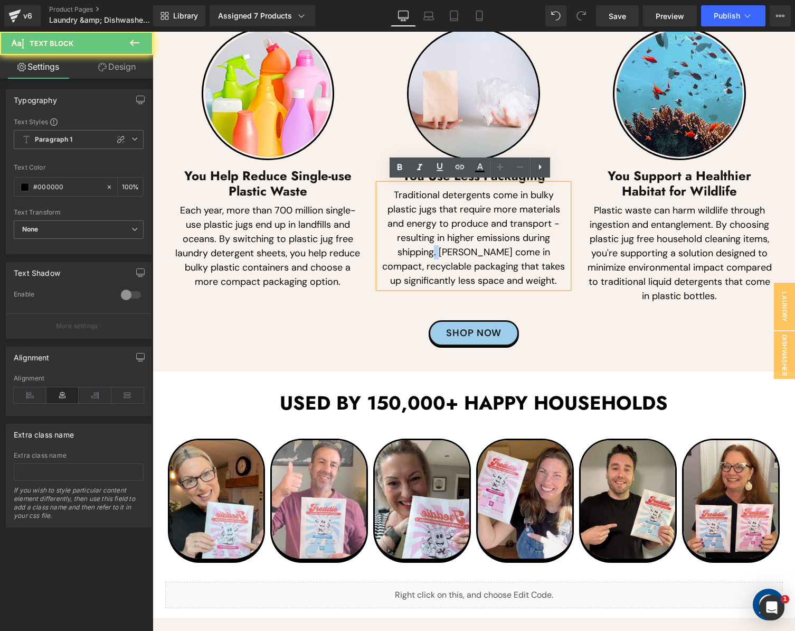
click at [410, 255] on p "Traditional detergents come in bulky plastic jugs that require more materials a…" at bounding box center [474, 238] width 190 height 100
paste div
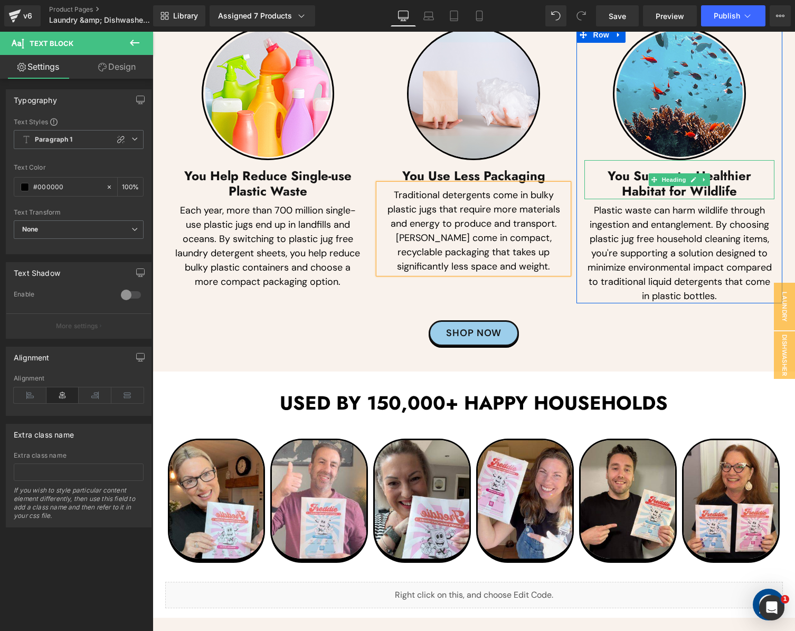
click at [622, 182] on h3 "You Support a Healthier Habitat for Wildlife" at bounding box center [680, 183] width 190 height 31
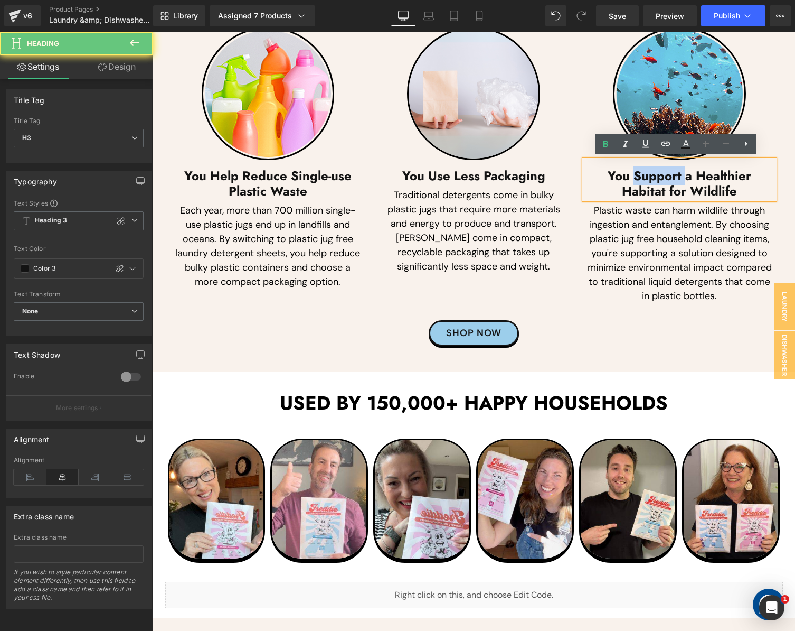
click at [622, 182] on h3 "You Support a Healthier Habitat for Wildlife" at bounding box center [680, 183] width 190 height 31
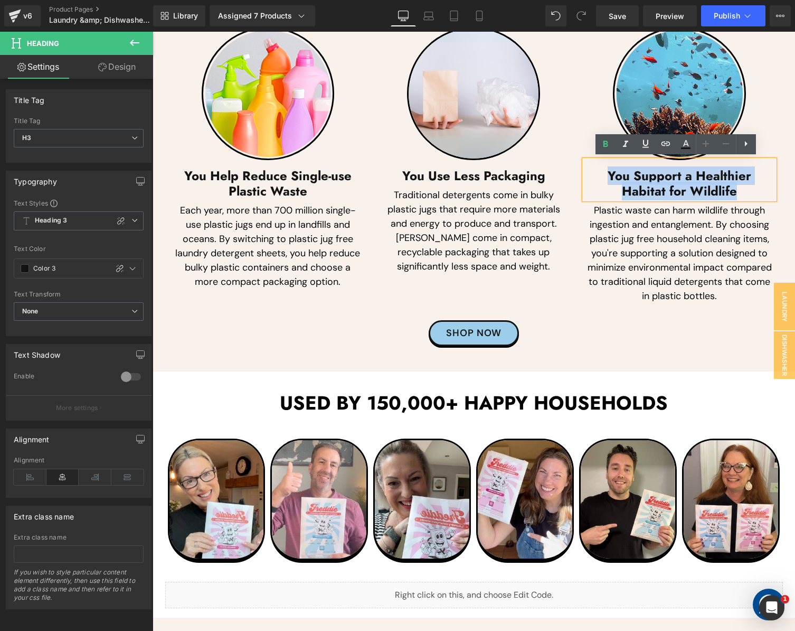
paste div
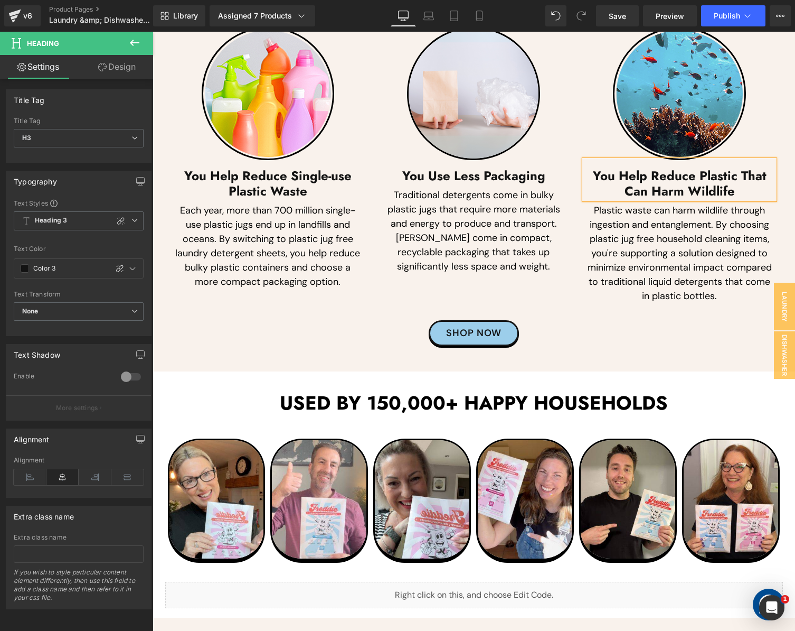
click at [607, 267] on p "Plastic waste can harm wildlife through ingestion and entanglement. By choosing…" at bounding box center [680, 253] width 190 height 100
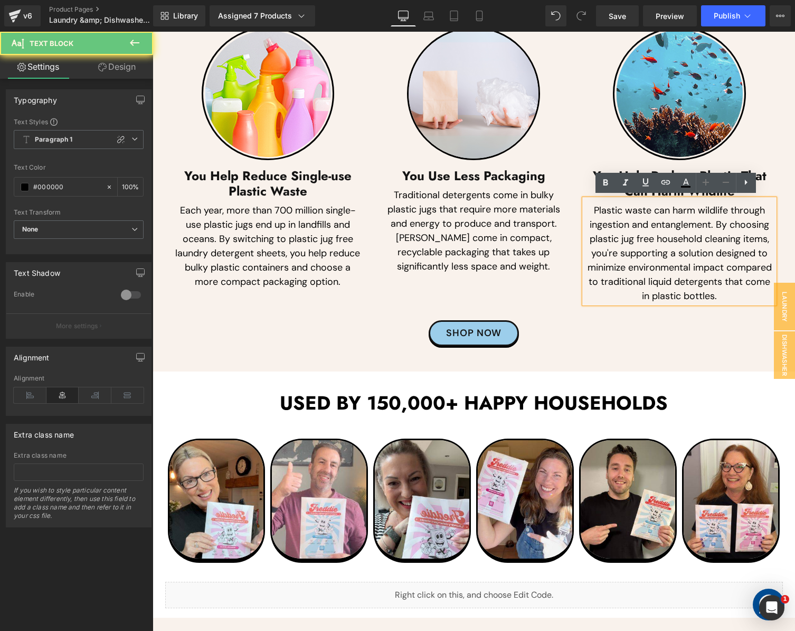
click at [607, 267] on p "Plastic waste can harm wildlife through ingestion and entanglement. By choosing…" at bounding box center [680, 253] width 190 height 100
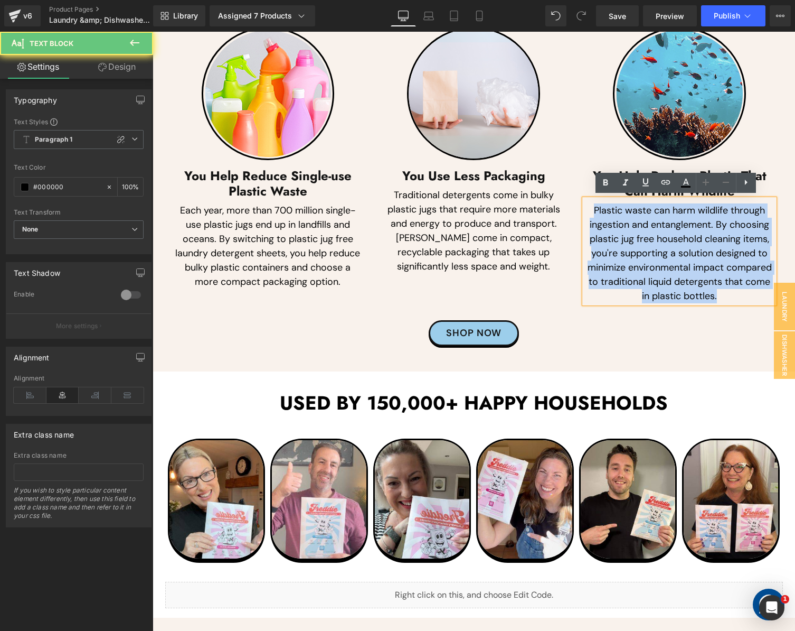
click at [607, 267] on p "Plastic waste can harm wildlife through ingestion and entanglement. By choosing…" at bounding box center [680, 253] width 190 height 100
paste div
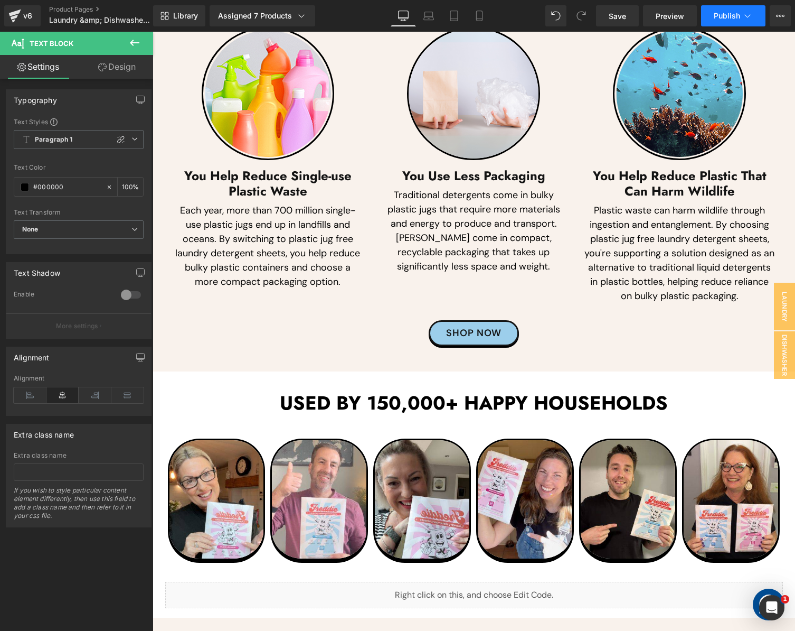
click at [743, 16] on icon at bounding box center [748, 16] width 11 height 11
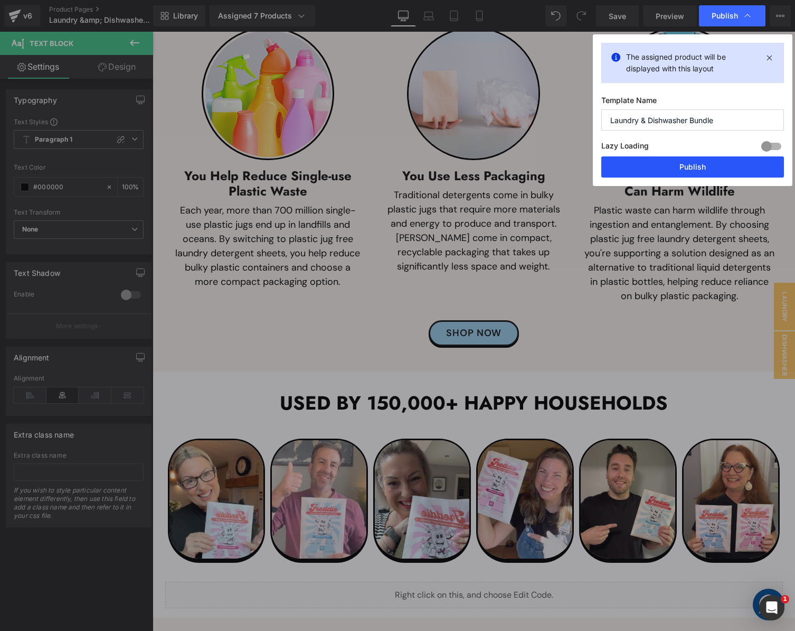
click at [680, 165] on button "Publish" at bounding box center [693, 166] width 183 height 21
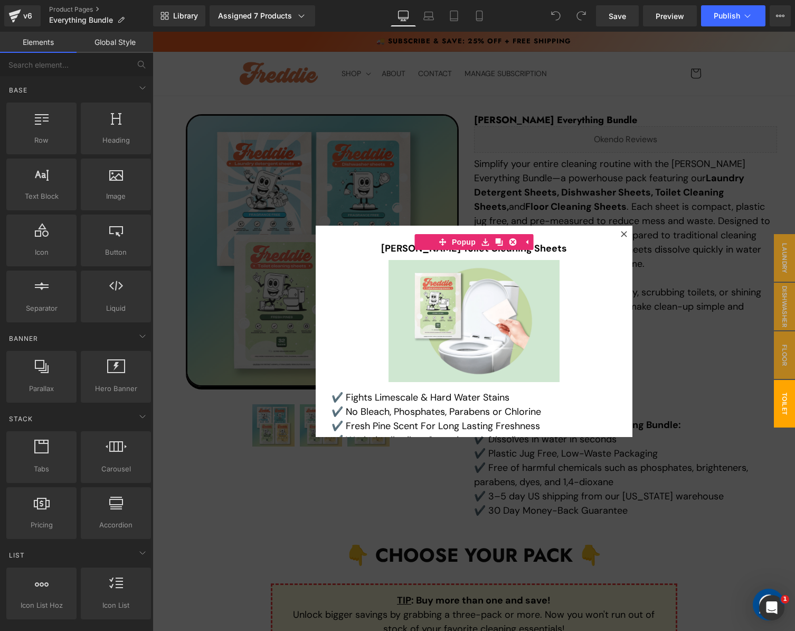
click at [690, 152] on div at bounding box center [474, 331] width 643 height 599
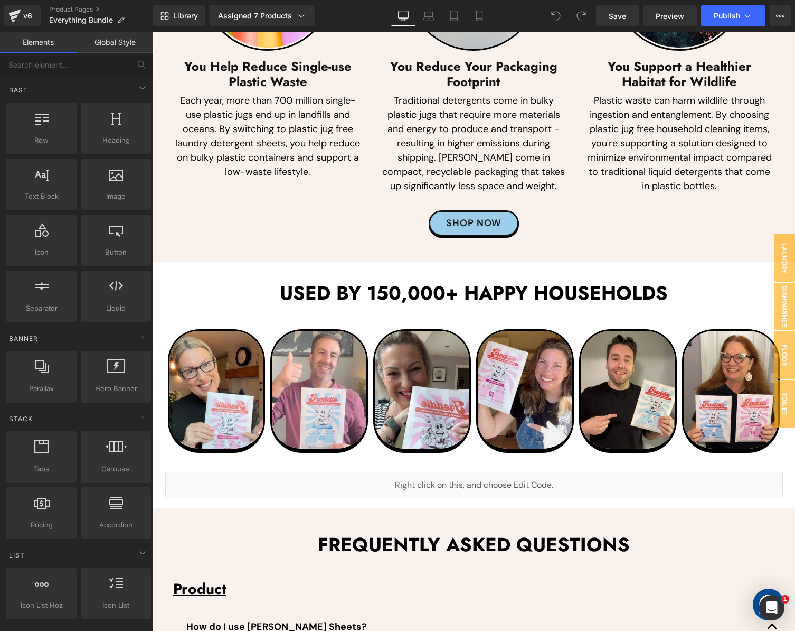
scroll to position [2959, 0]
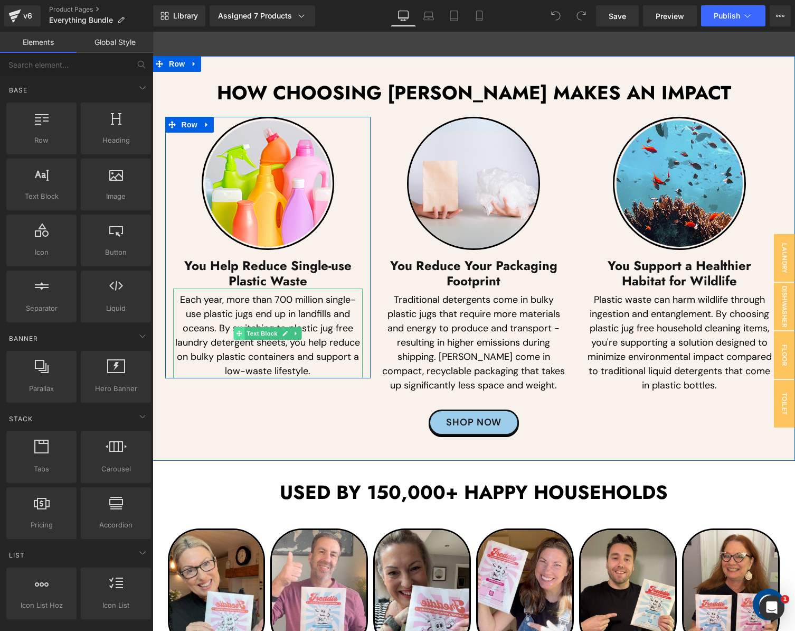
click at [234, 327] on span at bounding box center [239, 333] width 11 height 13
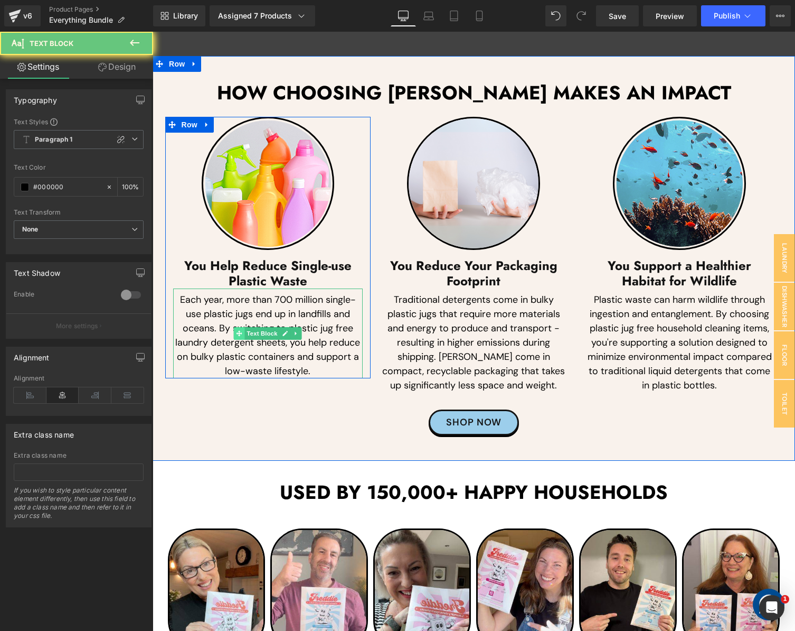
click at [234, 327] on span at bounding box center [239, 333] width 11 height 13
click at [217, 333] on p "Each year, more than 700 million single-use plastic jugs end up in landfills an…" at bounding box center [268, 336] width 190 height 86
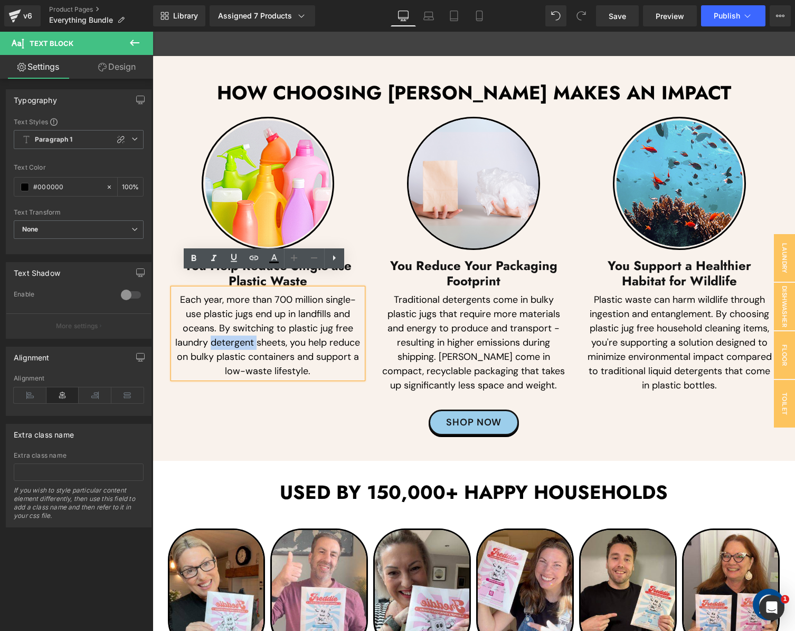
click at [217, 333] on p "Each year, more than 700 million single-use plastic jugs end up in landfills an…" at bounding box center [268, 336] width 190 height 86
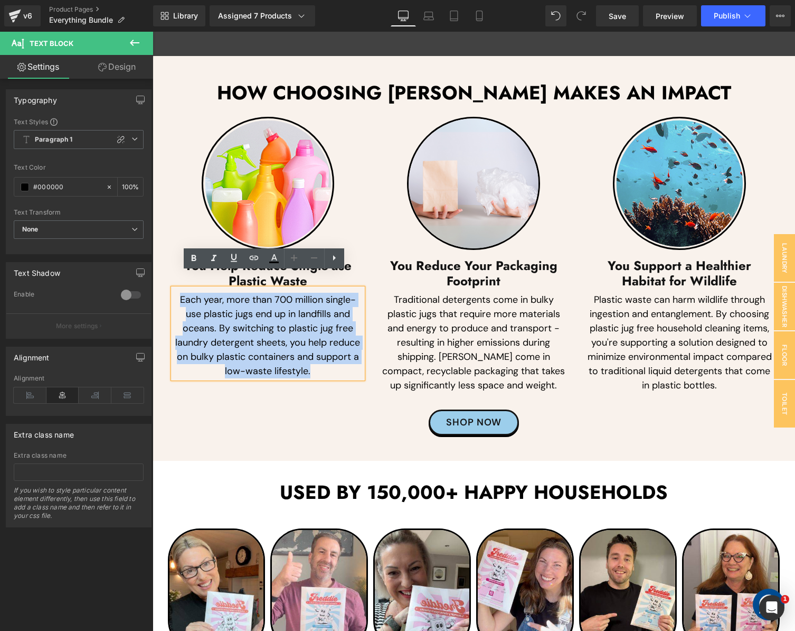
click at [217, 333] on p "Each year, more than 700 million single-use plastic jugs end up in landfills an…" at bounding box center [268, 336] width 190 height 86
paste div
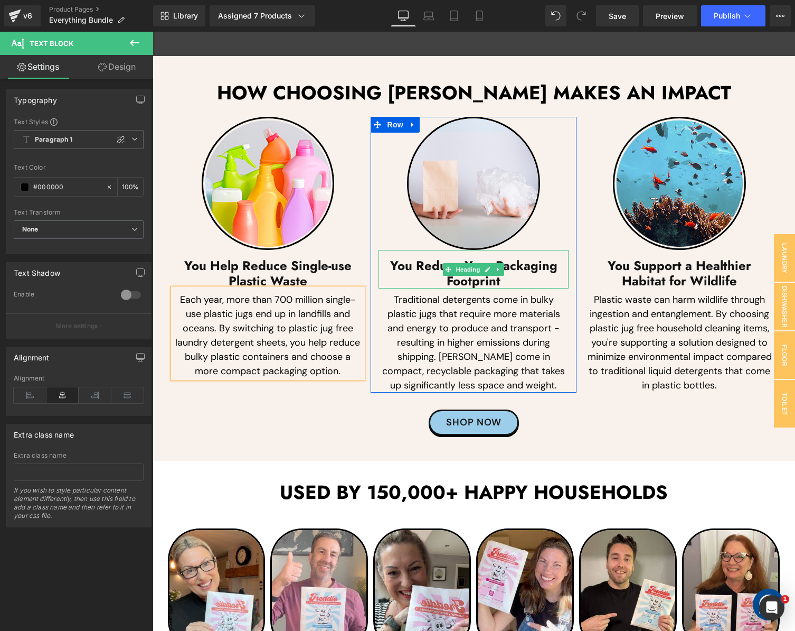
click at [401, 258] on h3 "You Reduce Your Packaging Footprint" at bounding box center [474, 273] width 190 height 31
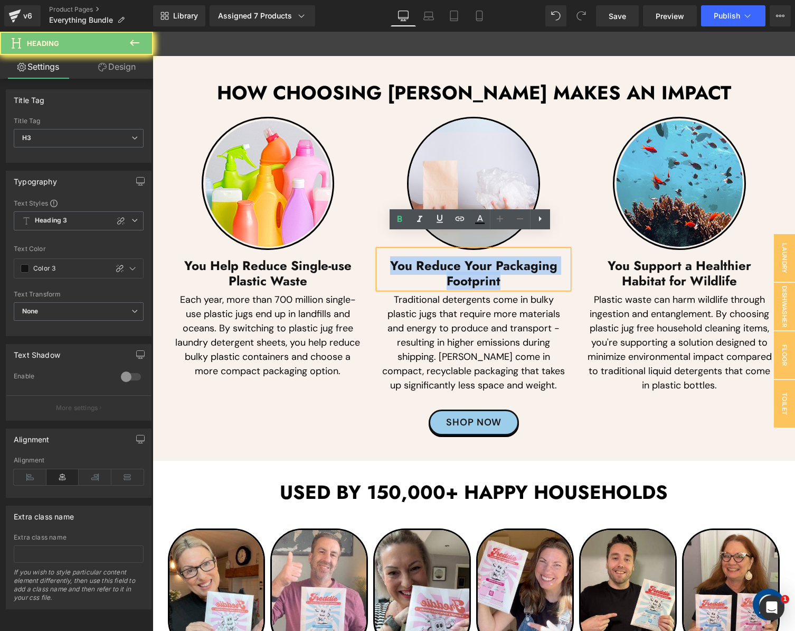
click at [401, 258] on h3 "You Reduce Your Packaging Footprint" at bounding box center [474, 273] width 190 height 31
paste div
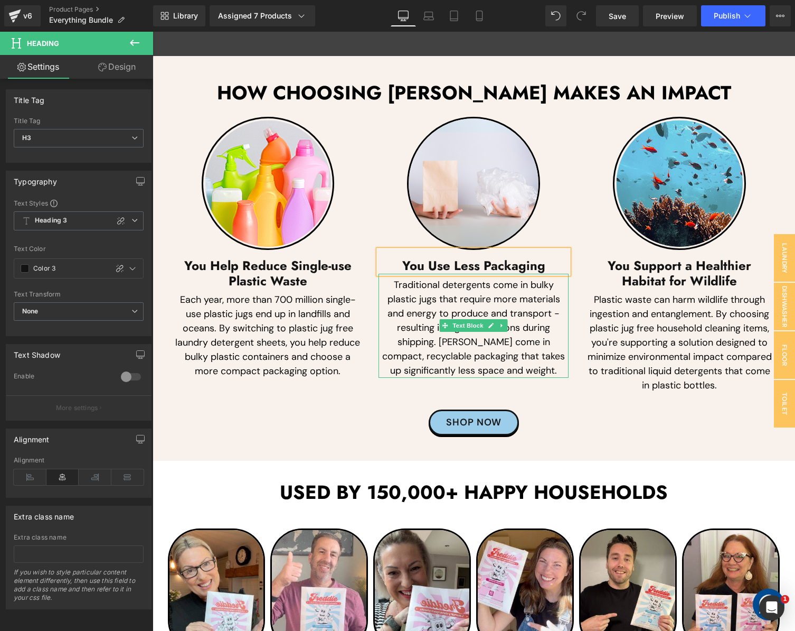
click at [428, 298] on p "Traditional detergents come in bulky plastic jugs that require more materials a…" at bounding box center [474, 328] width 190 height 100
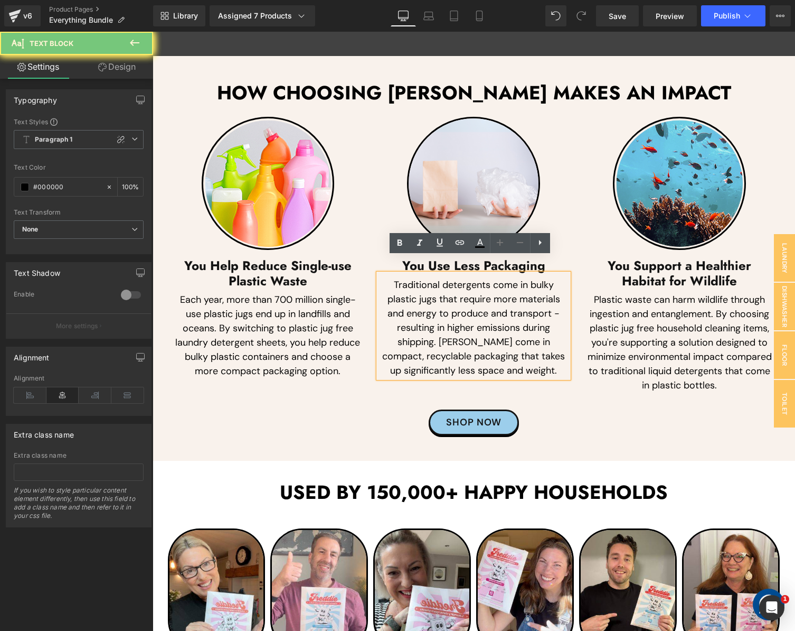
click at [428, 298] on p "Traditional detergents come in bulky plastic jugs that require more materials a…" at bounding box center [474, 328] width 190 height 100
paste div
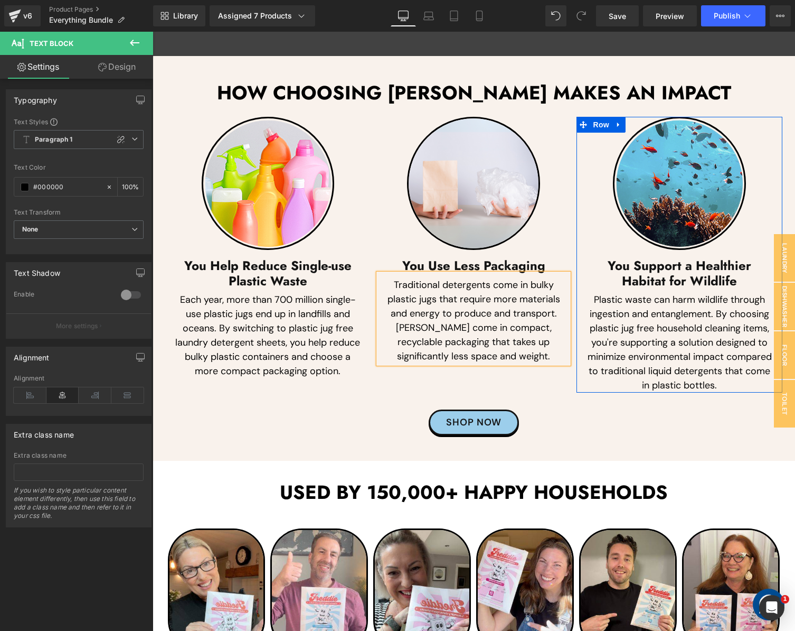
click at [627, 258] on h3 "You Support a Healthier Habitat for Wildlife" at bounding box center [680, 273] width 190 height 31
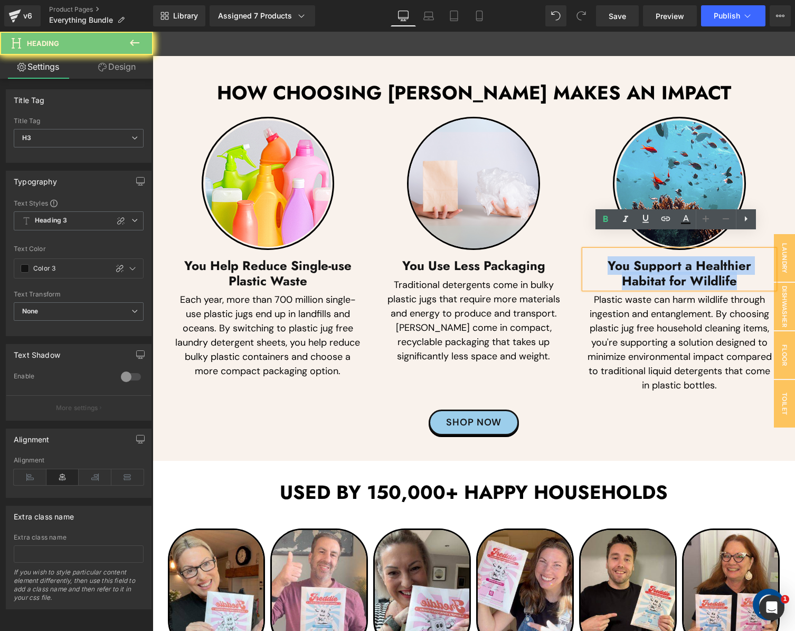
click at [627, 258] on h3 "You Support a Healthier Habitat for Wildlife" at bounding box center [680, 273] width 190 height 31
paste div
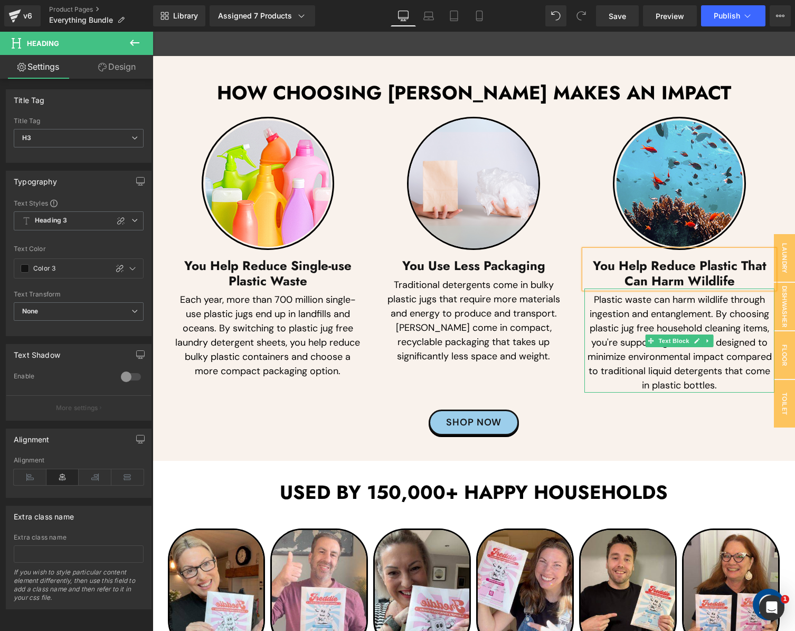
click at [629, 308] on p "Plastic waste can harm wildlife through ingestion and entanglement. By choosing…" at bounding box center [680, 343] width 190 height 100
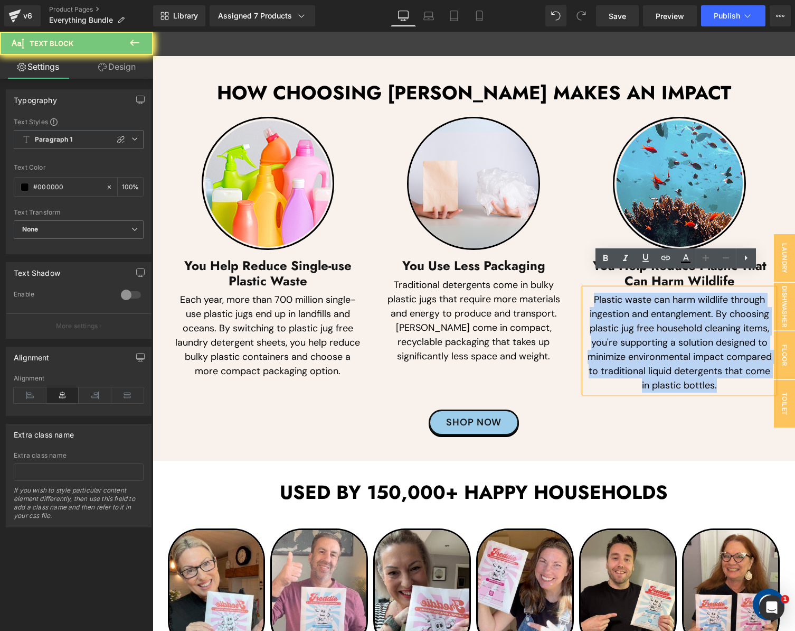
click at [629, 308] on p "Plastic waste can harm wildlife through ingestion and entanglement. By choosing…" at bounding box center [680, 343] width 190 height 100
paste div
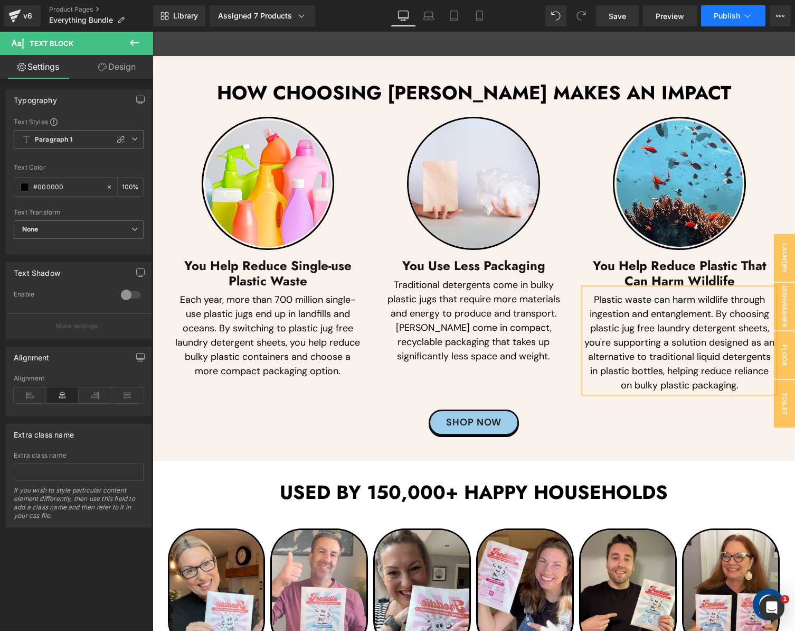
click at [724, 13] on span "Publish" at bounding box center [727, 16] width 26 height 8
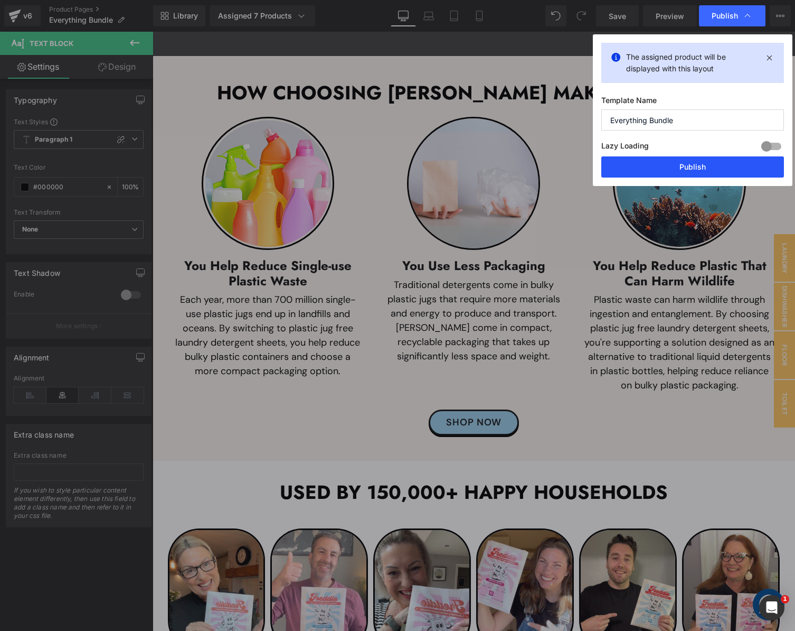
drag, startPoint x: 654, startPoint y: 165, endPoint x: 482, endPoint y: 95, distance: 186.0
click at [654, 165] on button "Publish" at bounding box center [693, 166] width 183 height 21
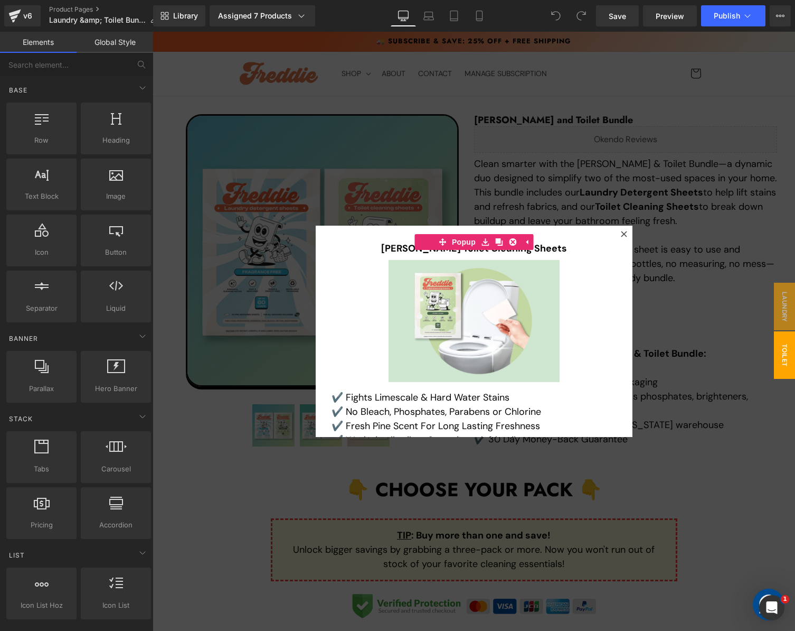
click at [693, 112] on div at bounding box center [474, 331] width 643 height 599
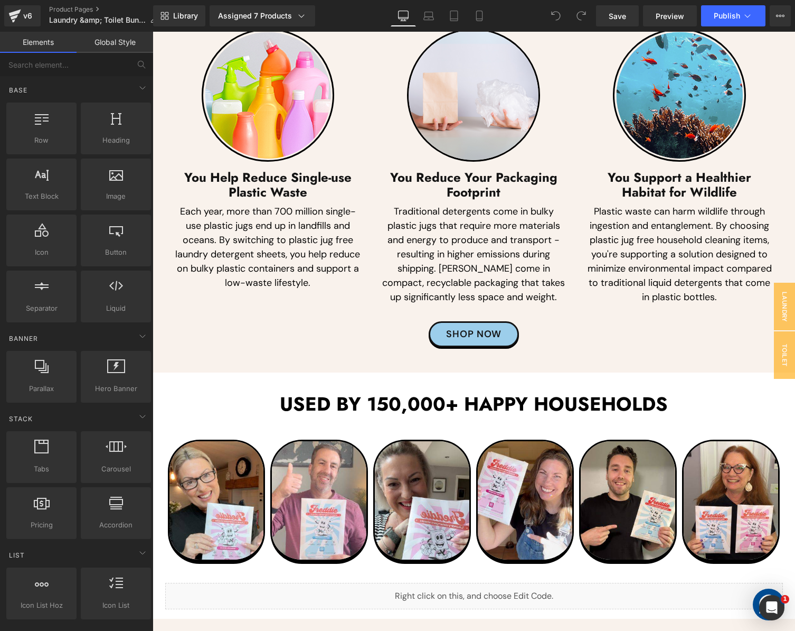
scroll to position [2649, 0]
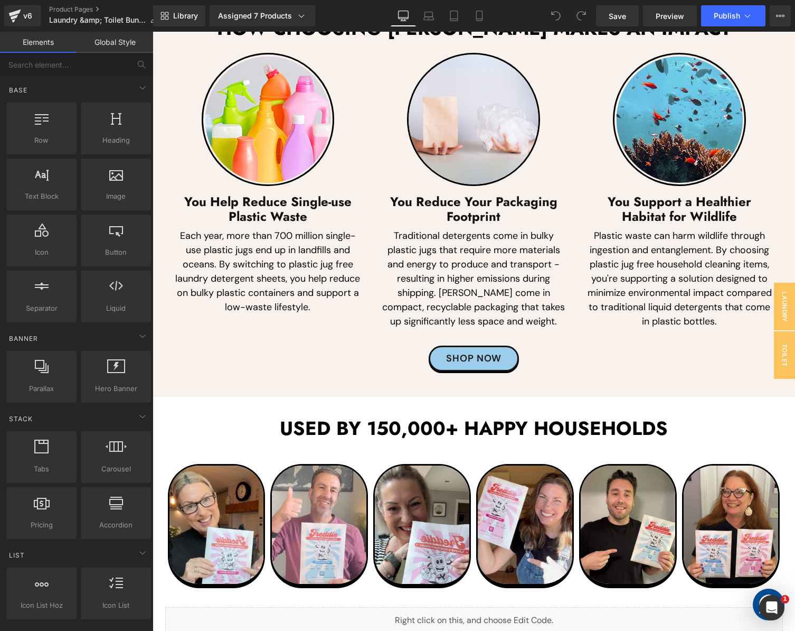
click at [207, 277] on p "Each year, more than 700 million single-use plastic jugs end up in landfills an…" at bounding box center [268, 272] width 190 height 86
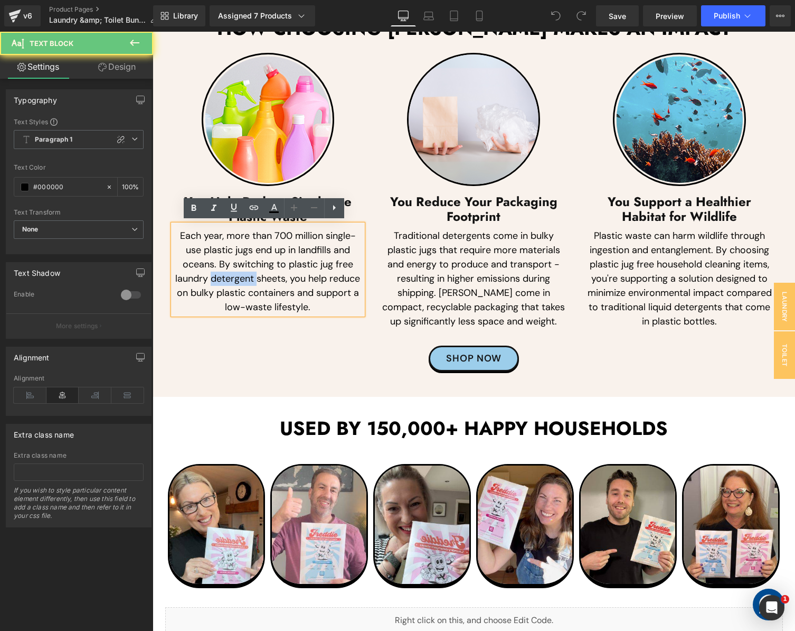
click at [207, 277] on p "Each year, more than 700 million single-use plastic jugs end up in landfills an…" at bounding box center [268, 272] width 190 height 86
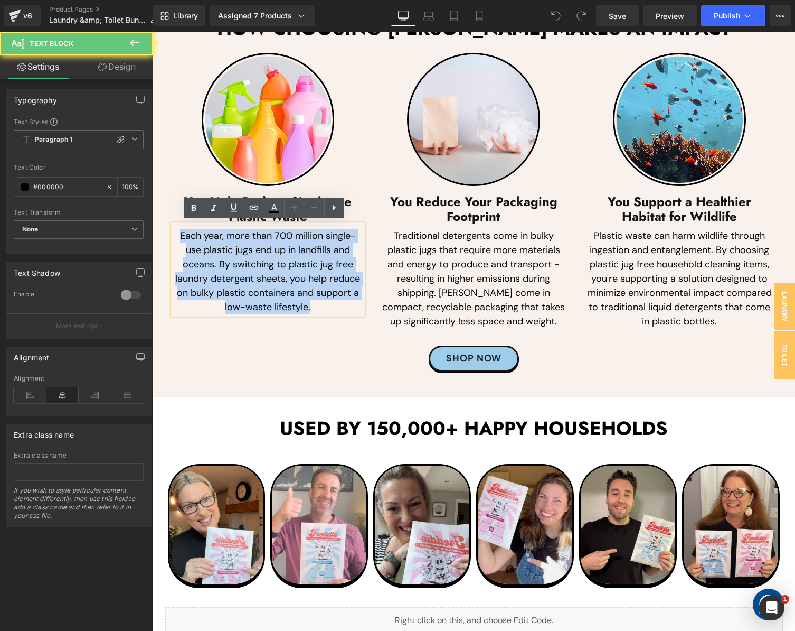
click at [207, 277] on p "Each year, more than 700 million single-use plastic jugs end up in landfills an…" at bounding box center [268, 272] width 190 height 86
paste div
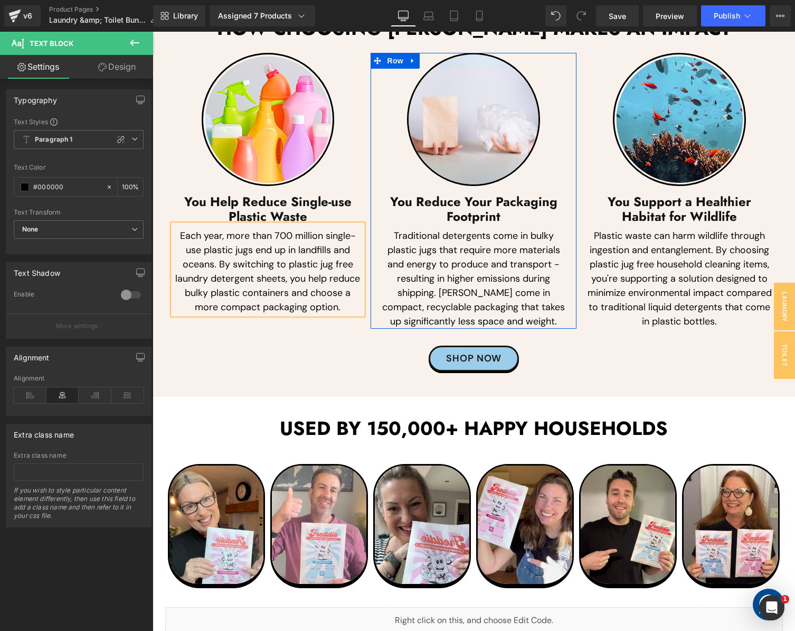
click at [429, 205] on h3 "You Reduce Your Packaging Footprint" at bounding box center [474, 209] width 190 height 31
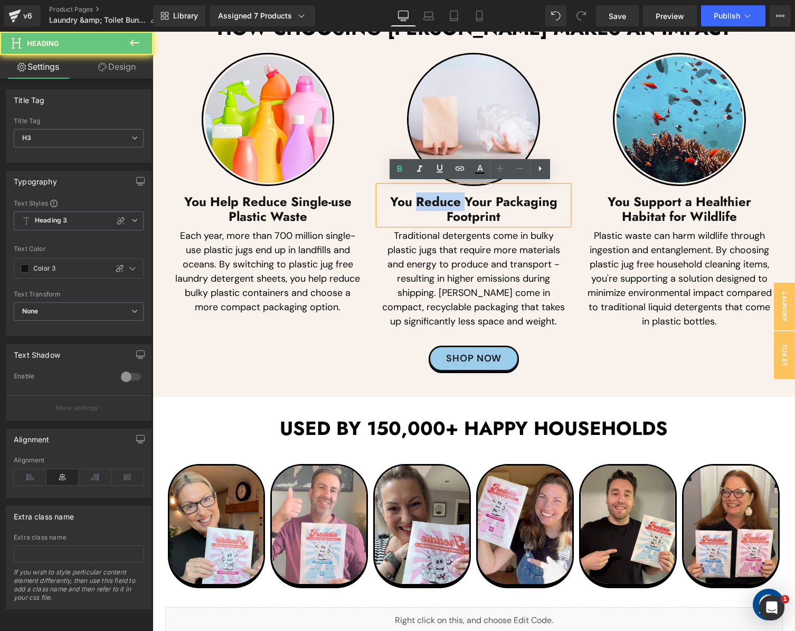
click at [429, 205] on h3 "You Reduce Your Packaging Footprint" at bounding box center [474, 209] width 190 height 31
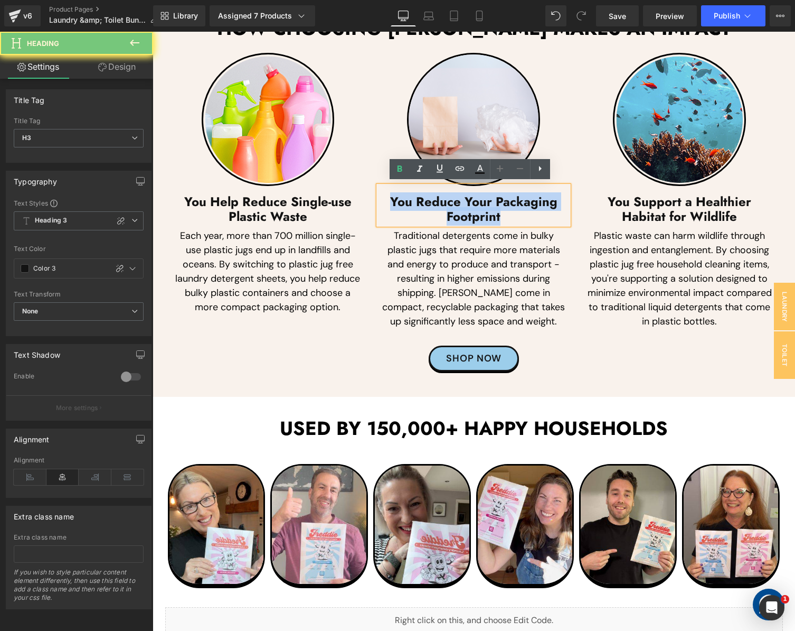
paste div
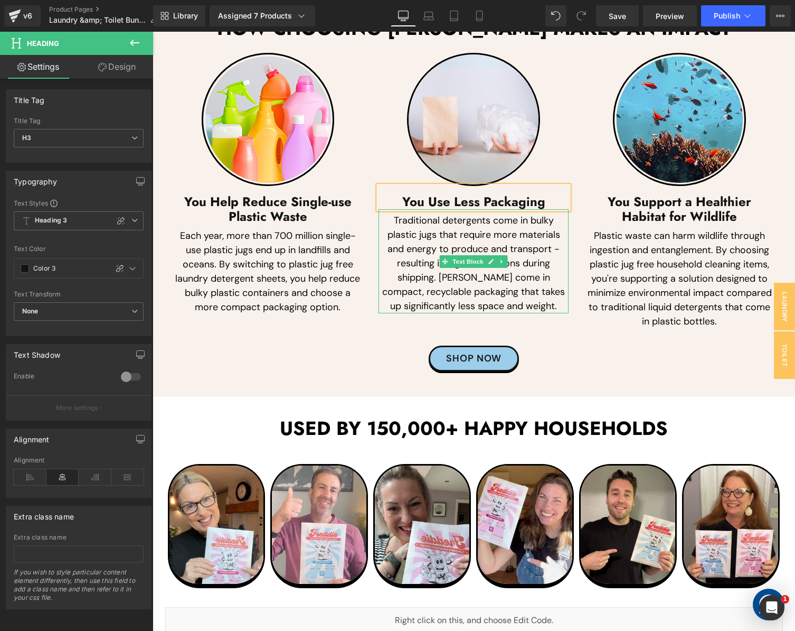
click at [413, 259] on p "Traditional detergents come in bulky plastic jugs that require more materials a…" at bounding box center [474, 263] width 190 height 100
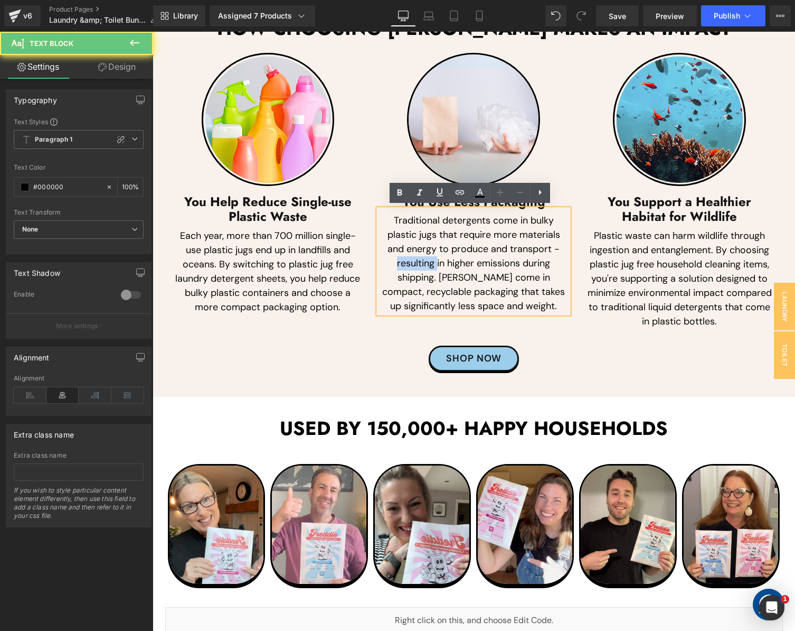
click at [413, 259] on p "Traditional detergents come in bulky plastic jugs that require more materials a…" at bounding box center [474, 263] width 190 height 100
paste div
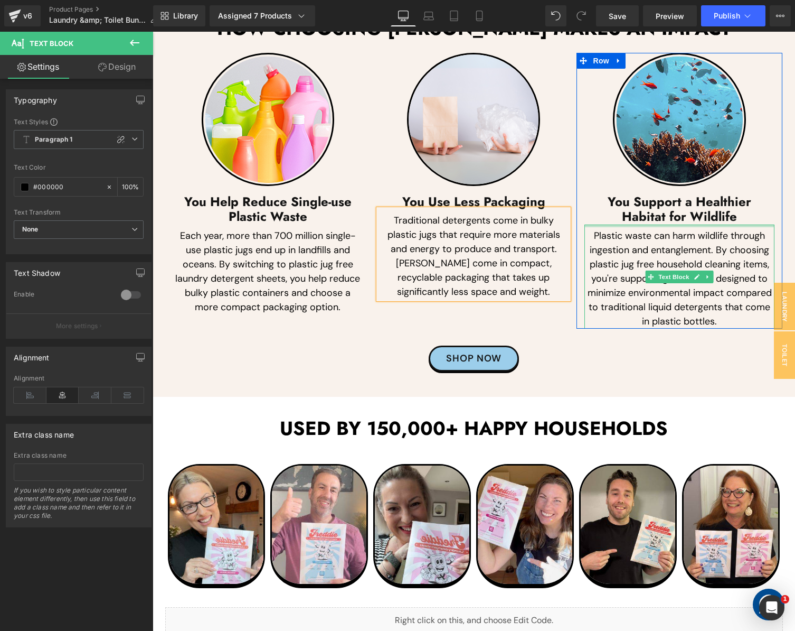
click at [626, 213] on h3 "You Support a Healthier Habitat for Wildlife" at bounding box center [680, 209] width 190 height 31
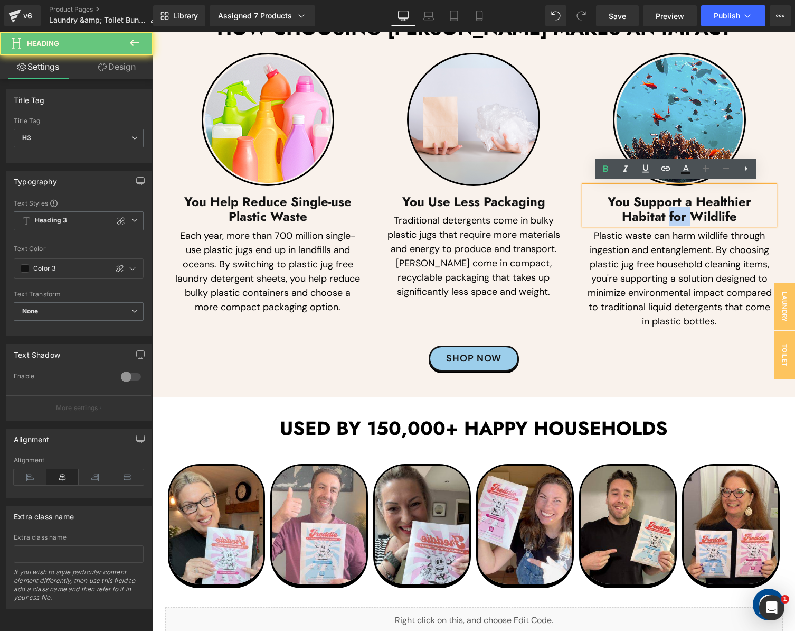
click at [626, 213] on h3 "You Support a Healthier Habitat for Wildlife" at bounding box center [680, 209] width 190 height 31
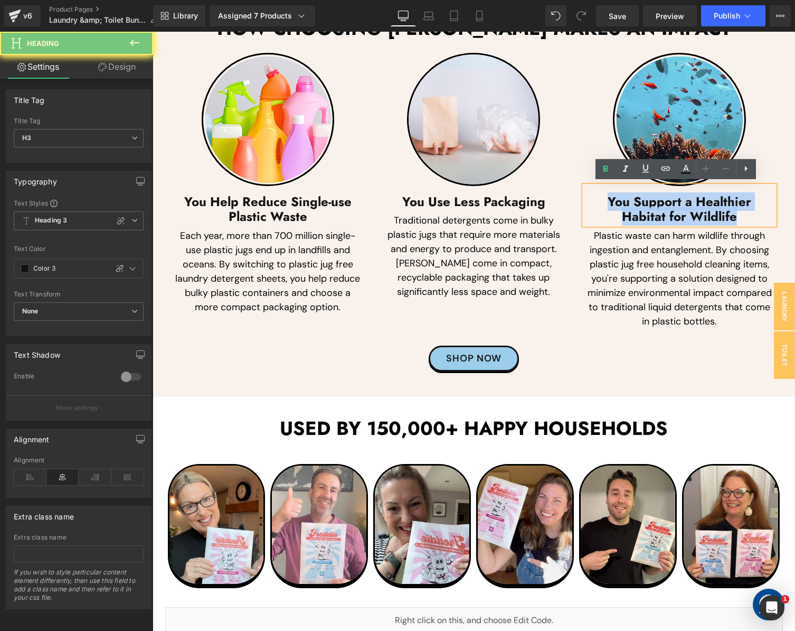
paste div
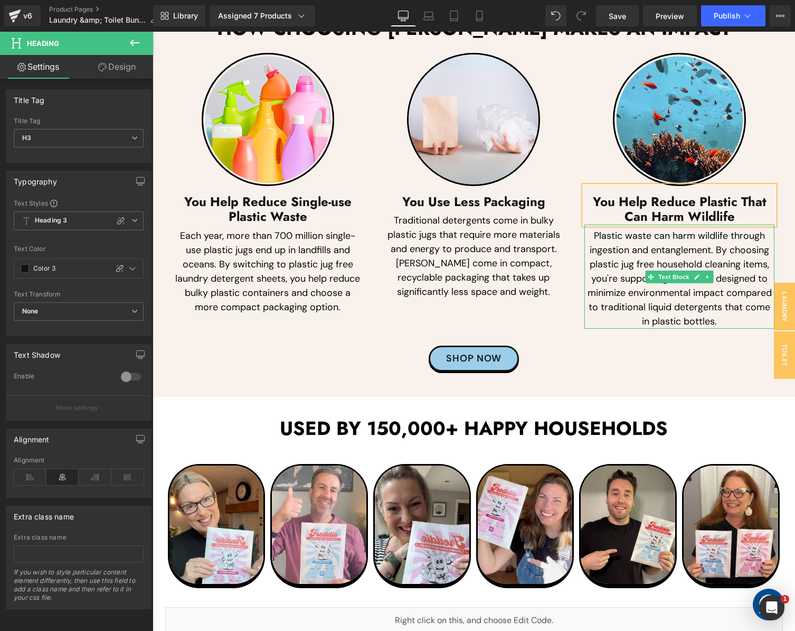
click at [660, 297] on p "Plastic waste can harm wildlife through ingestion and entanglement. By choosing…" at bounding box center [680, 279] width 190 height 100
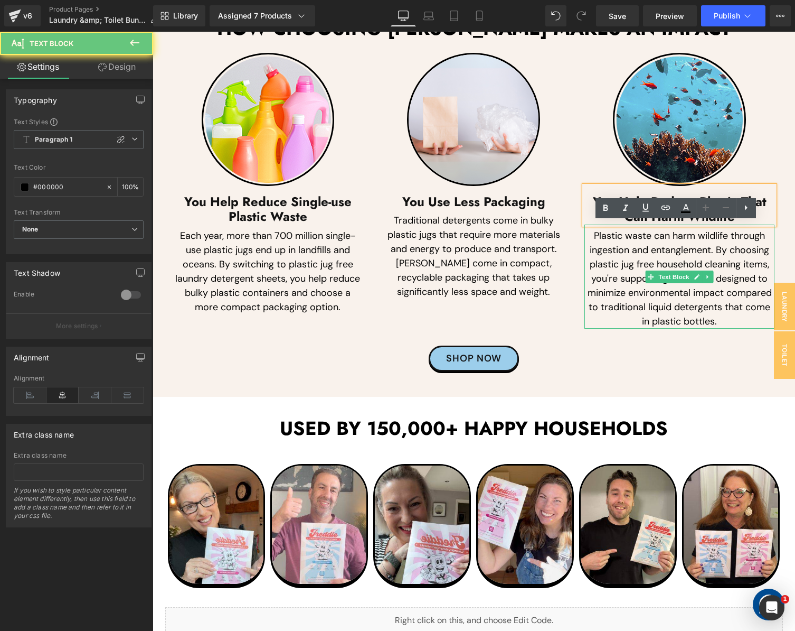
click at [660, 297] on p "Plastic waste can harm wildlife through ingestion and entanglement. By choosing…" at bounding box center [680, 279] width 190 height 100
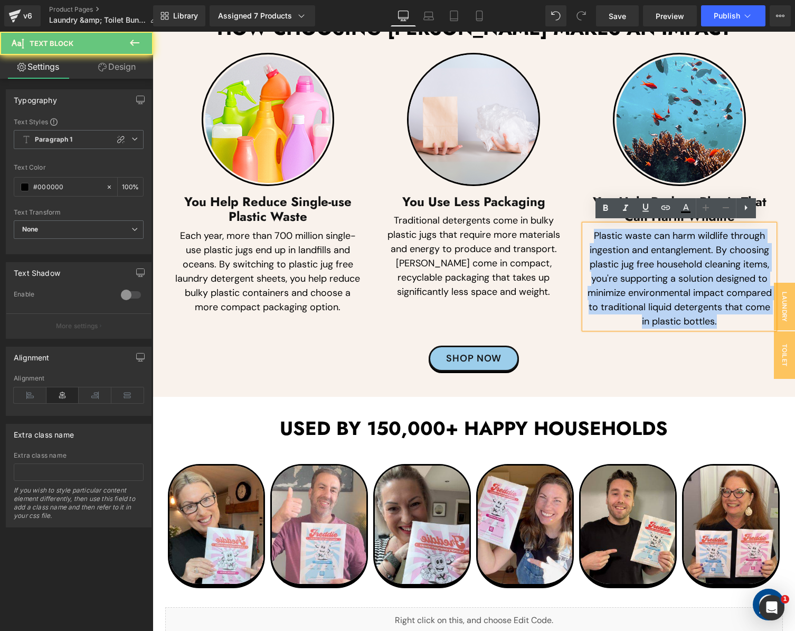
click at [660, 297] on p "Plastic waste can harm wildlife through ingestion and entanglement. By choosing…" at bounding box center [680, 279] width 190 height 100
paste div
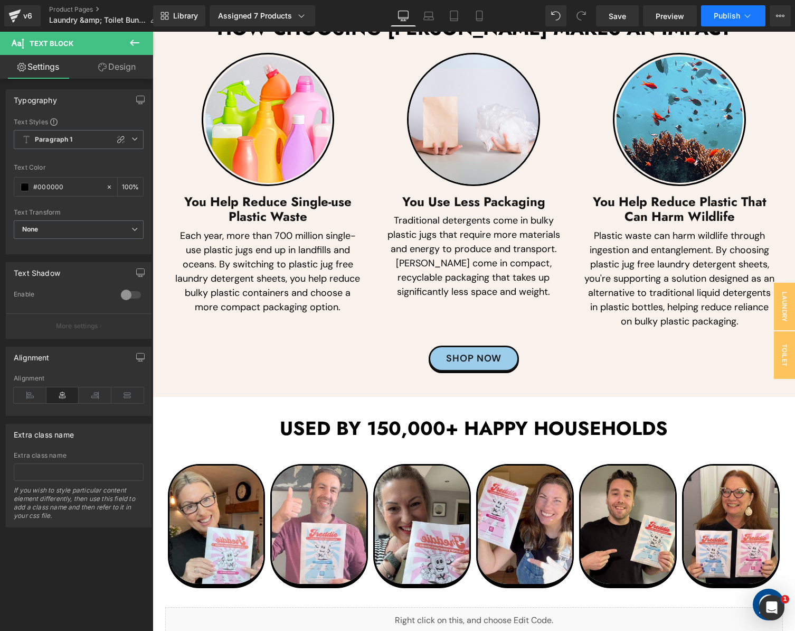
click at [721, 21] on button "Publish" at bounding box center [733, 15] width 64 height 21
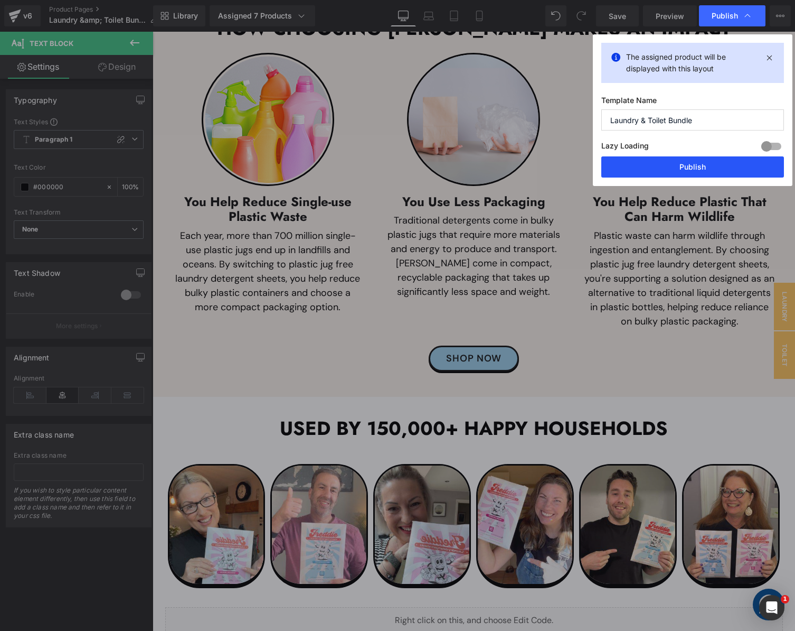
click at [657, 161] on button "Publish" at bounding box center [693, 166] width 183 height 21
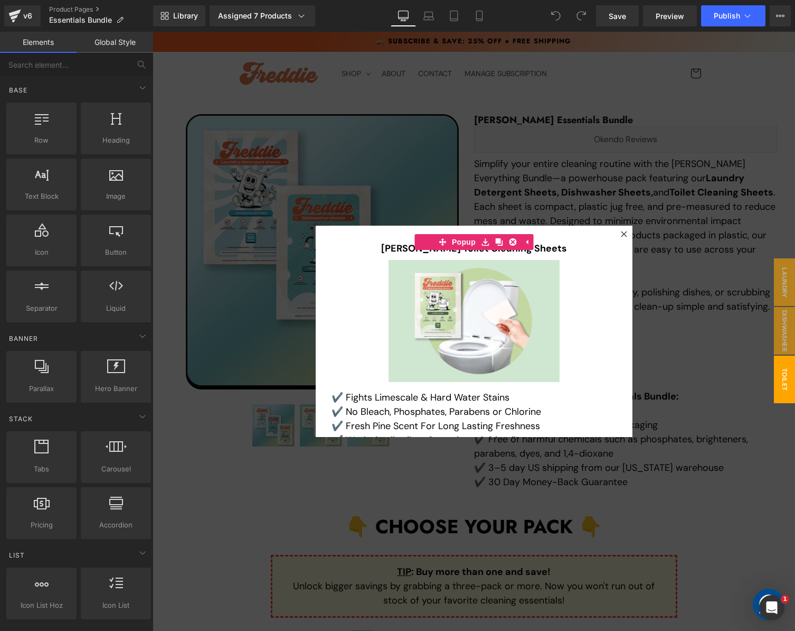
drag, startPoint x: 770, startPoint y: 74, endPoint x: 792, endPoint y: 64, distance: 24.1
click at [770, 74] on div at bounding box center [474, 331] width 643 height 599
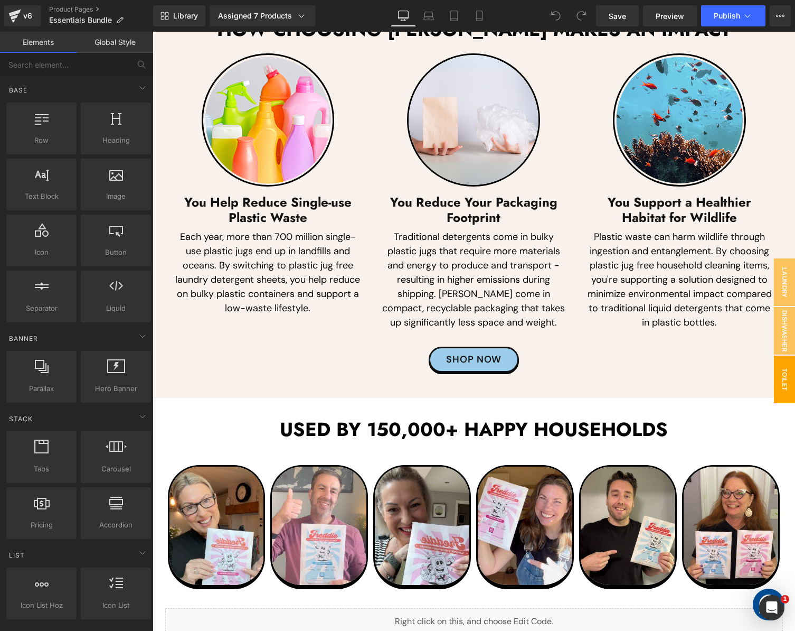
scroll to position [2973, 0]
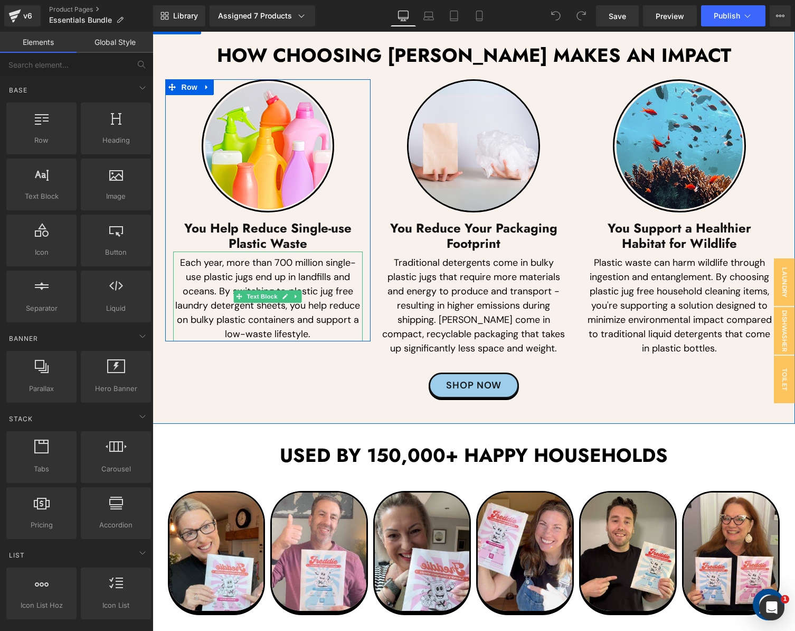
click at [221, 319] on p "Each year, more than 700 million single-use plastic jugs end up in landfills an…" at bounding box center [268, 299] width 190 height 86
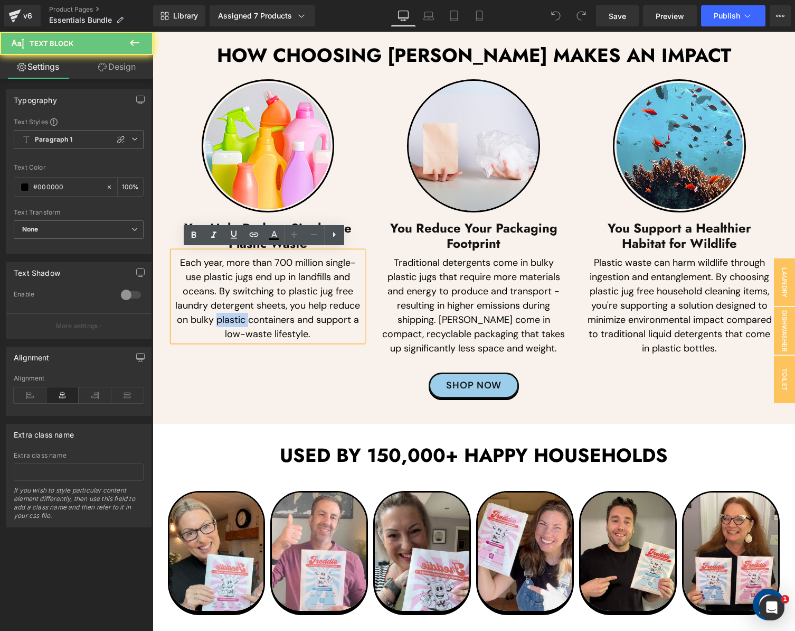
click at [221, 319] on p "Each year, more than 700 million single-use plastic jugs end up in landfills an…" at bounding box center [268, 299] width 190 height 86
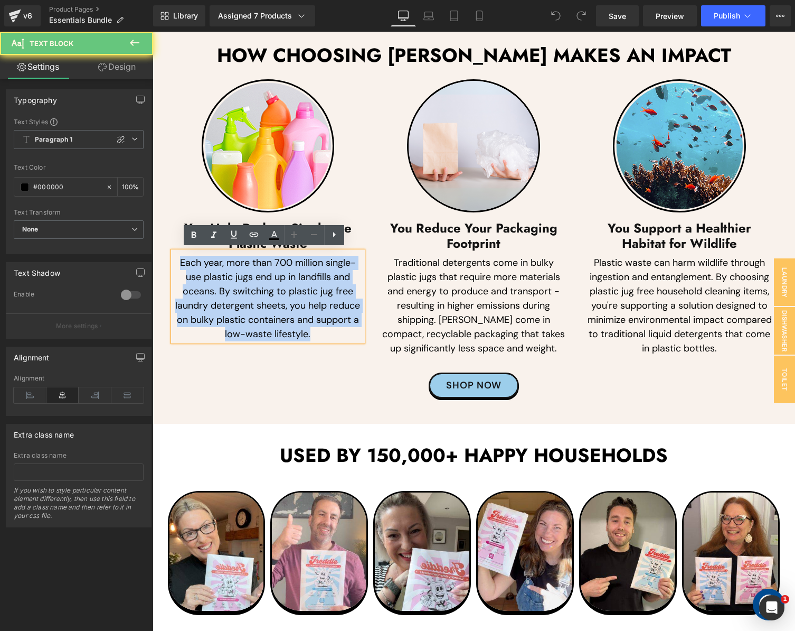
click at [221, 319] on p "Each year, more than 700 million single-use plastic jugs end up in landfills an…" at bounding box center [268, 299] width 190 height 86
paste div
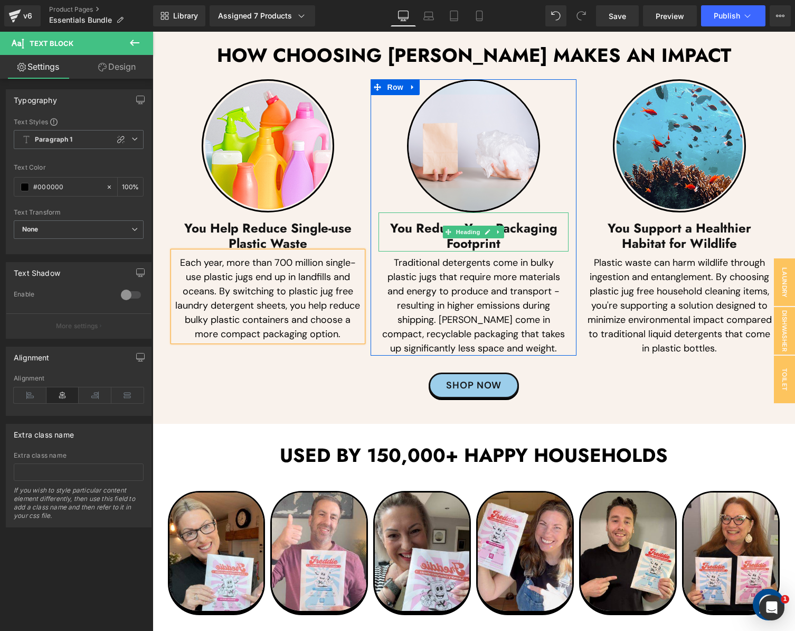
click at [429, 221] on h3 "You Reduce Your Packaging Footprint" at bounding box center [474, 236] width 190 height 31
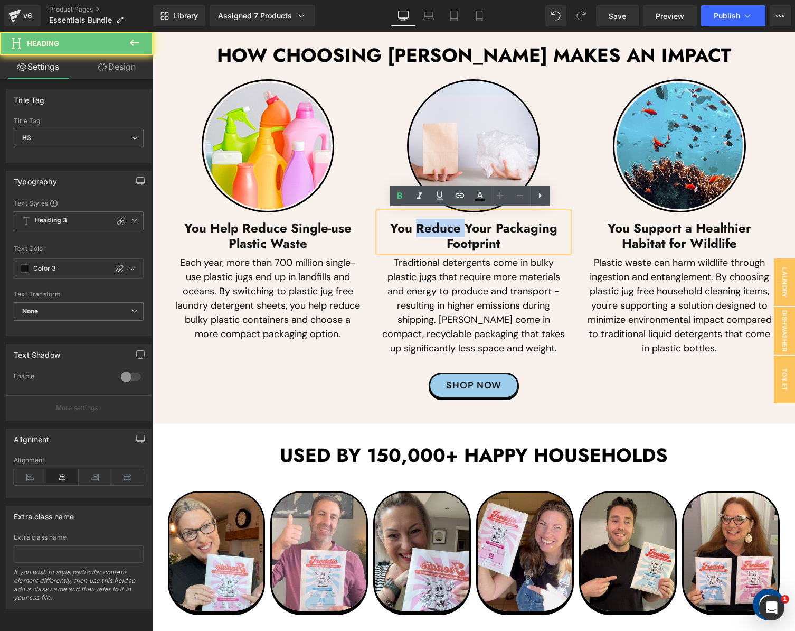
click at [429, 221] on h3 "You Reduce Your Packaging Footprint" at bounding box center [474, 236] width 190 height 31
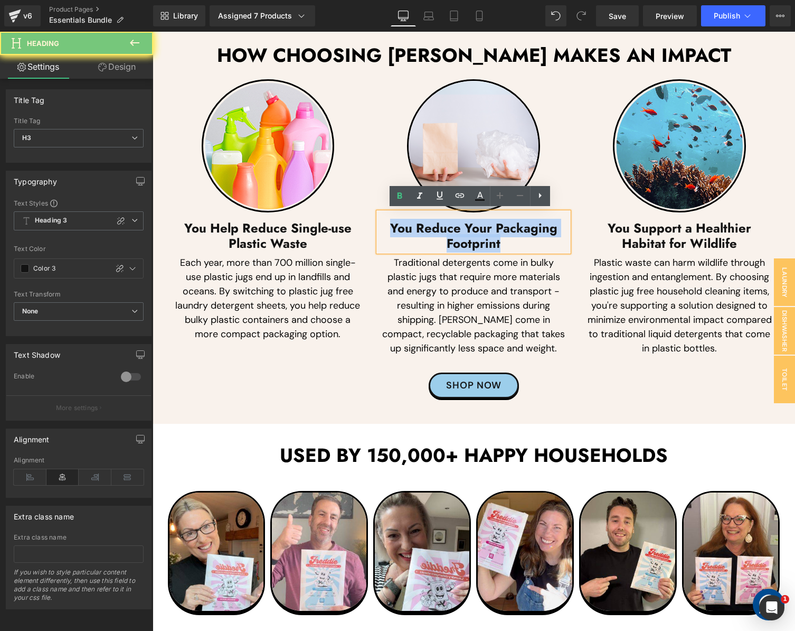
paste div
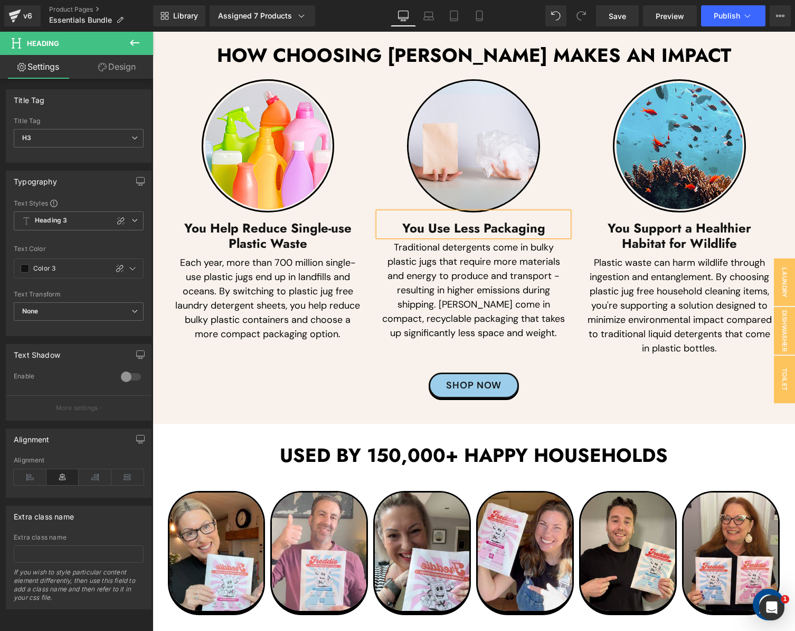
click at [431, 285] on p "Traditional detergents come in bulky plastic jugs that require more materials a…" at bounding box center [474, 290] width 190 height 100
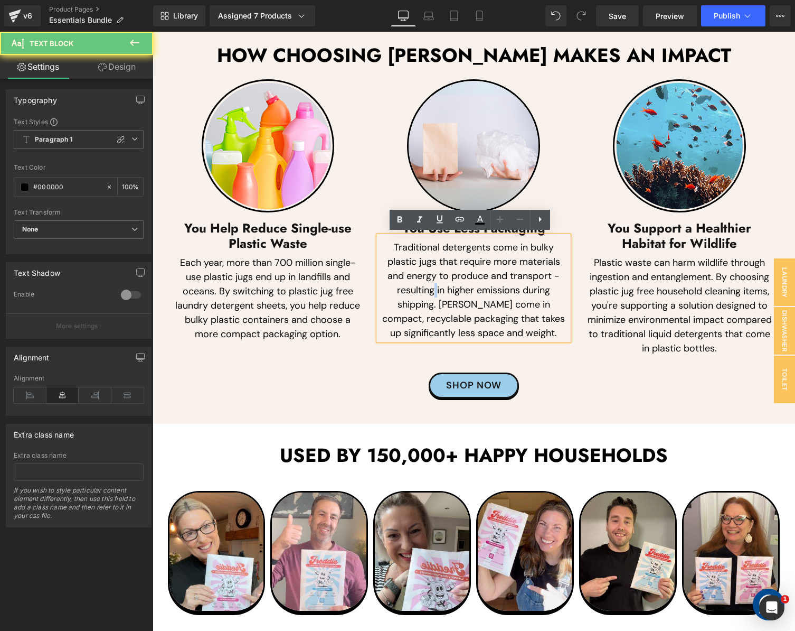
click at [431, 285] on p "Traditional detergents come in bulky plastic jugs that require more materials a…" at bounding box center [474, 290] width 190 height 100
paste div
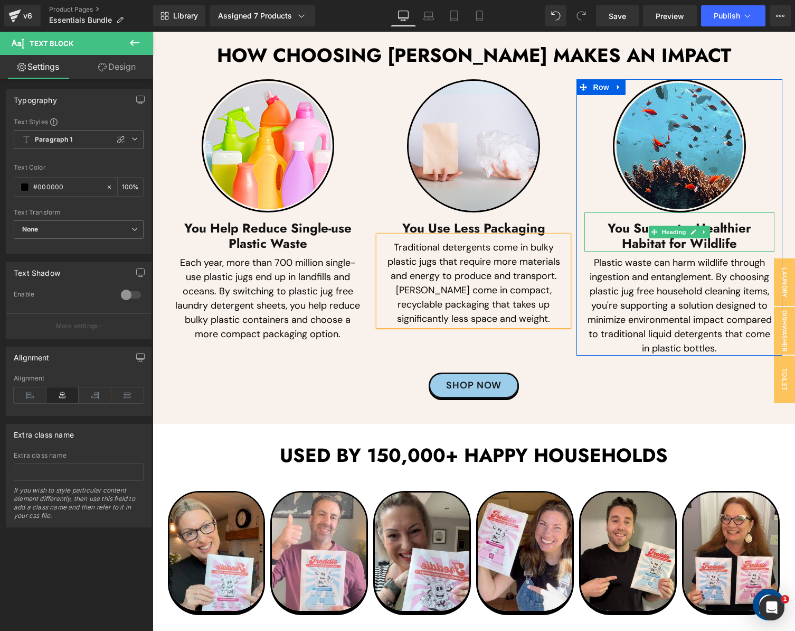
click at [615, 233] on h3 "You Support a Healthier Habitat for Wildlife" at bounding box center [680, 236] width 190 height 31
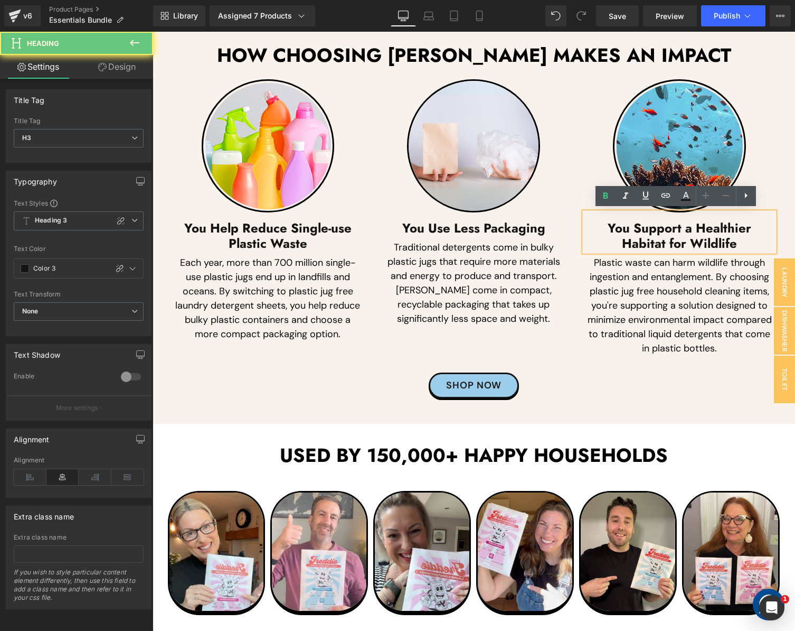
click at [615, 233] on h3 "You Support a Healthier Habitat for Wildlife" at bounding box center [680, 236] width 190 height 31
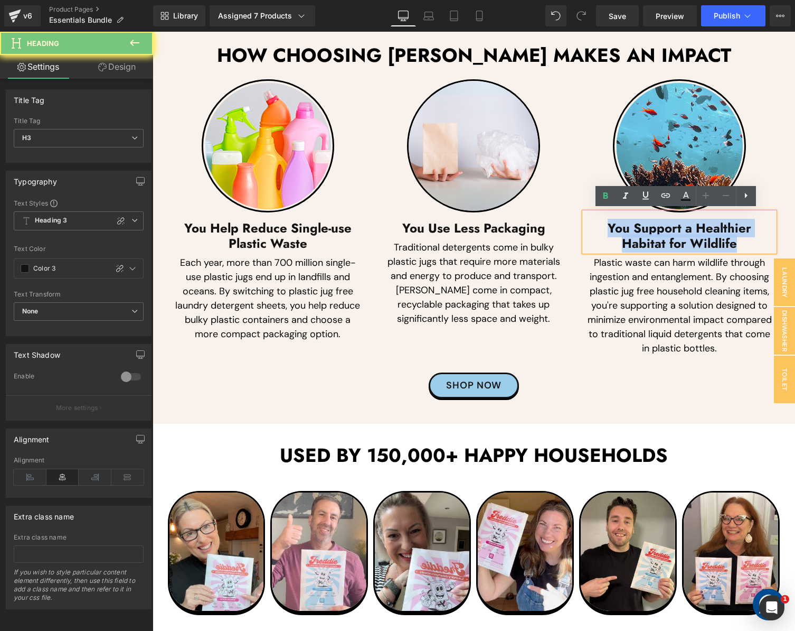
click at [615, 233] on h3 "You Support a Healthier Habitat for Wildlife" at bounding box center [680, 236] width 190 height 31
paste div
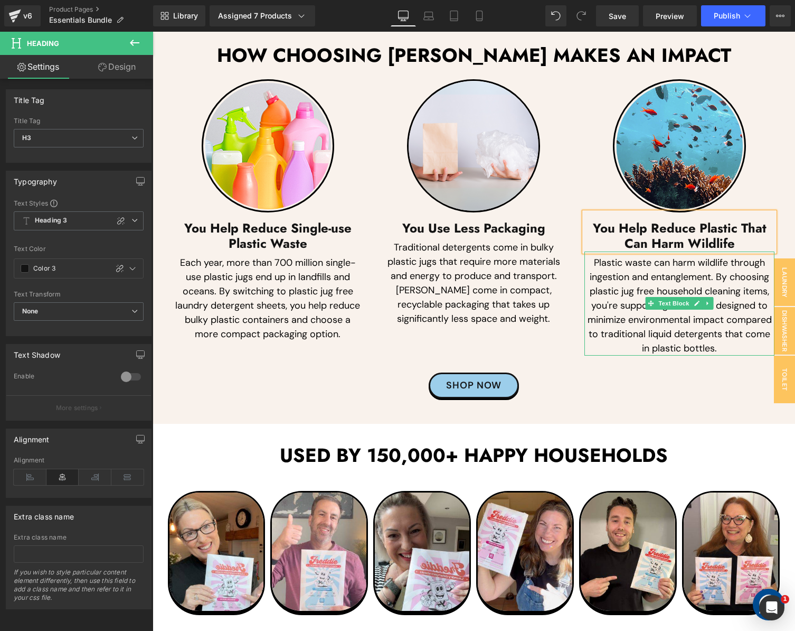
click at [652, 312] on p "Plastic waste can harm wildlife through ingestion and entanglement. By choosing…" at bounding box center [680, 306] width 190 height 100
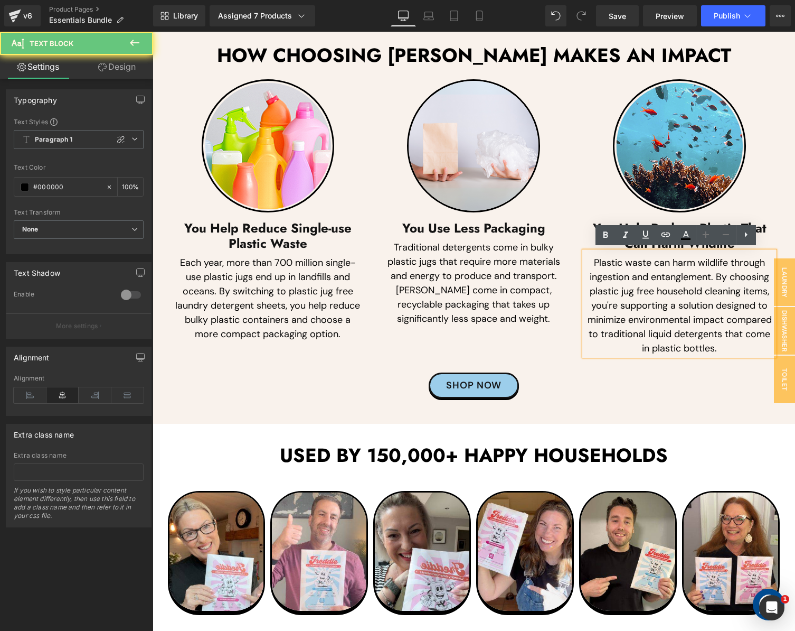
click at [652, 312] on p "Plastic waste can harm wildlife through ingestion and entanglement. By choosing…" at bounding box center [680, 306] width 190 height 100
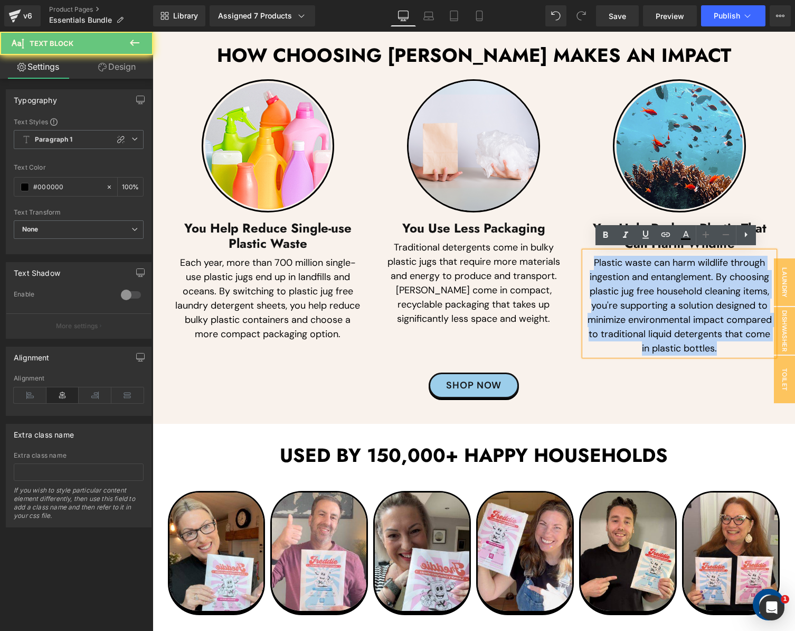
click at [652, 312] on p "Plastic waste can harm wildlife through ingestion and entanglement. By choosing…" at bounding box center [680, 306] width 190 height 100
paste div
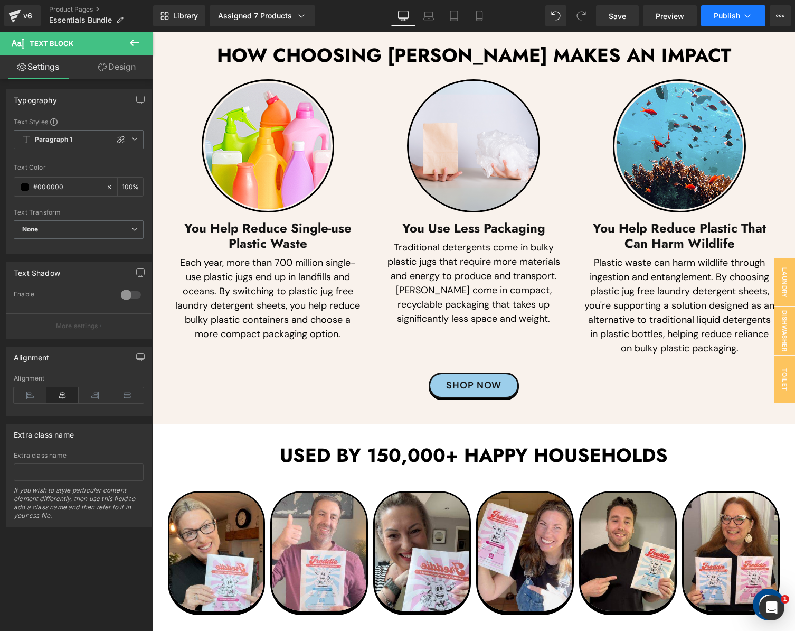
click at [711, 21] on button "Publish" at bounding box center [733, 15] width 64 height 21
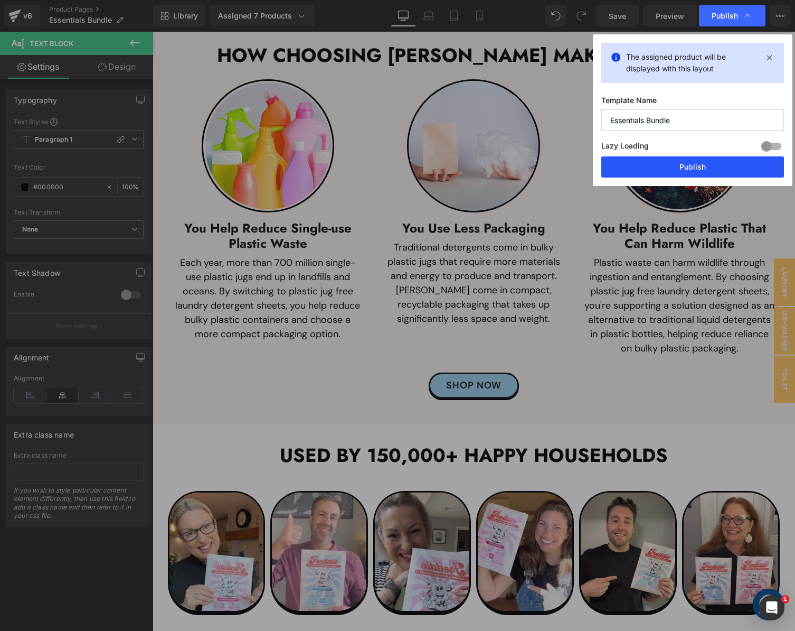
click at [641, 166] on button "Publish" at bounding box center [693, 166] width 183 height 21
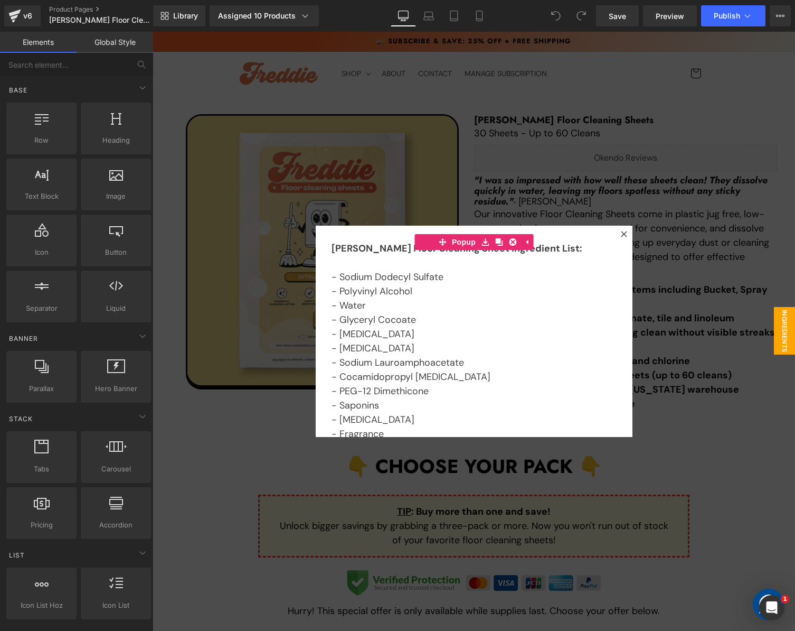
click at [667, 158] on div at bounding box center [474, 331] width 643 height 599
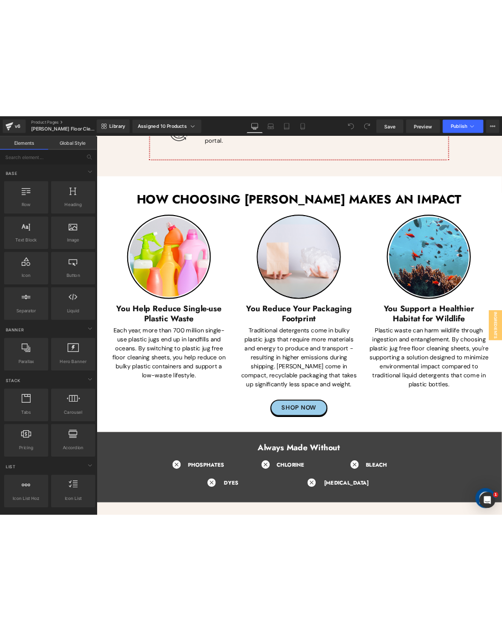
scroll to position [3476, 0]
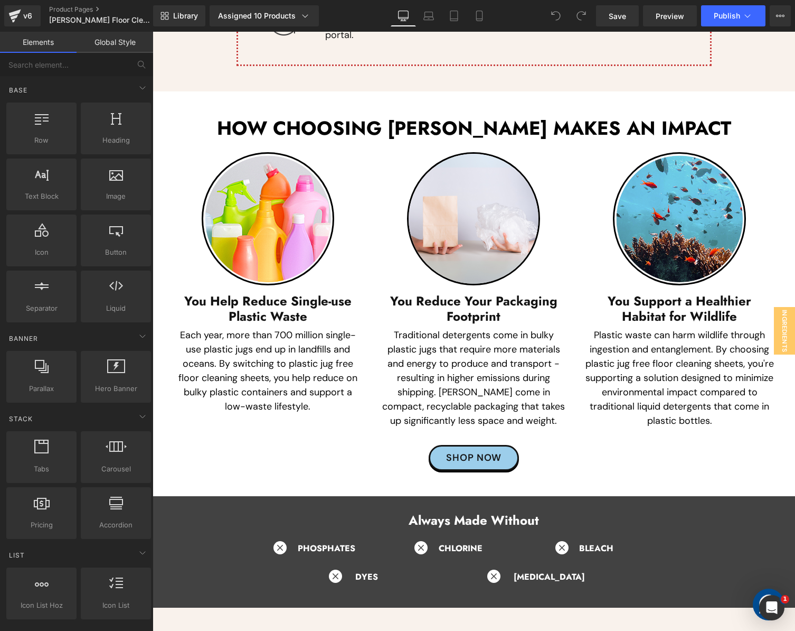
click at [192, 372] on p "Each year, more than 700 million single-use plastic jugs end up in landfills an…" at bounding box center [268, 371] width 190 height 86
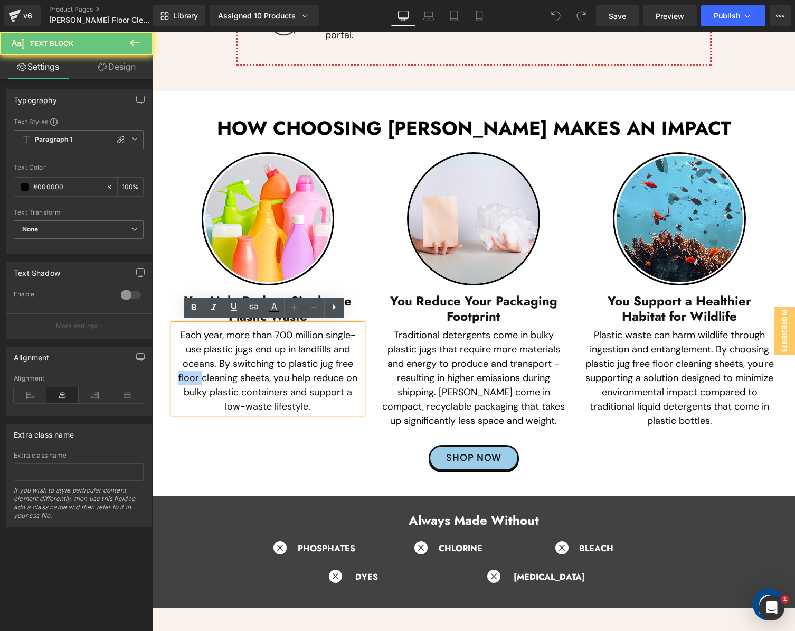
click at [192, 372] on p "Each year, more than 700 million single-use plastic jugs end up in landfills an…" at bounding box center [268, 371] width 190 height 86
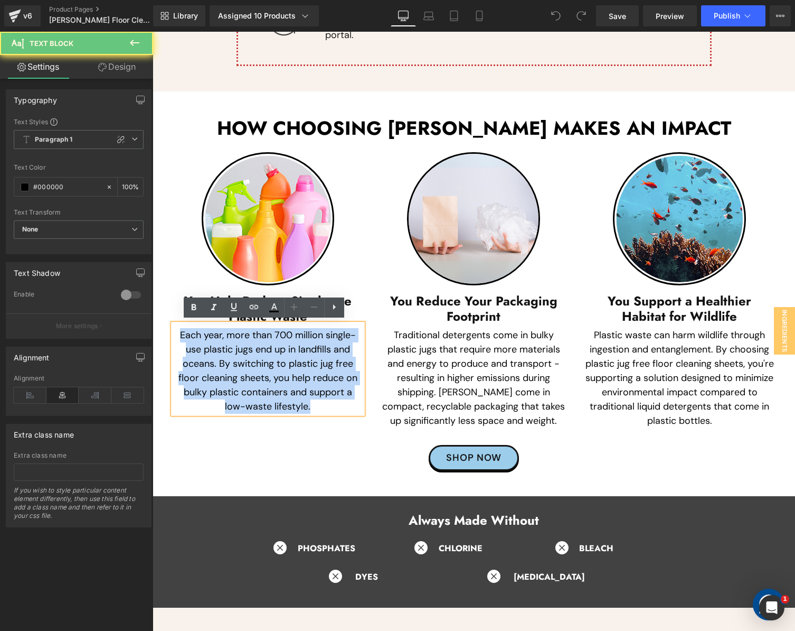
click at [192, 372] on p "Each year, more than 700 million single-use plastic jugs end up in landfills an…" at bounding box center [268, 371] width 190 height 86
paste div
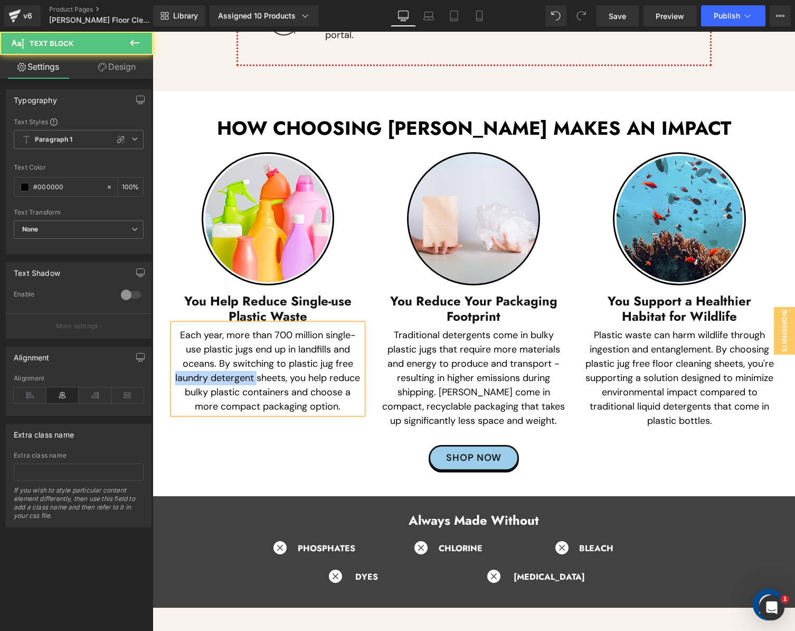
drag, startPoint x: 251, startPoint y: 376, endPoint x: 162, endPoint y: 378, distance: 89.3
click at [165, 378] on div "Image You Help Reduce Single-use Plastic Waste Heading Each year, more than 700…" at bounding box center [268, 283] width 206 height 262
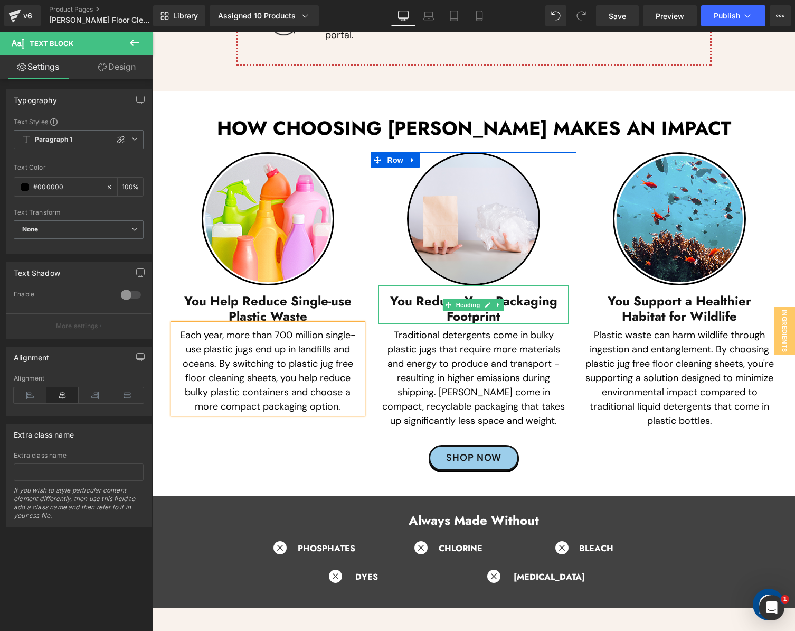
click at [416, 300] on h3 "You Reduce Your Packaging Footprint" at bounding box center [474, 309] width 190 height 31
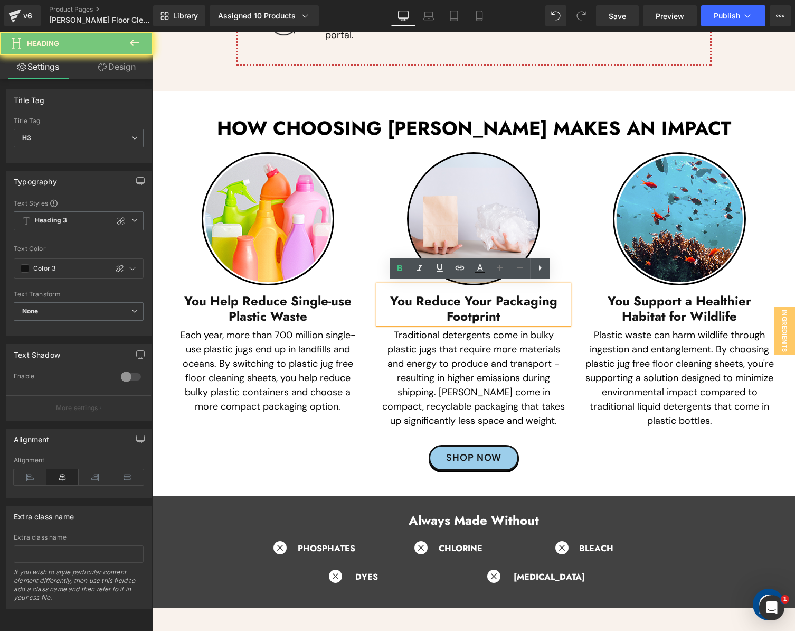
click at [416, 300] on h3 "You Reduce Your Packaging Footprint" at bounding box center [474, 309] width 190 height 31
paste div
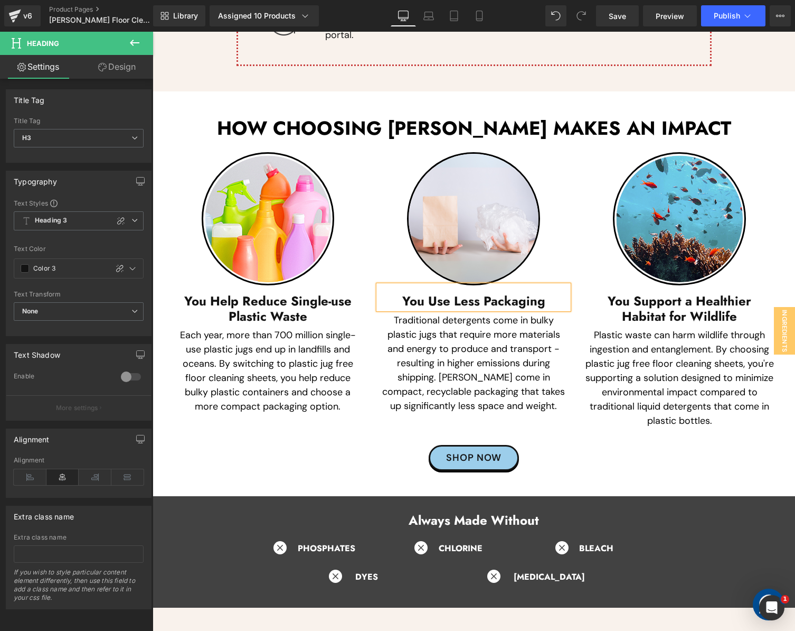
click at [423, 351] on p "Traditional detergents come in bulky plastic jugs that require more materials a…" at bounding box center [474, 363] width 190 height 100
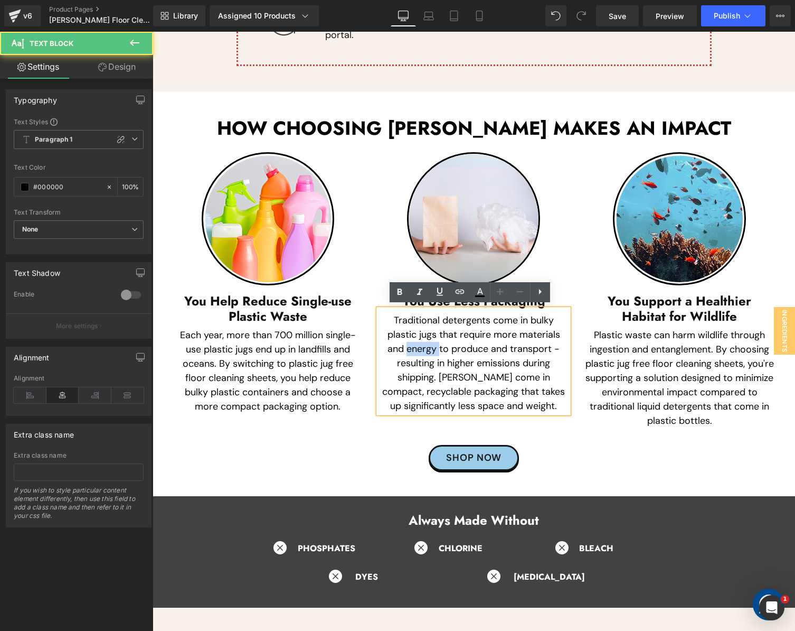
click at [423, 351] on p "Traditional detergents come in bulky plastic jugs that require more materials a…" at bounding box center [474, 363] width 190 height 100
paste div
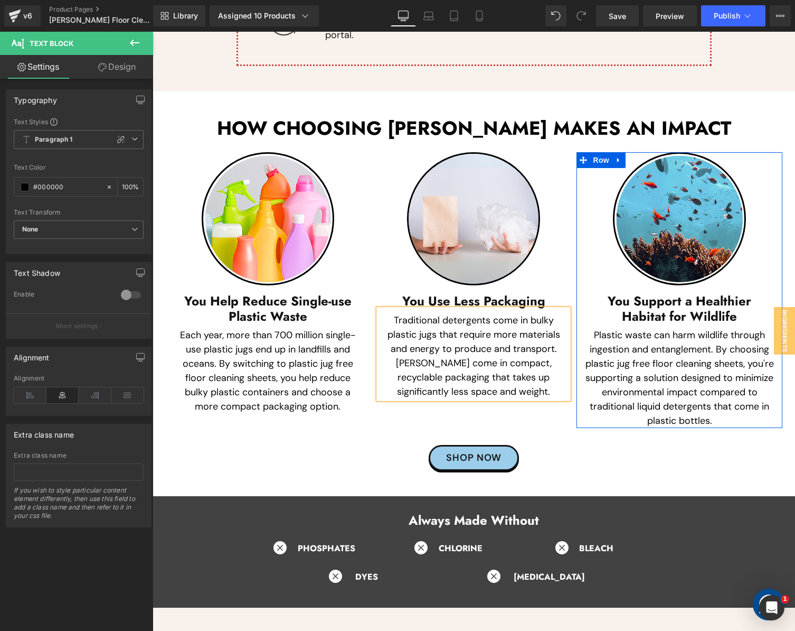
click at [637, 294] on h3 "You Support a Healthier Habitat for Wildlife" at bounding box center [680, 309] width 190 height 31
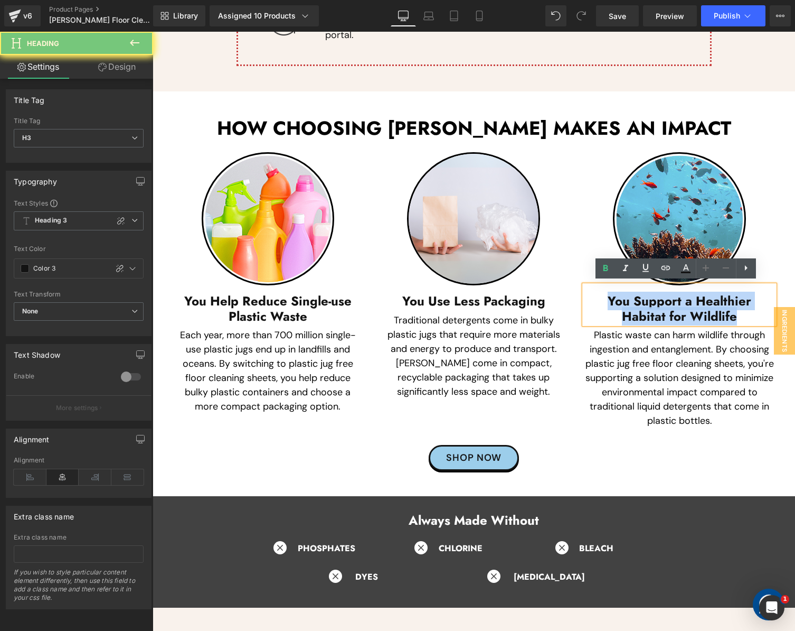
click at [637, 294] on h3 "You Support a Healthier Habitat for Wildlife" at bounding box center [680, 309] width 190 height 31
paste div
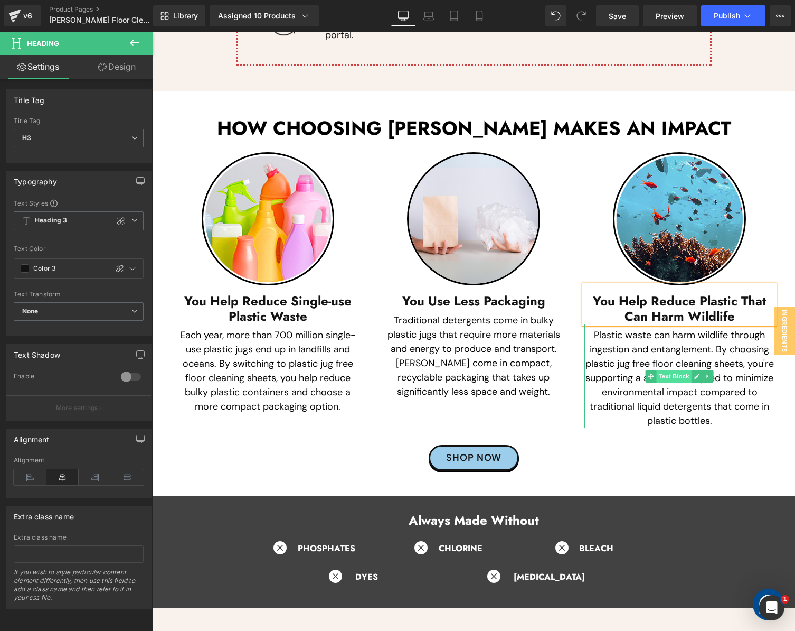
click at [669, 379] on span "Text Block" at bounding box center [674, 376] width 35 height 13
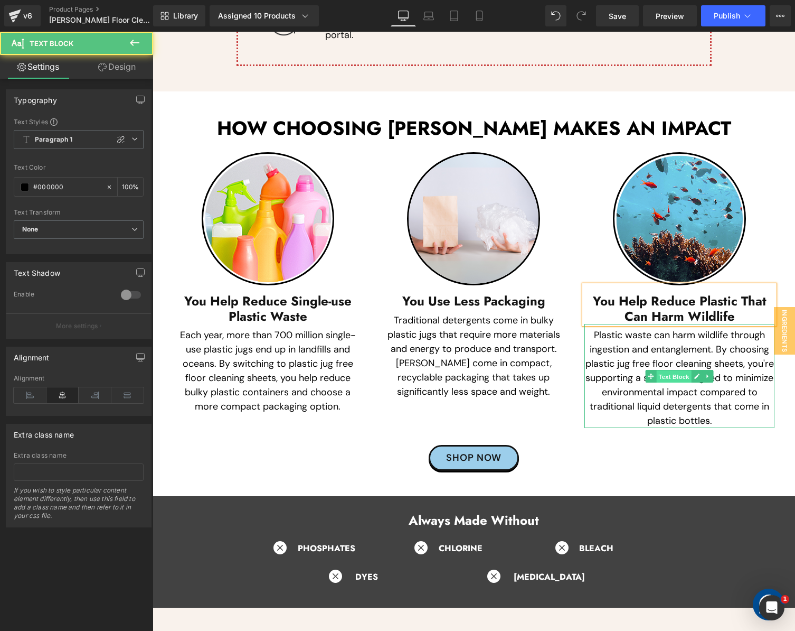
click at [669, 379] on span "Text Block" at bounding box center [674, 376] width 35 height 13
click at [657, 399] on p "Plastic waste can harm wildlife through ingestion and entanglement. By choosing…" at bounding box center [680, 378] width 190 height 100
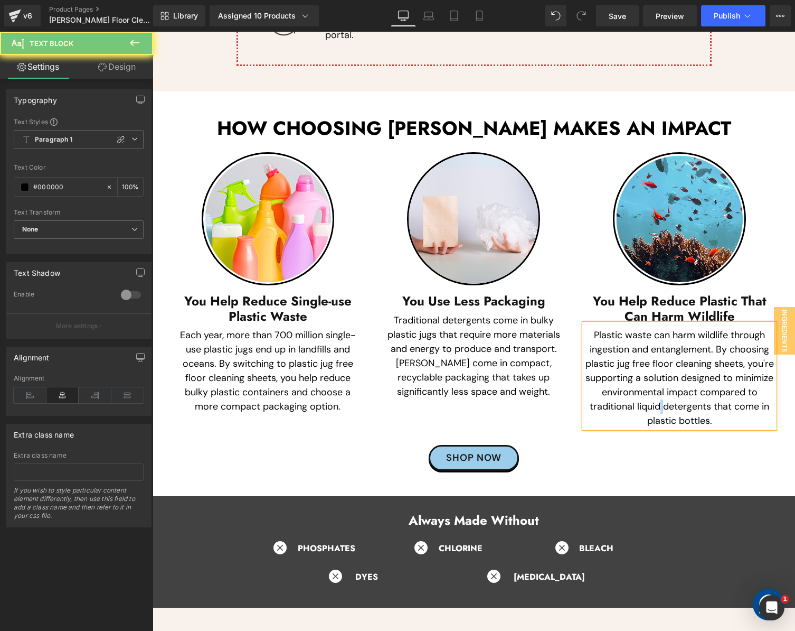
click at [657, 399] on p "Plastic waste can harm wildlife through ingestion and entanglement. By choosing…" at bounding box center [680, 378] width 190 height 100
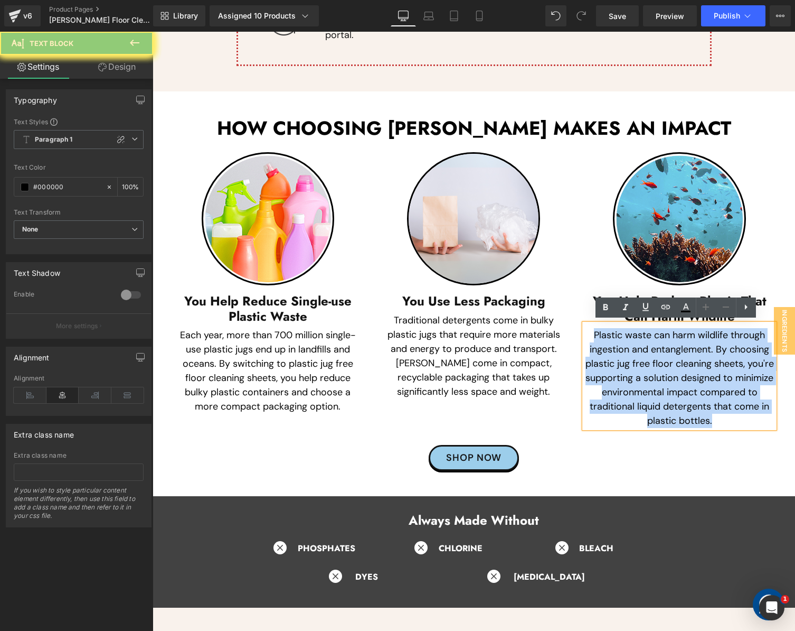
click at [657, 399] on p "Plastic waste can harm wildlife through ingestion and entanglement. By choosing…" at bounding box center [680, 378] width 190 height 100
paste div
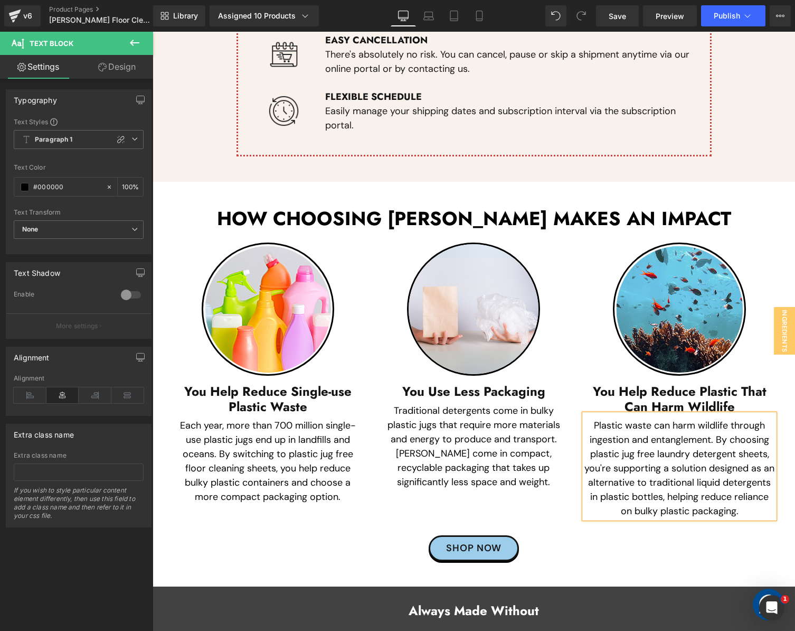
scroll to position [3470, 0]
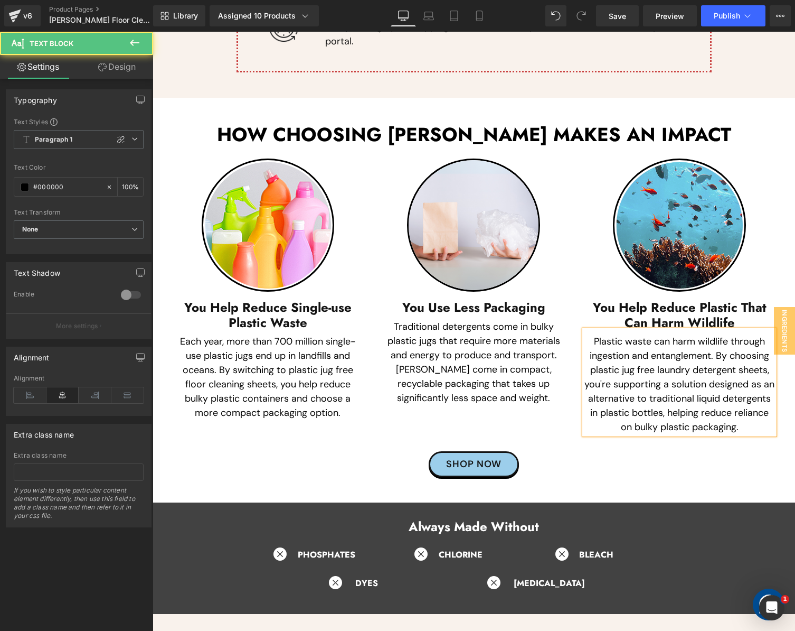
click at [686, 365] on p "Plastic waste can harm wildlife through ingestion and entanglement. By choosing…" at bounding box center [680, 384] width 190 height 100
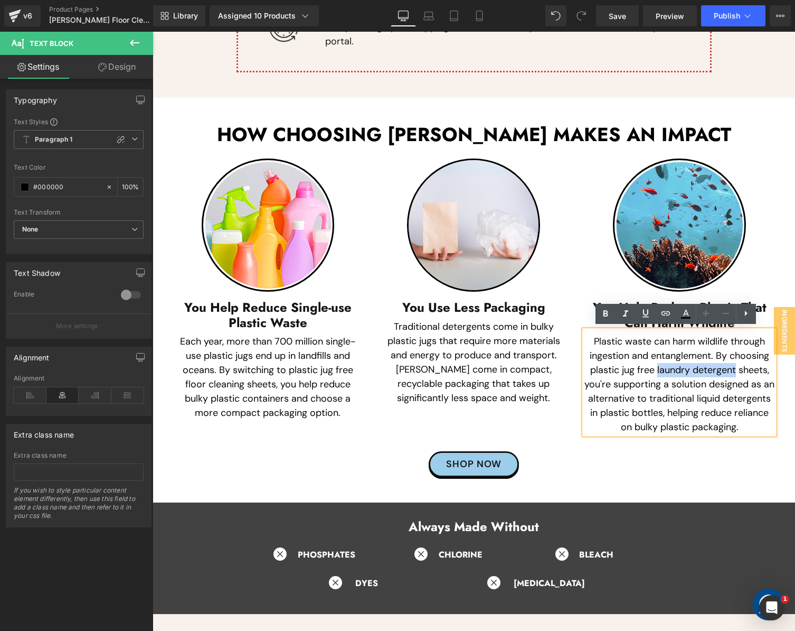
drag, startPoint x: 654, startPoint y: 368, endPoint x: 732, endPoint y: 367, distance: 77.6
click at [732, 367] on p "Plastic waste can harm wildlife through ingestion and entanglement. By choosing…" at bounding box center [680, 384] width 190 height 100
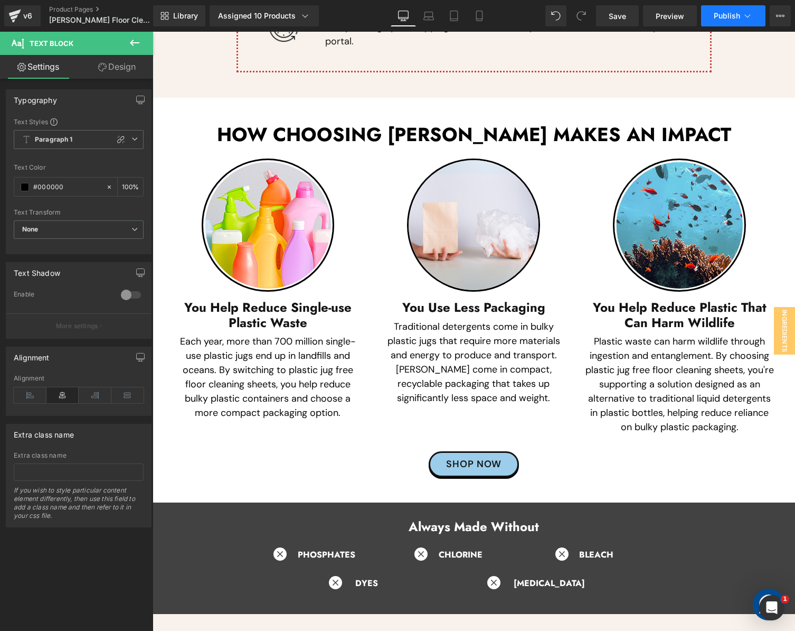
click at [719, 14] on span "Publish" at bounding box center [727, 16] width 26 height 8
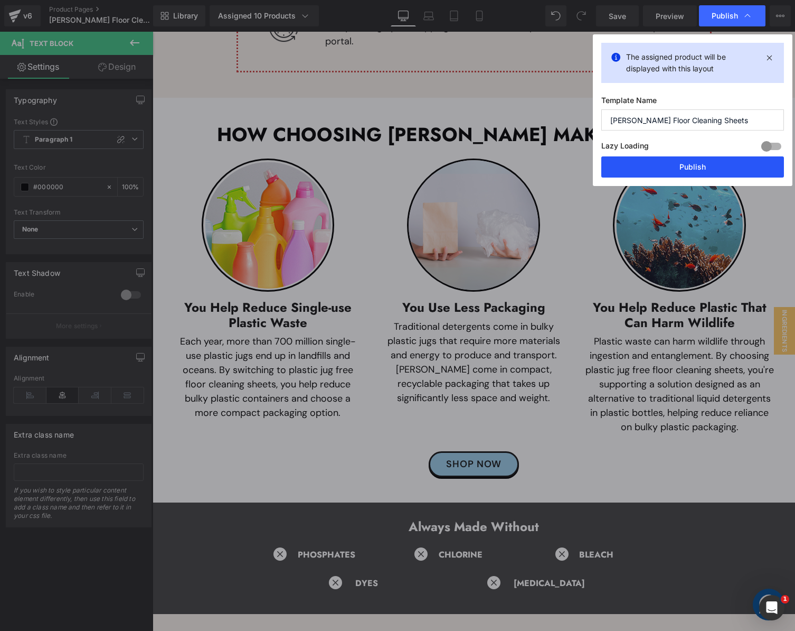
click at [657, 162] on button "Publish" at bounding box center [693, 166] width 183 height 21
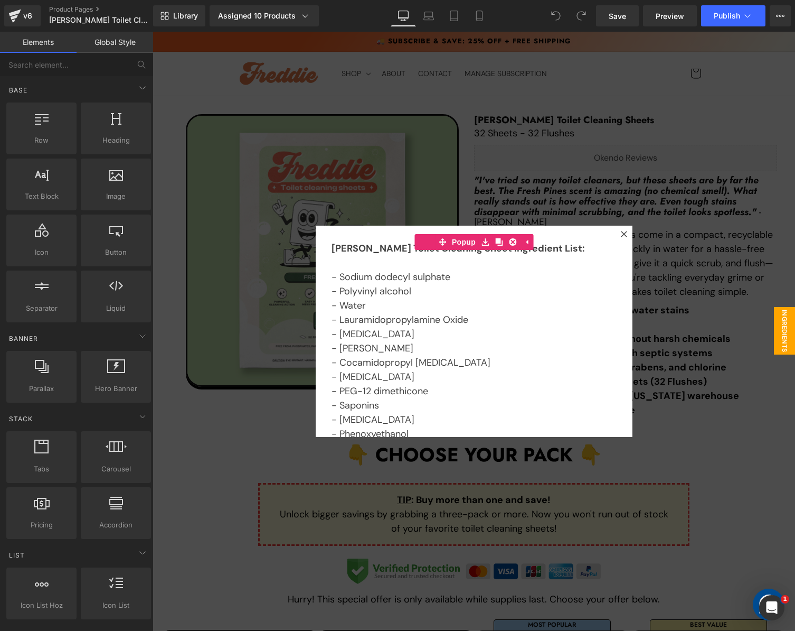
click at [762, 165] on div at bounding box center [474, 331] width 643 height 599
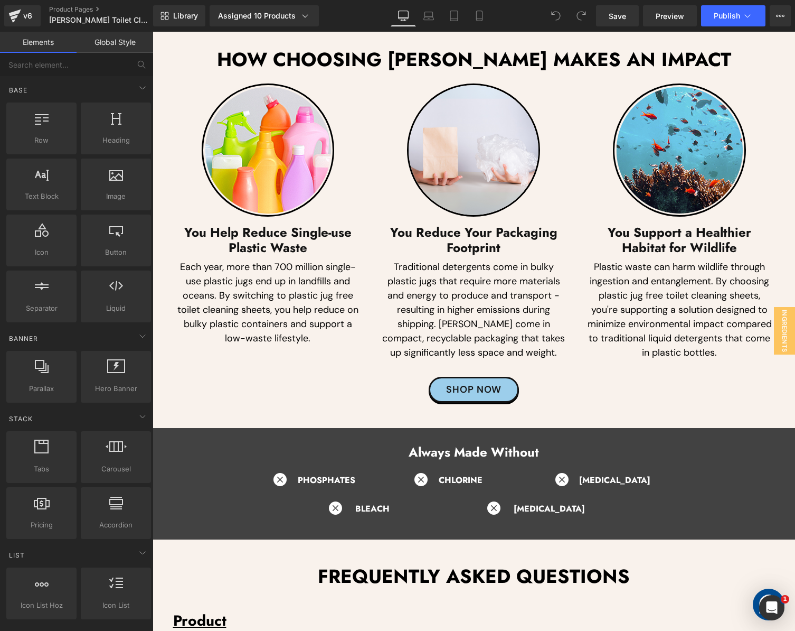
scroll to position [4248, 0]
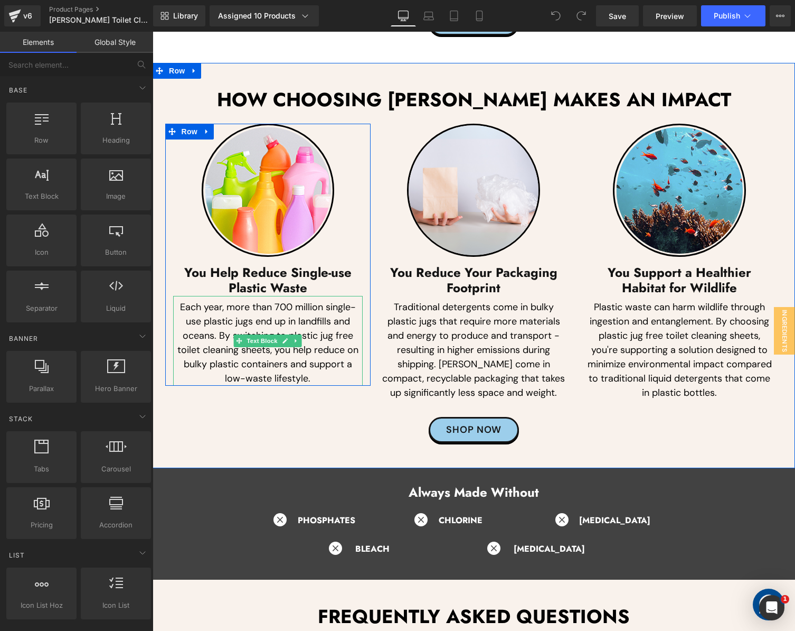
click at [220, 350] on p "Each year, more than 700 million single-use plastic jugs end up in landfills an…" at bounding box center [268, 343] width 190 height 86
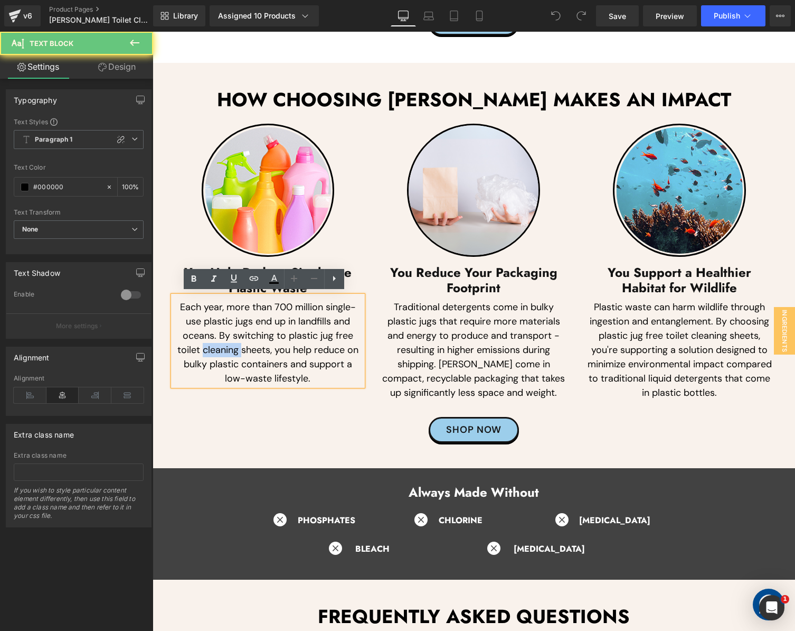
click at [220, 350] on p "Each year, more than 700 million single-use plastic jugs end up in landfills an…" at bounding box center [268, 343] width 190 height 86
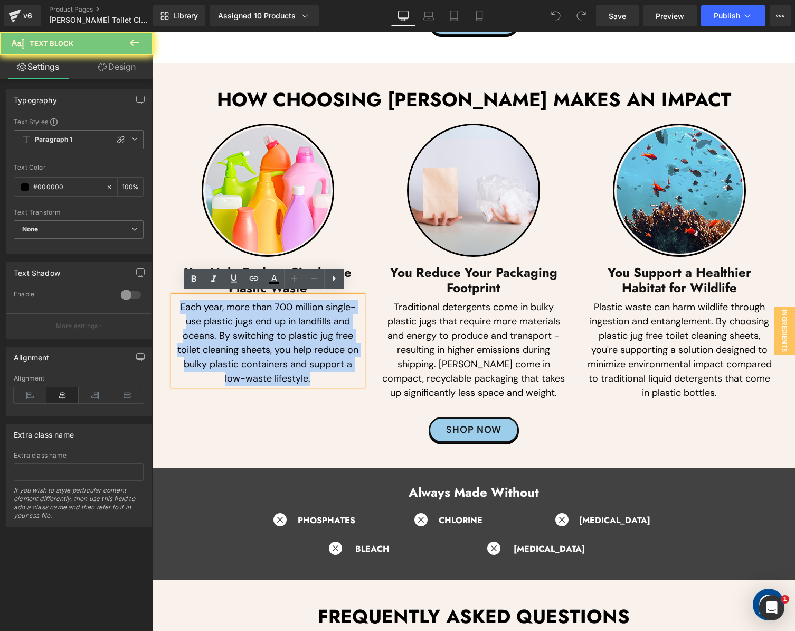
click at [220, 350] on p "Each year, more than 700 million single-use plastic jugs end up in landfills an…" at bounding box center [268, 343] width 190 height 86
paste div
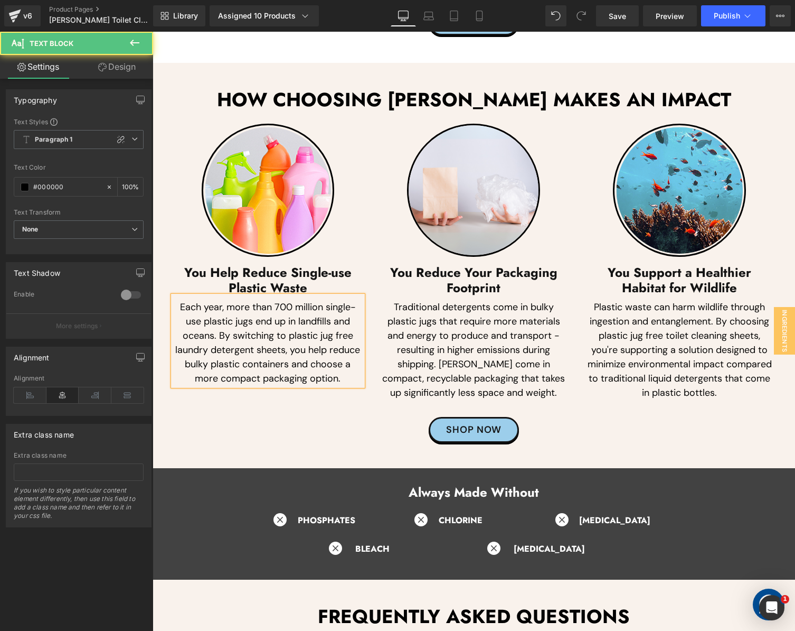
click at [201, 347] on p "Each year, more than 700 million single-use plastic jugs end up in landfills an…" at bounding box center [268, 343] width 190 height 86
drag, startPoint x: 248, startPoint y: 349, endPoint x: 169, endPoint y: 344, distance: 79.4
click at [173, 344] on p "Each year, more than 700 million single-use plastic jugs end up in landfills an…" at bounding box center [268, 343] width 190 height 86
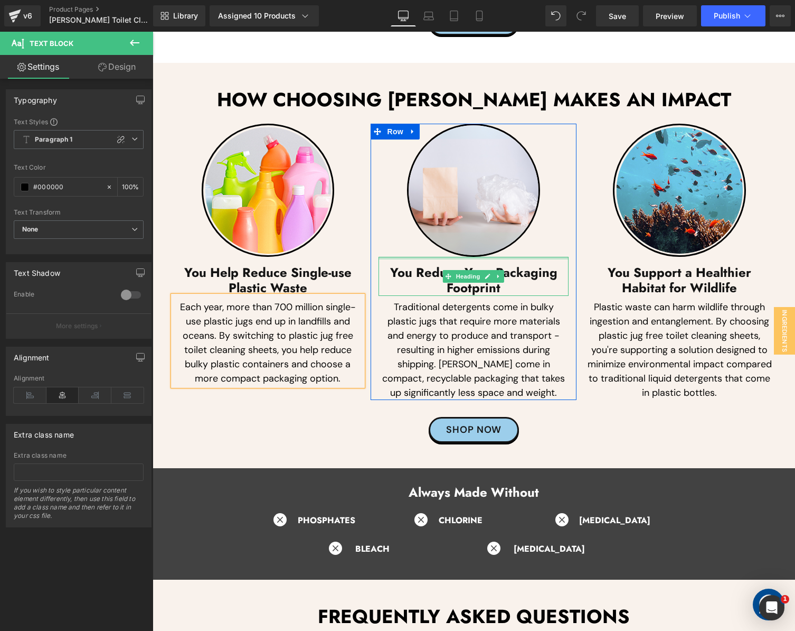
click at [428, 284] on h3 "You Reduce Your Packaging Footprint" at bounding box center [474, 280] width 190 height 31
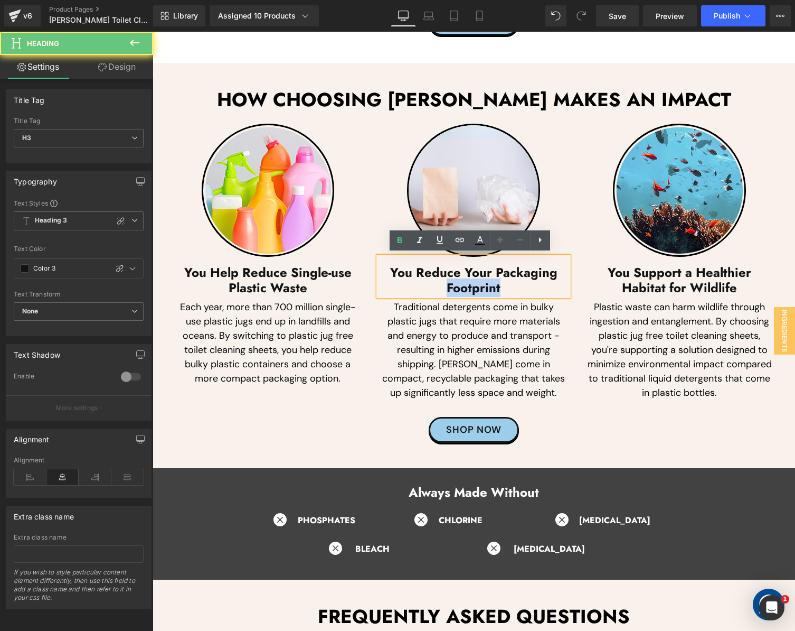
click at [428, 284] on h3 "You Reduce Your Packaging Footprint" at bounding box center [474, 280] width 190 height 31
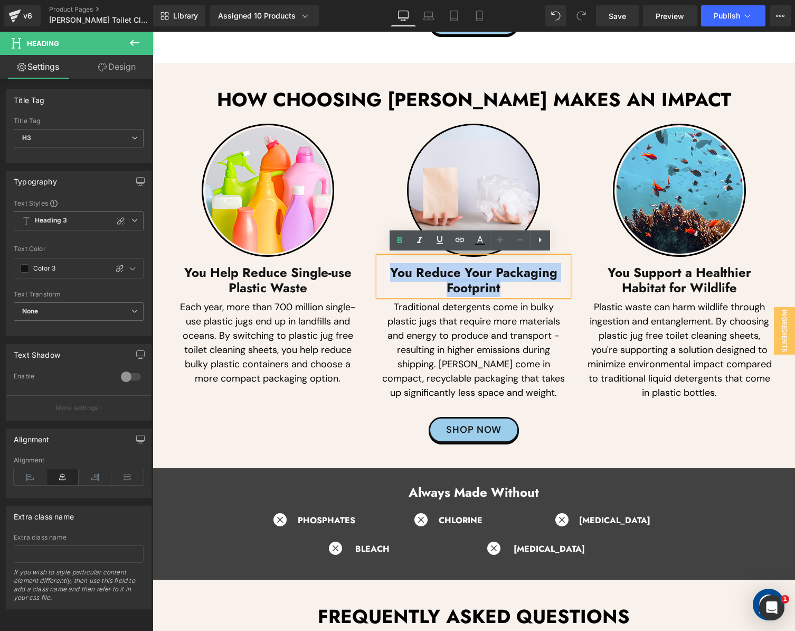
paste div
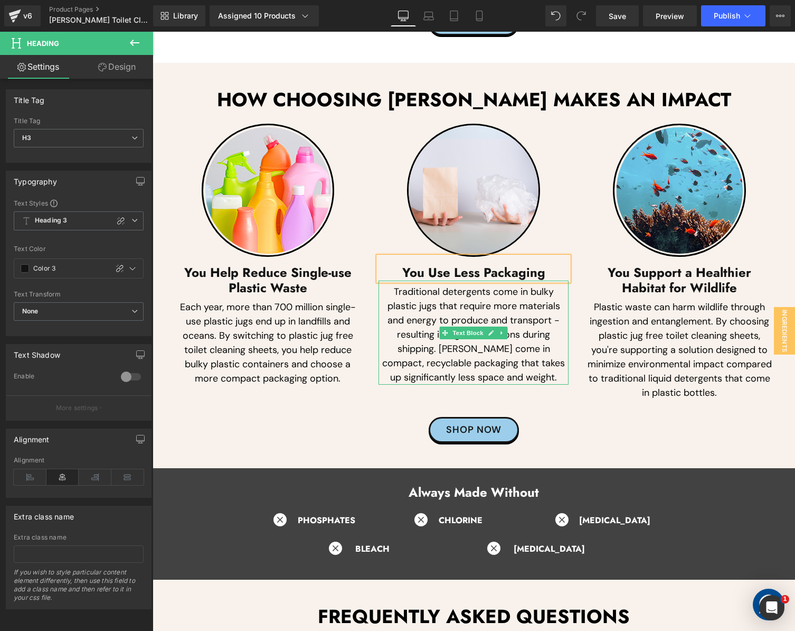
click at [414, 340] on p "Traditional detergents come in bulky plastic jugs that require more materials a…" at bounding box center [474, 335] width 190 height 100
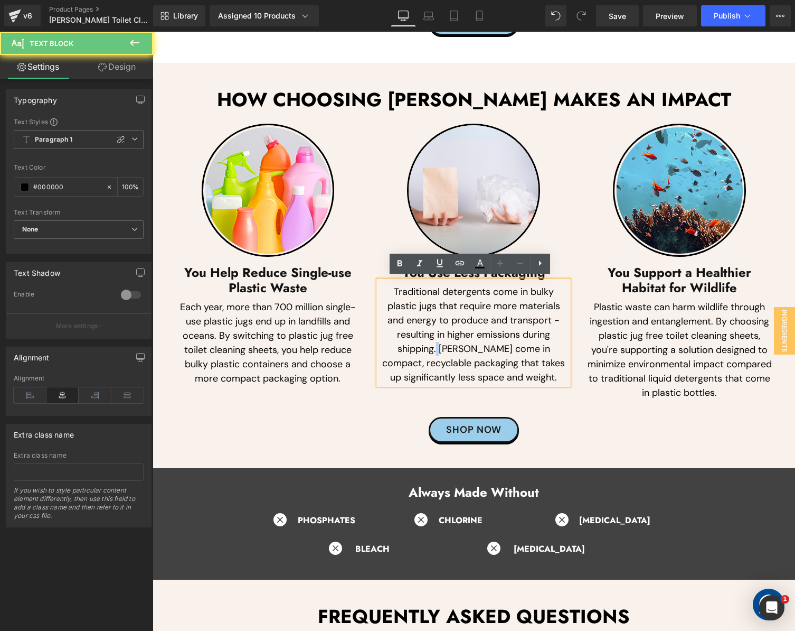
click at [414, 340] on p "Traditional detergents come in bulky plastic jugs that require more materials a…" at bounding box center [474, 335] width 190 height 100
paste div
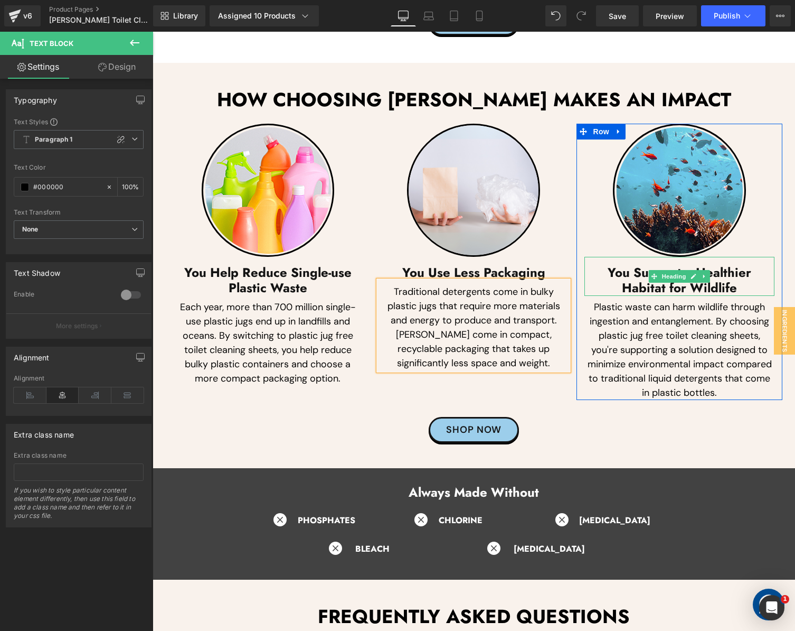
click at [635, 276] on h3 "You Support a Healthier Habitat for Wildlife" at bounding box center [680, 280] width 190 height 31
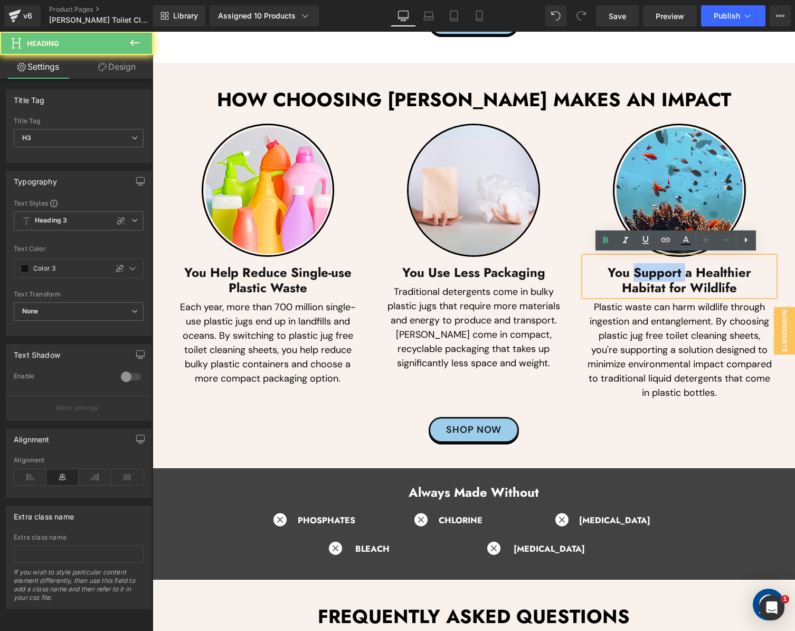
click at [635, 276] on h3 "You Support a Healthier Habitat for Wildlife" at bounding box center [680, 280] width 190 height 31
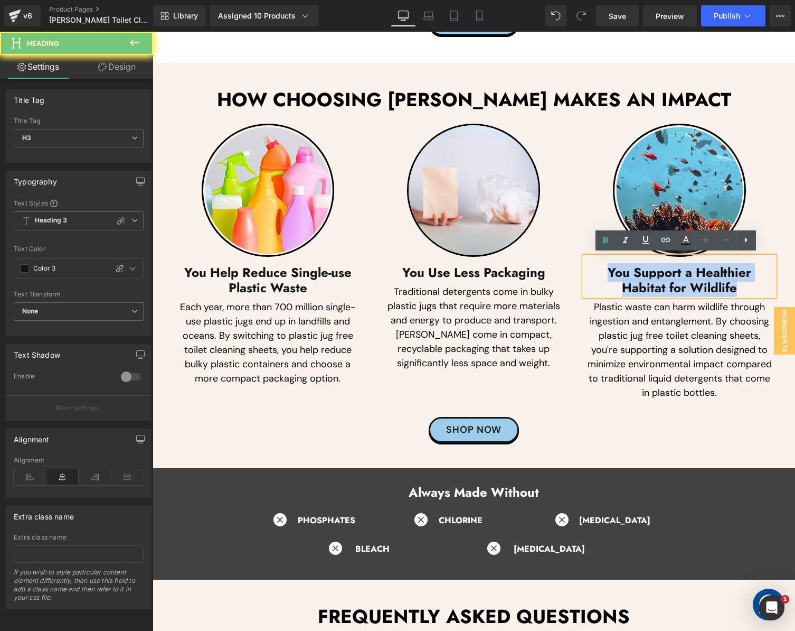
paste div
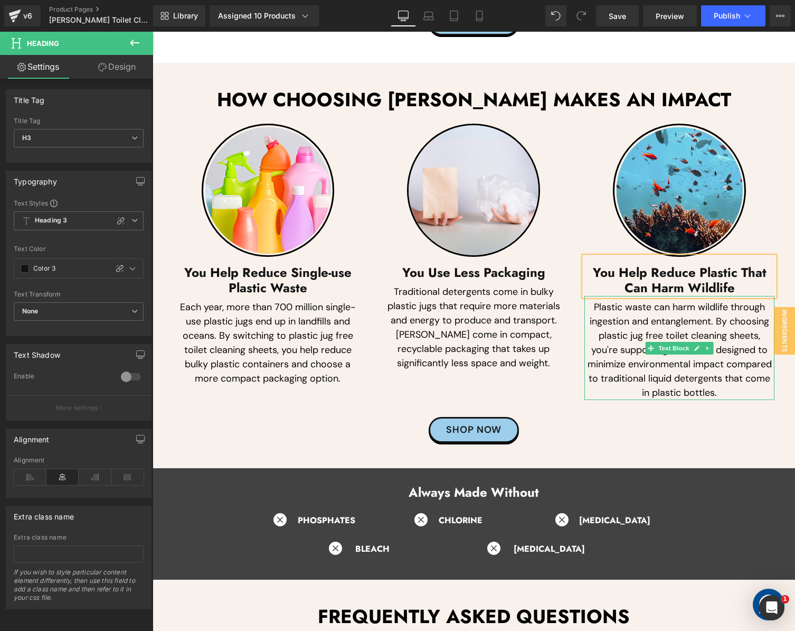
click at [640, 361] on p "Plastic waste can harm wildlife through ingestion and entanglement. By choosing…" at bounding box center [680, 350] width 190 height 100
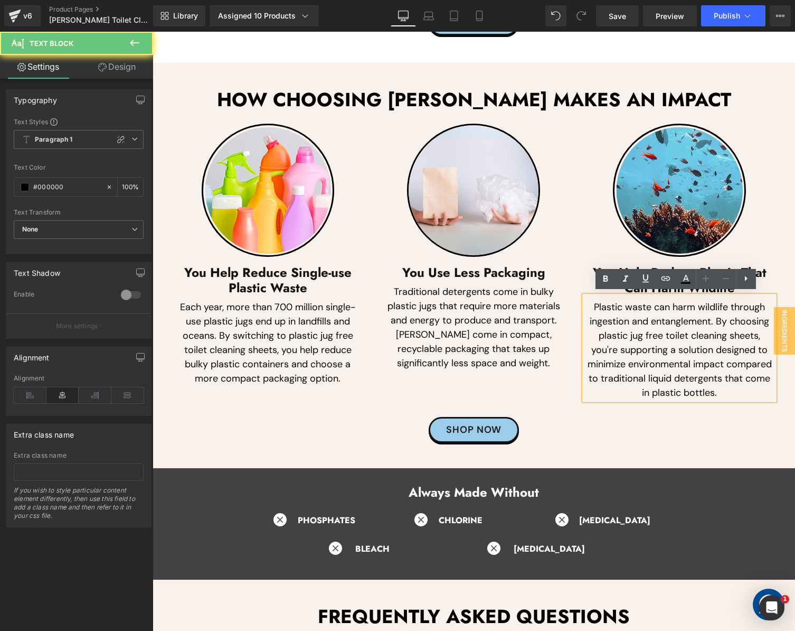
click at [640, 361] on p "Plastic waste can harm wildlife through ingestion and entanglement. By choosing…" at bounding box center [680, 350] width 190 height 100
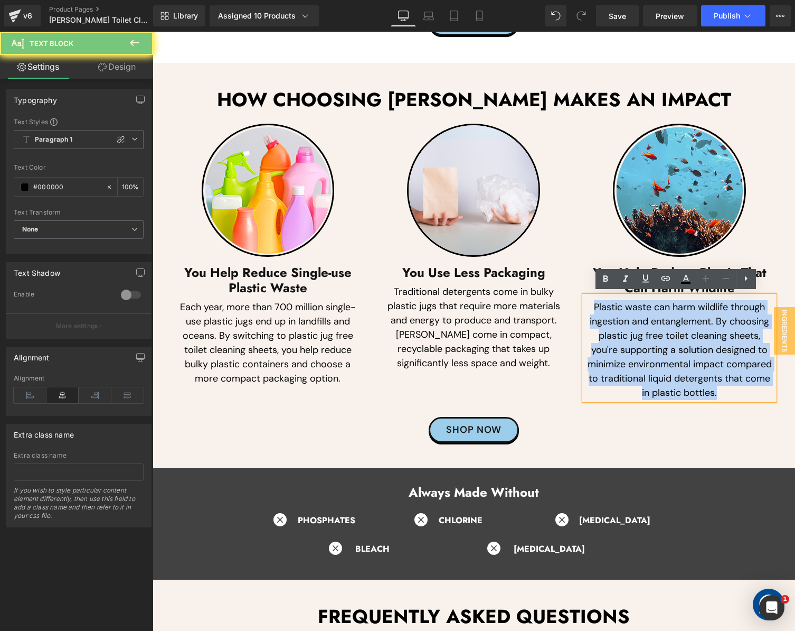
click at [640, 361] on p "Plastic waste can harm wildlife through ingestion and entanglement. By choosing…" at bounding box center [680, 350] width 190 height 100
paste div
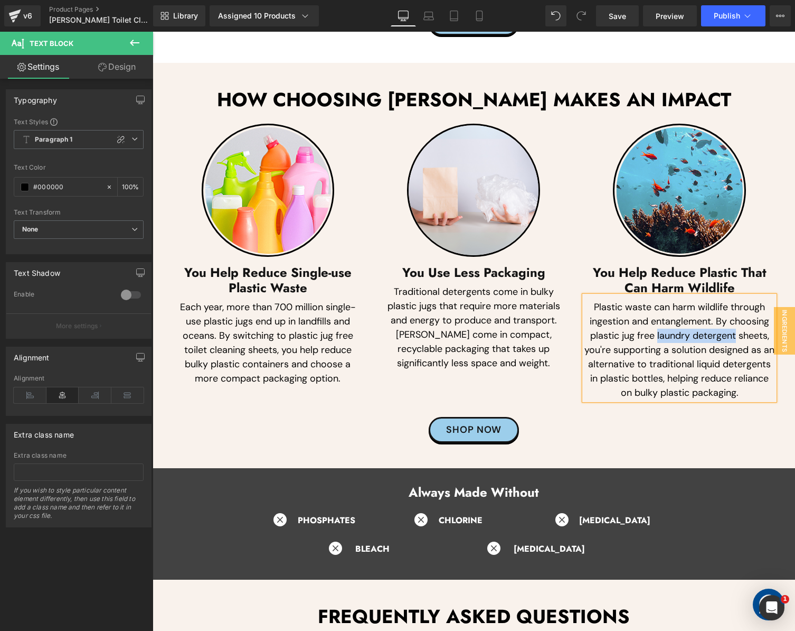
drag, startPoint x: 652, startPoint y: 334, endPoint x: 732, endPoint y: 334, distance: 80.3
click at [732, 334] on p "Plastic waste can harm wildlife through ingestion and entanglement. By choosing…" at bounding box center [680, 350] width 190 height 100
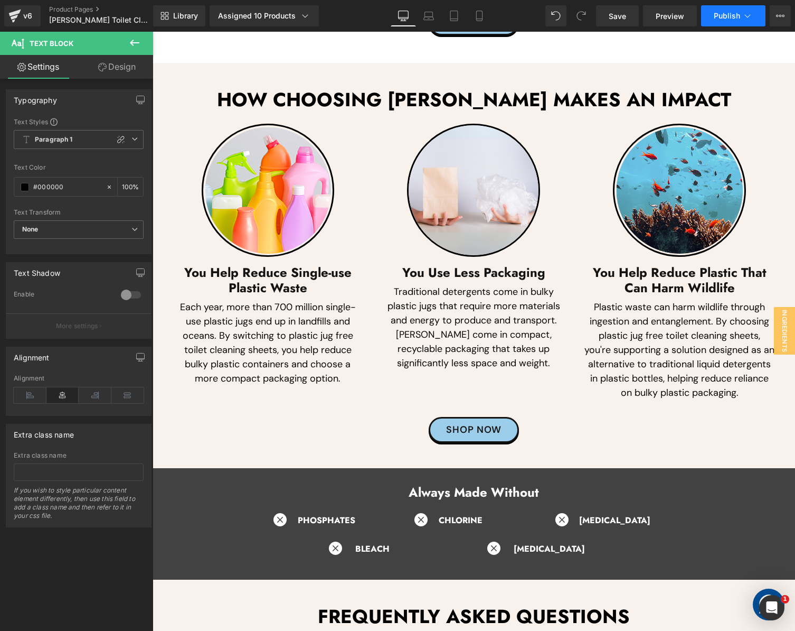
click at [714, 25] on button "Publish" at bounding box center [733, 15] width 64 height 21
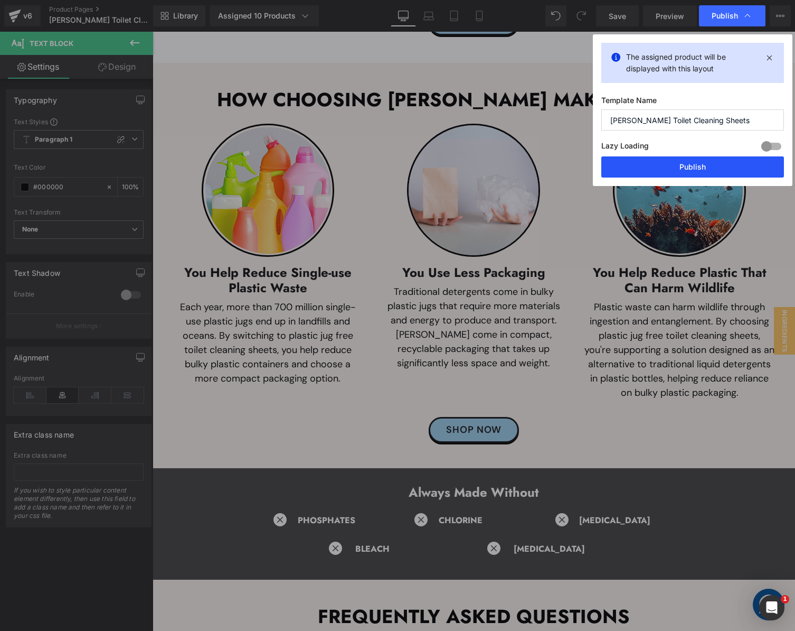
click at [698, 159] on button "Publish" at bounding box center [693, 166] width 183 height 21
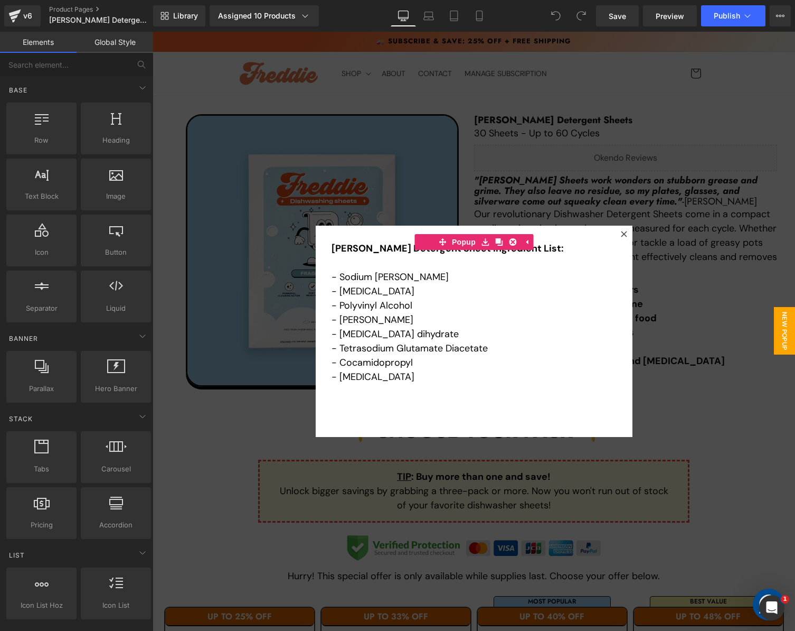
click at [750, 99] on div at bounding box center [474, 331] width 643 height 599
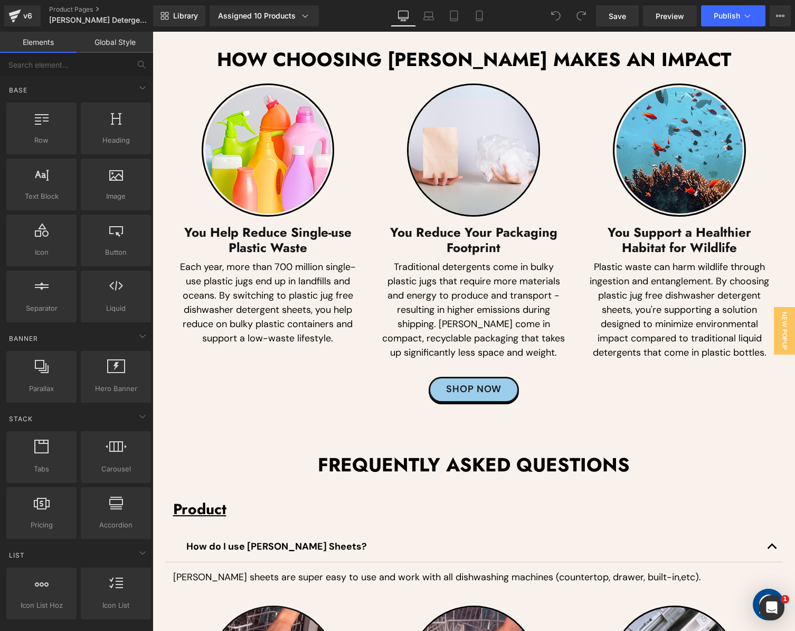
scroll to position [3893, 0]
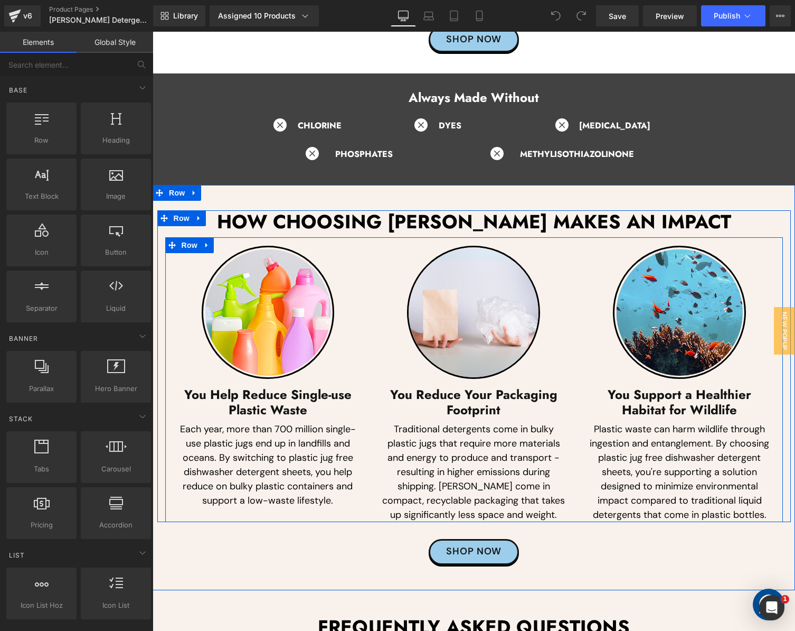
click at [232, 443] on p "Each year, more than 700 million single-use plastic jugs end up in landfills an…" at bounding box center [268, 465] width 190 height 86
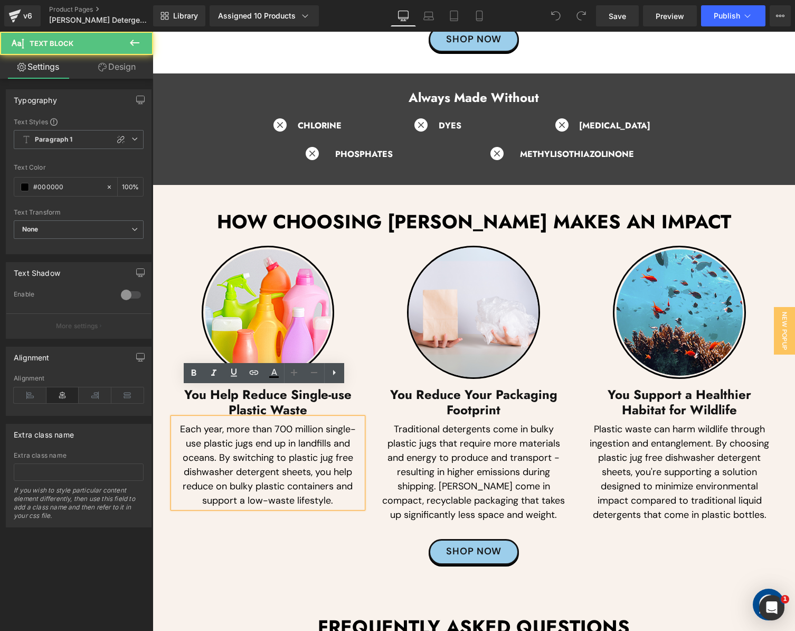
click at [199, 442] on p "Each year, more than 700 million single-use plastic jugs end up in landfills an…" at bounding box center [268, 465] width 190 height 86
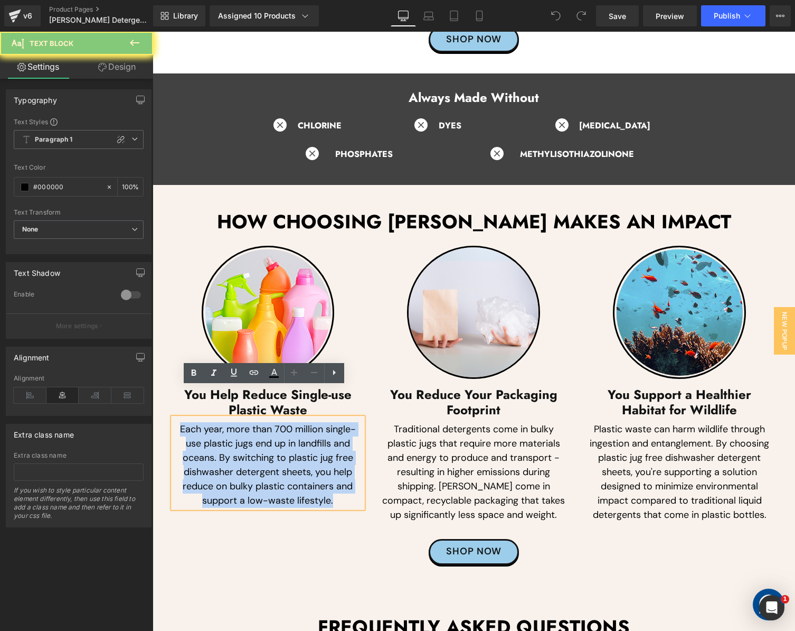
click at [199, 442] on p "Each year, more than 700 million single-use plastic jugs end up in landfills an…" at bounding box center [268, 465] width 190 height 86
paste div
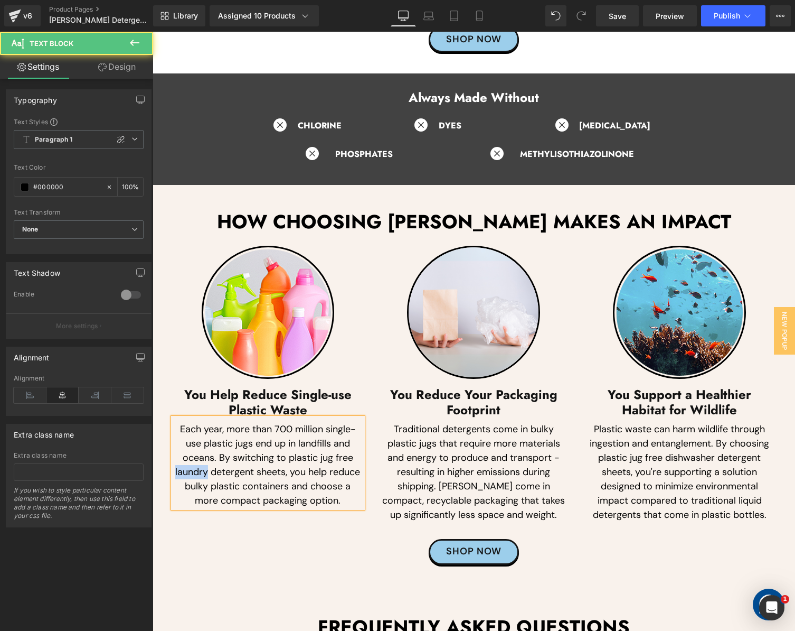
drag, startPoint x: 205, startPoint y: 436, endPoint x: 162, endPoint y: 439, distance: 43.4
click at [165, 439] on div "Image You Help Reduce Single-use Plastic Waste Heading Each year, more than 700…" at bounding box center [268, 377] width 206 height 262
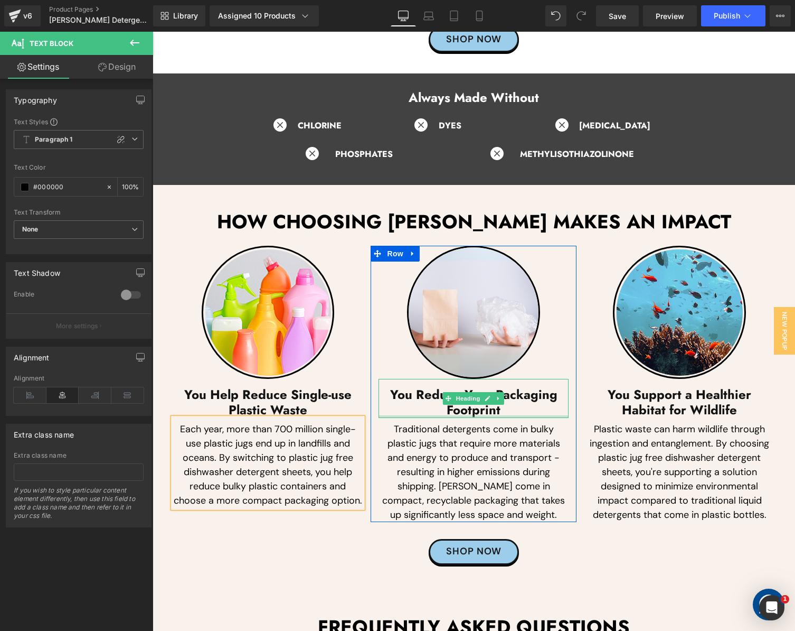
click at [414, 387] on h3 "You Reduce Your Packaging Footprint" at bounding box center [474, 402] width 190 height 31
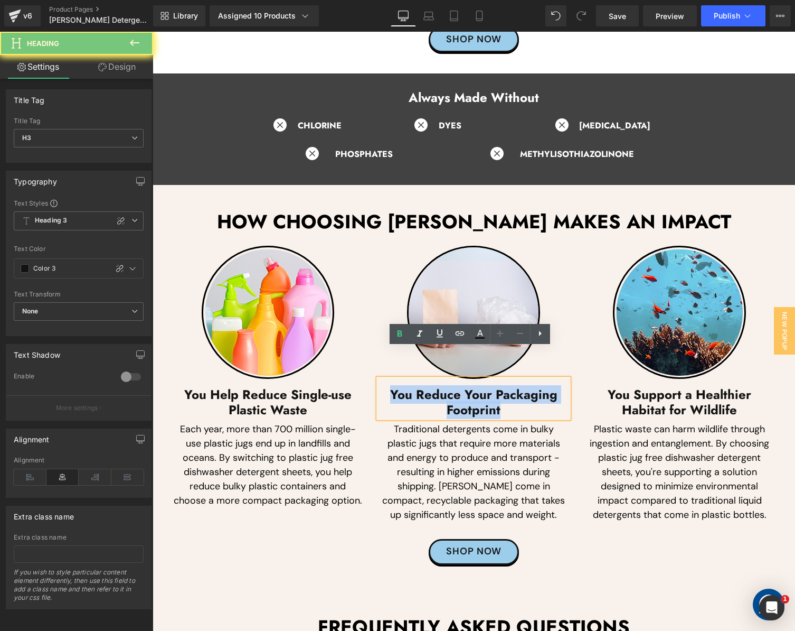
click at [414, 387] on h3 "You Reduce Your Packaging Footprint" at bounding box center [474, 402] width 190 height 31
paste div
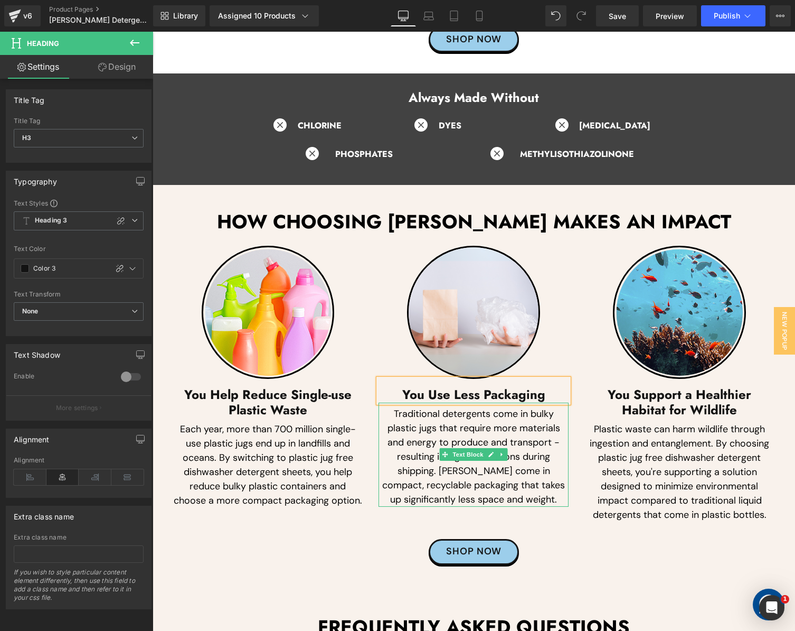
click at [418, 407] on p "Traditional detergents come in bulky plastic jugs that require more materials a…" at bounding box center [474, 457] width 190 height 100
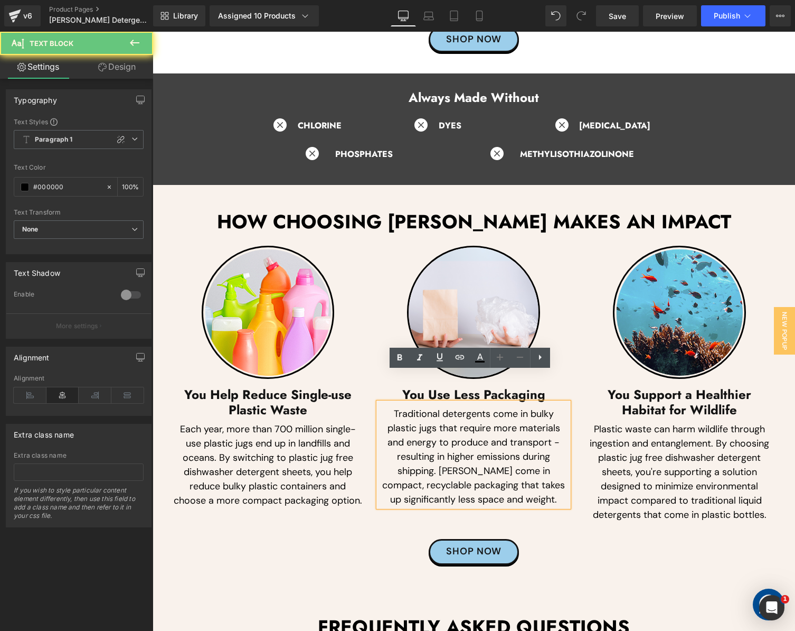
click at [418, 407] on p "Traditional detergents come in bulky plastic jugs that require more materials a…" at bounding box center [474, 457] width 190 height 100
paste div
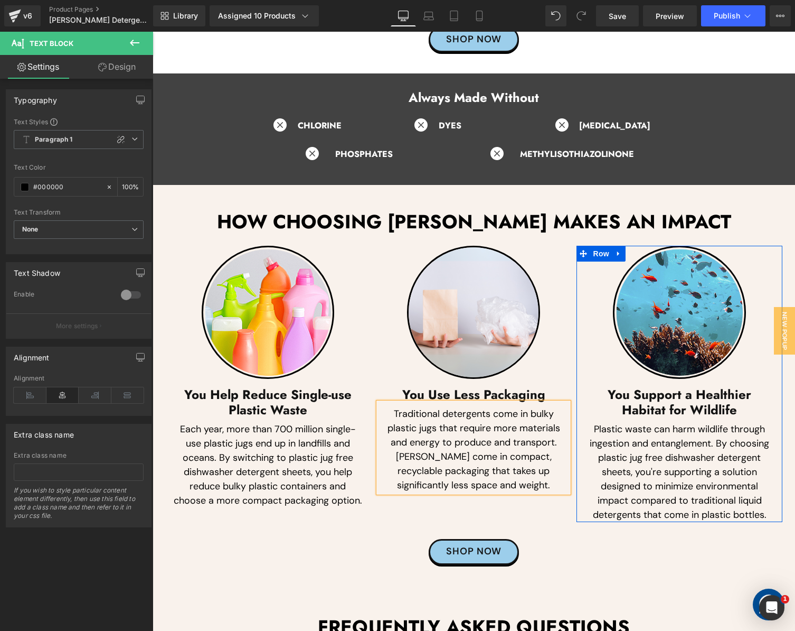
click at [630, 387] on h3 "You Support a Healthier Habitat for Wildlife" at bounding box center [680, 402] width 190 height 31
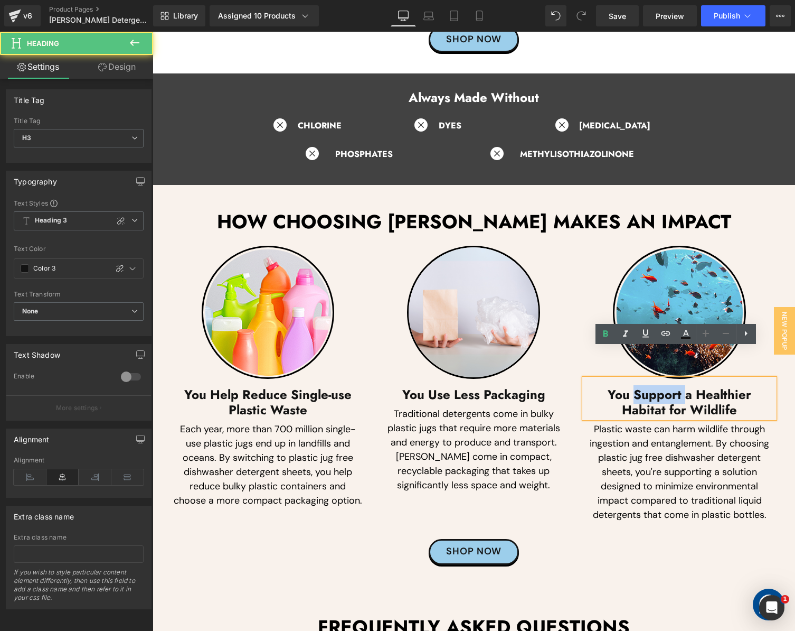
click at [630, 387] on h3 "You Support a Healthier Habitat for Wildlife" at bounding box center [680, 402] width 190 height 31
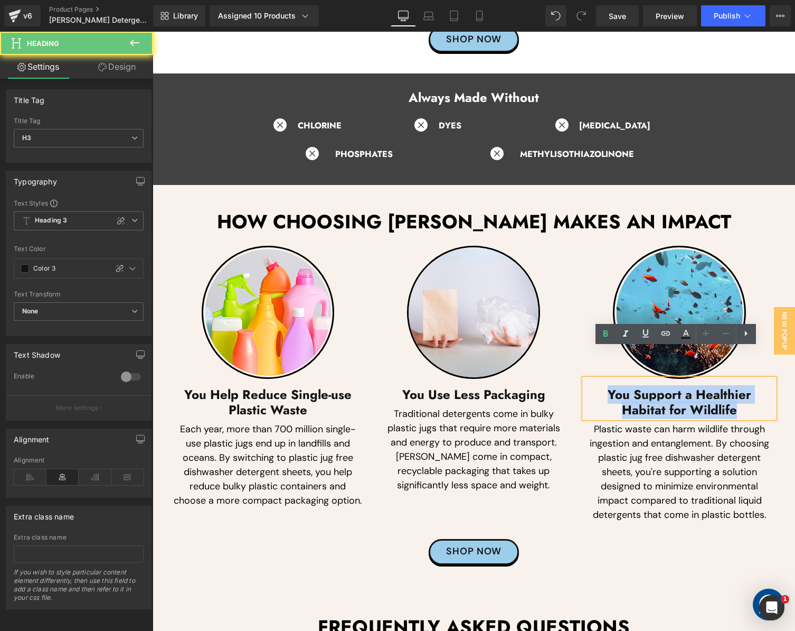
click at [630, 387] on h3 "You Support a Healthier Habitat for Wildlife" at bounding box center [680, 402] width 190 height 31
paste div
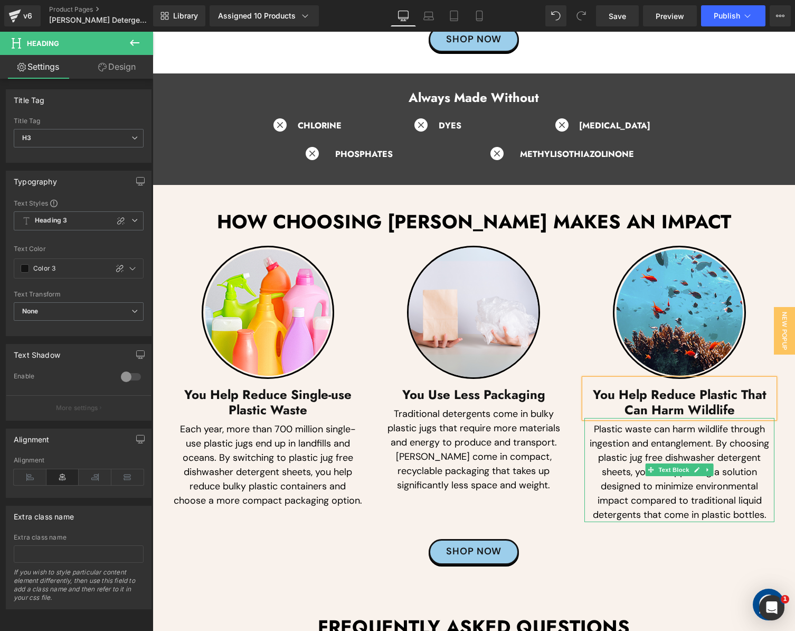
click at [606, 434] on p "Plastic waste can harm wildlife through ingestion and entanglement. By choosing…" at bounding box center [680, 472] width 190 height 100
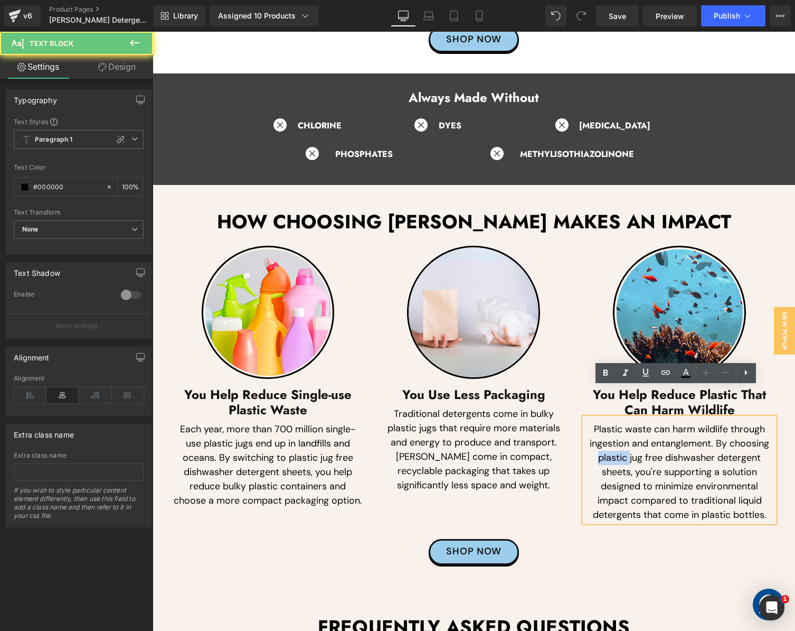
click at [606, 434] on p "Plastic waste can harm wildlife through ingestion and entanglement. By choosing…" at bounding box center [680, 472] width 190 height 100
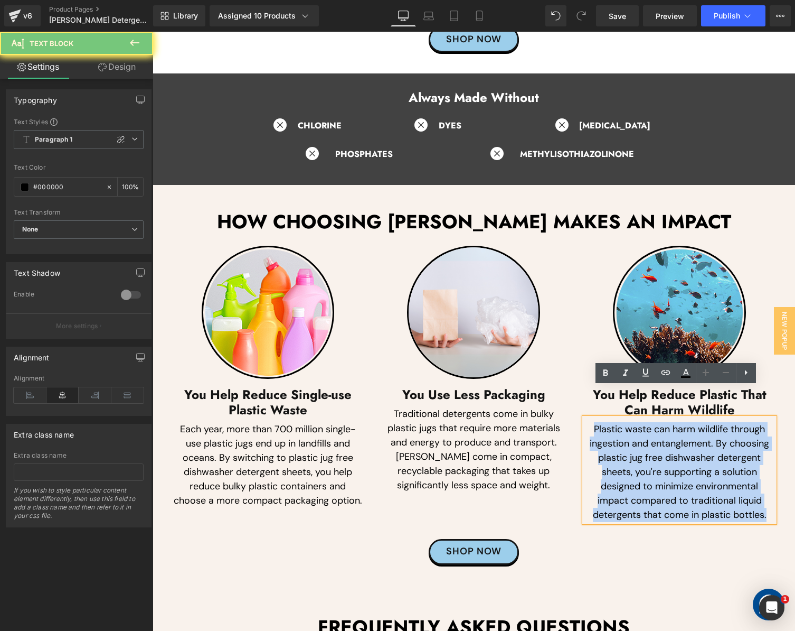
click at [606, 434] on p "Plastic waste can harm wildlife through ingestion and entanglement. By choosing…" at bounding box center [680, 472] width 190 height 100
paste div
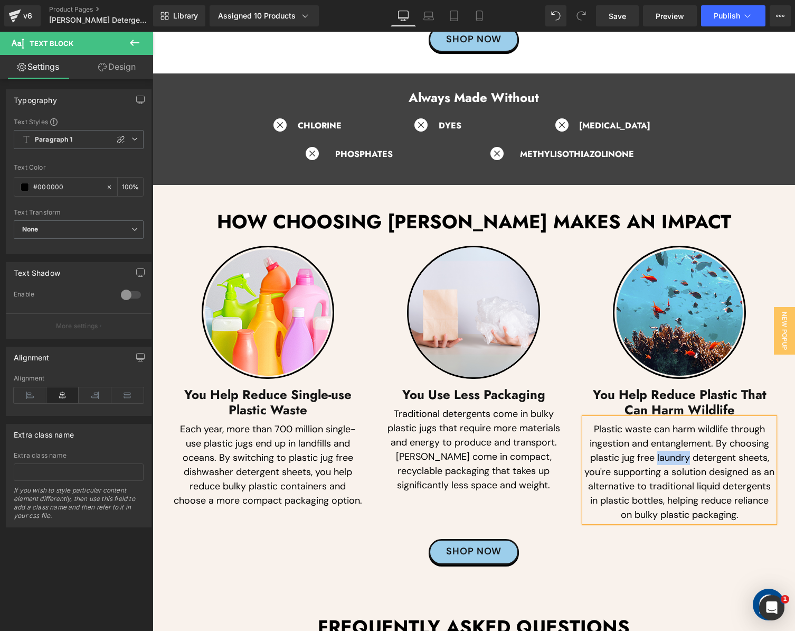
drag, startPoint x: 653, startPoint y: 427, endPoint x: 686, endPoint y: 428, distance: 33.3
click at [686, 428] on p "Plastic waste can harm wildlife through ingestion and entanglement. By choosing…" at bounding box center [680, 472] width 190 height 100
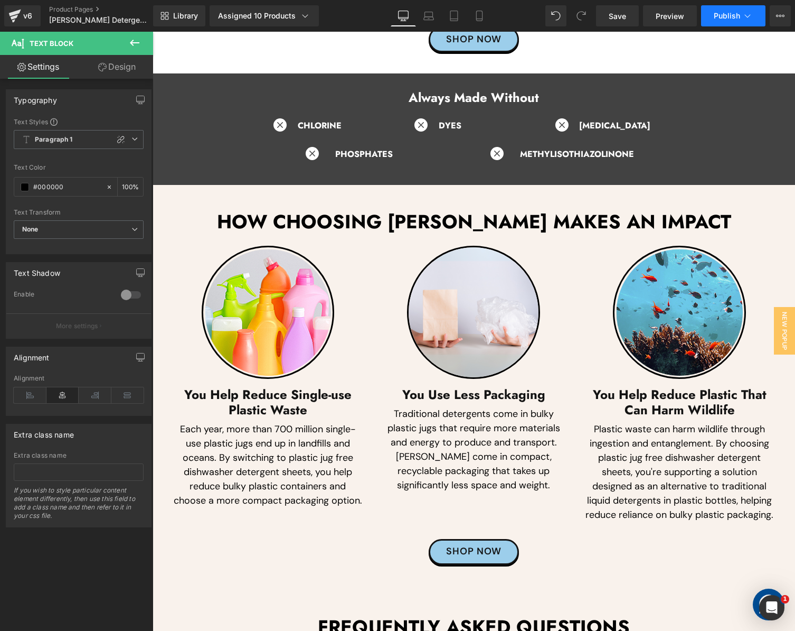
click at [735, 16] on span "Publish" at bounding box center [727, 16] width 26 height 8
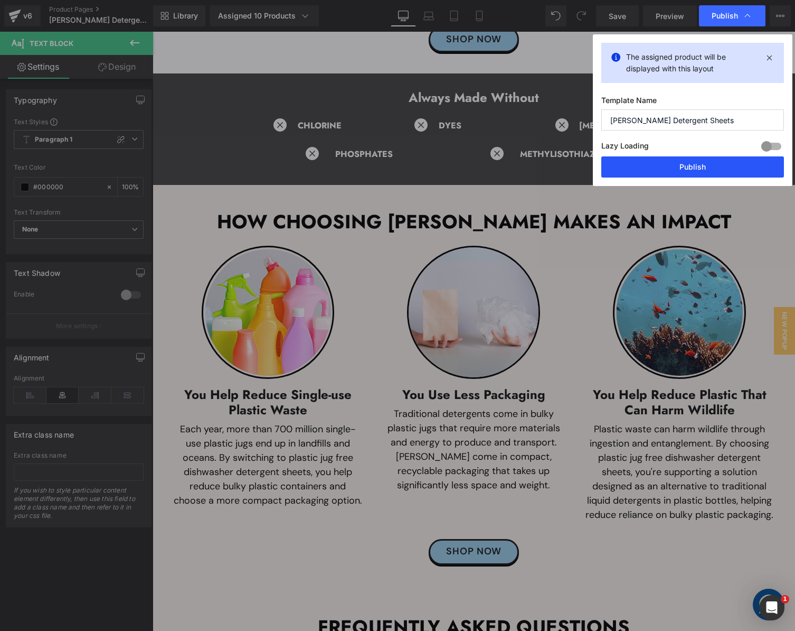
click at [676, 169] on button "Publish" at bounding box center [693, 166] width 183 height 21
